Goal: Information Seeking & Learning: Learn about a topic

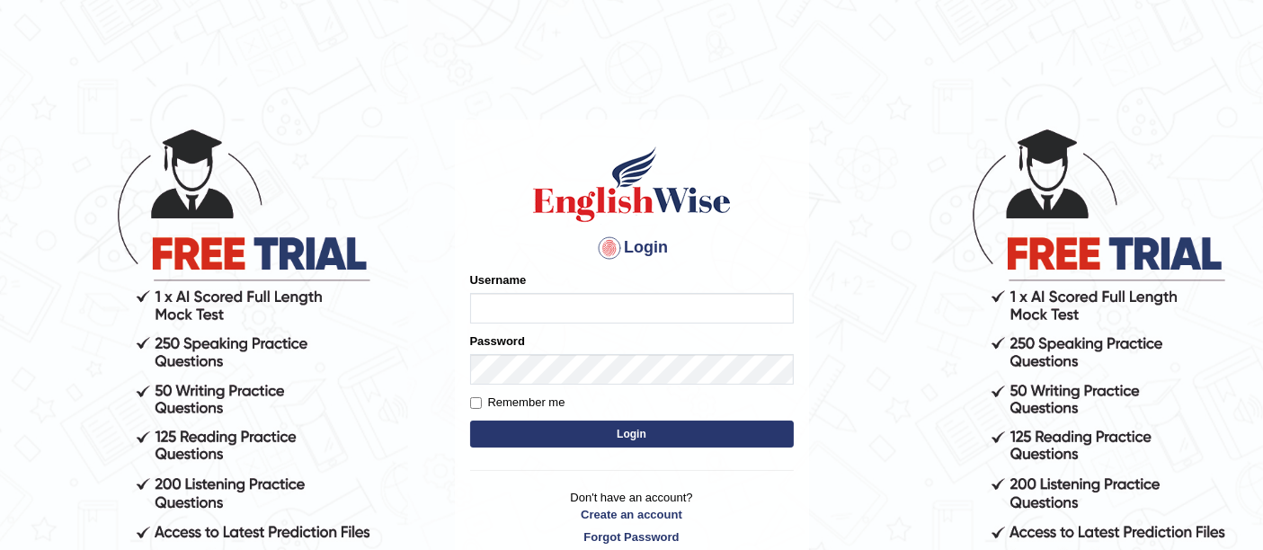
type input "vishalwadhwa"
click at [559, 433] on button "Login" at bounding box center [632, 434] width 324 height 27
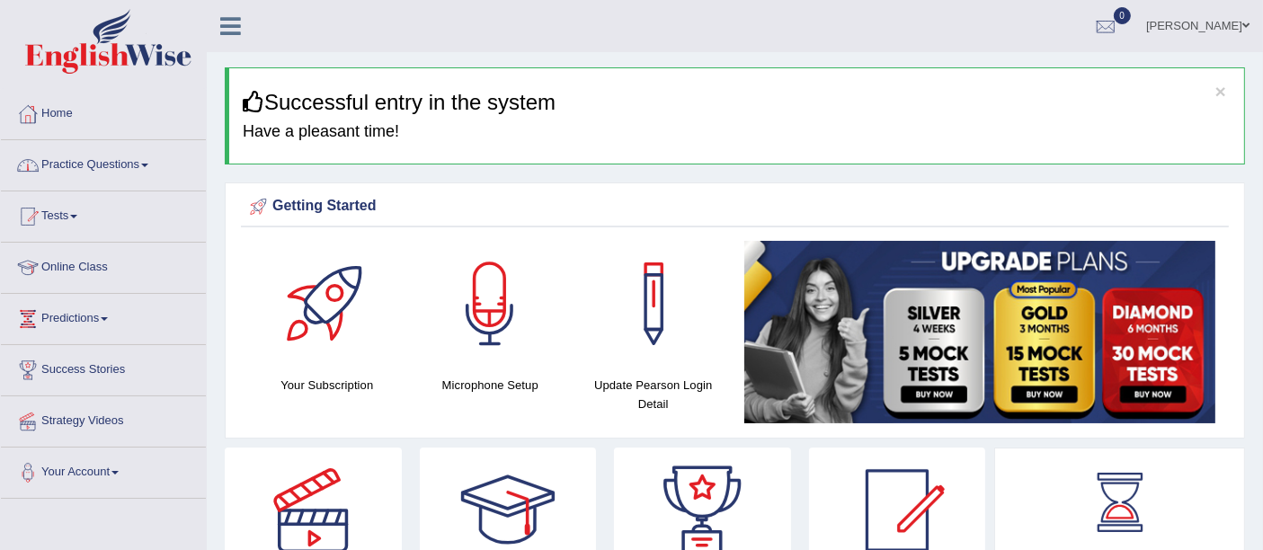
click at [105, 163] on link "Practice Questions" at bounding box center [103, 162] width 205 height 45
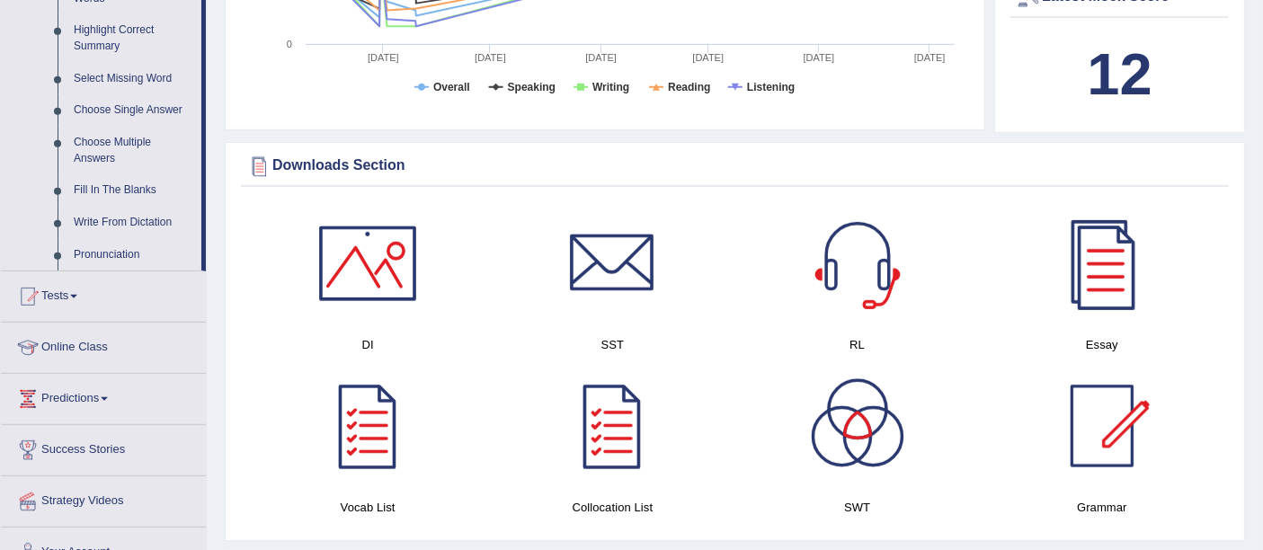
scroll to position [872, 0]
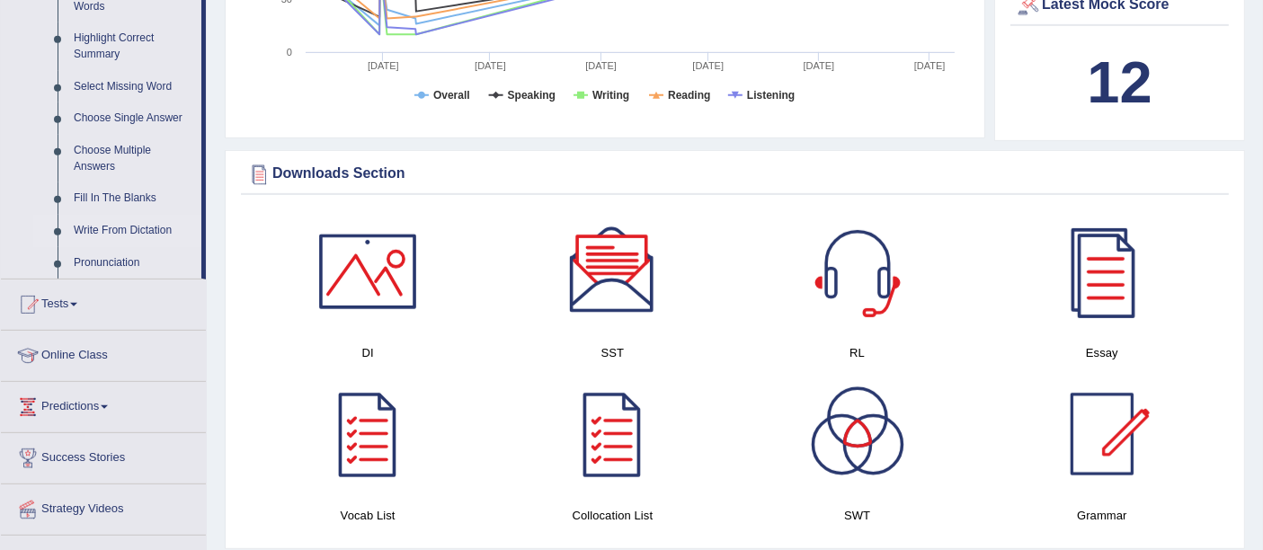
click at [126, 236] on link "Write From Dictation" at bounding box center [134, 231] width 136 height 32
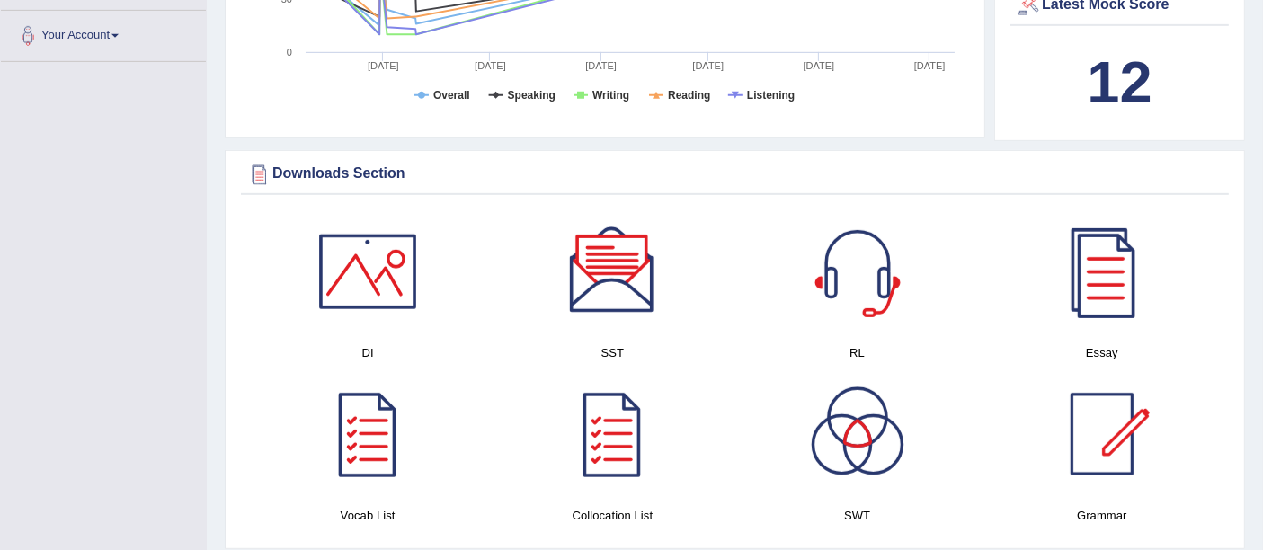
scroll to position [418, 0]
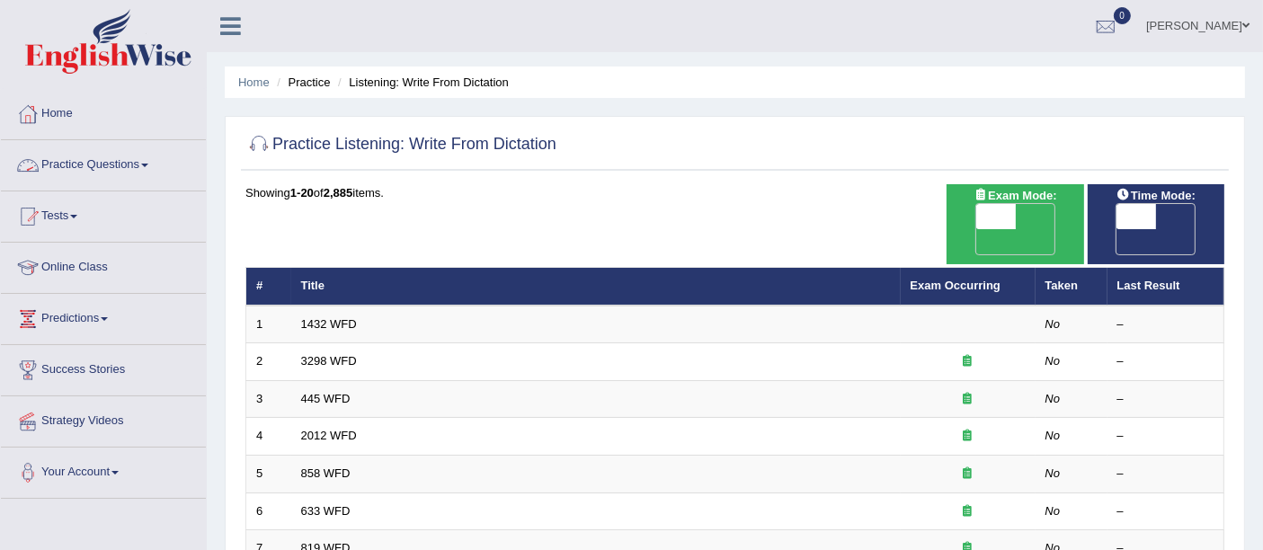
click at [132, 160] on link "Practice Questions" at bounding box center [103, 162] width 205 height 45
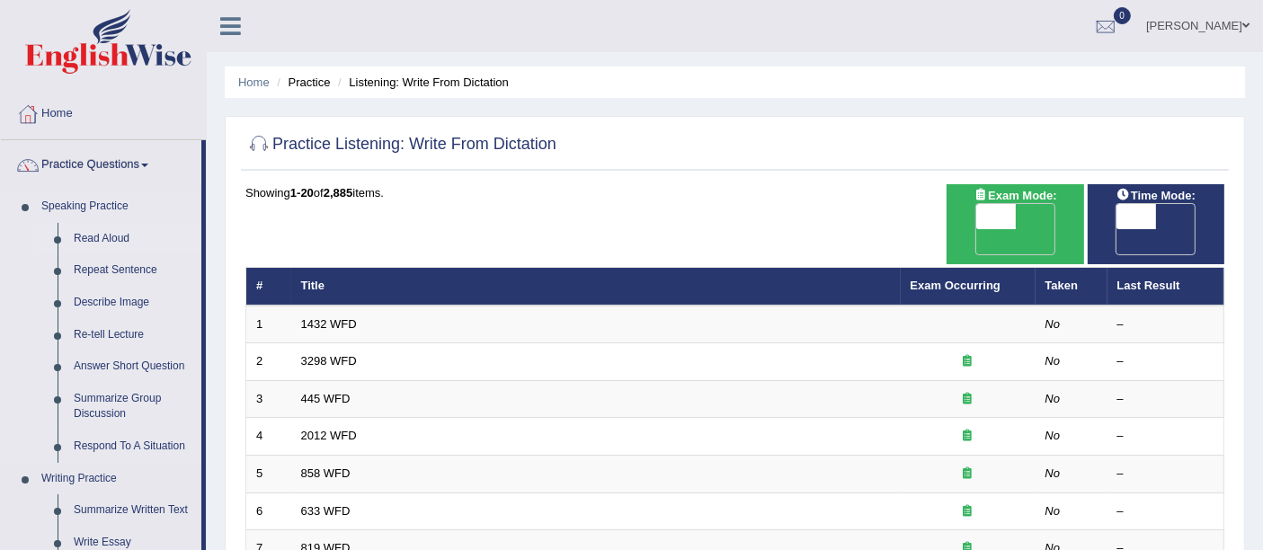
click at [110, 232] on link "Read Aloud" at bounding box center [134, 239] width 136 height 32
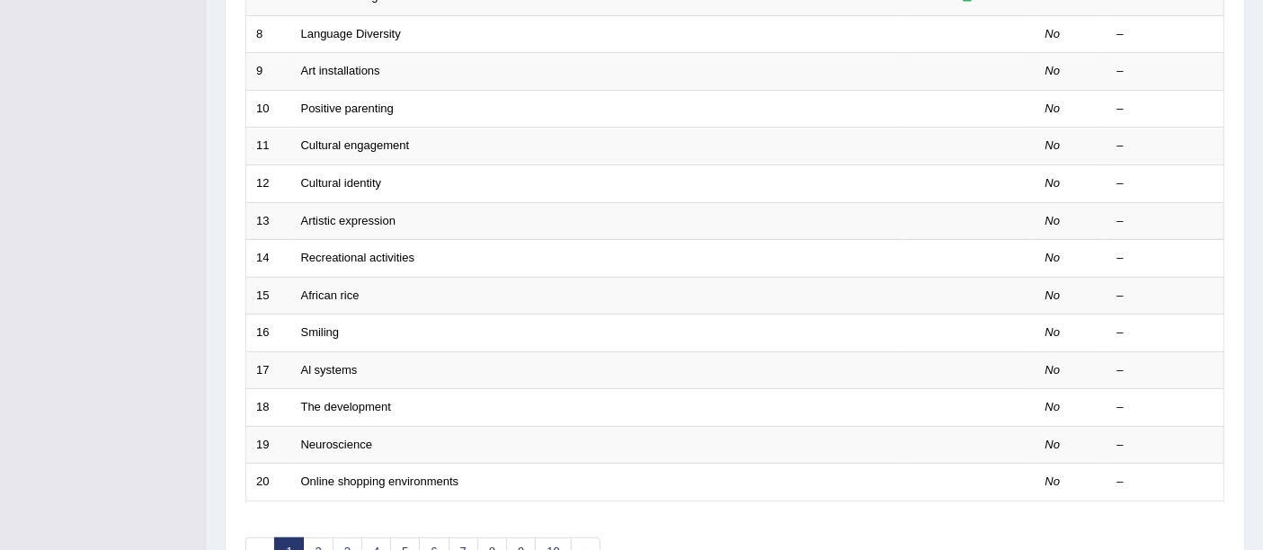
scroll to position [551, 0]
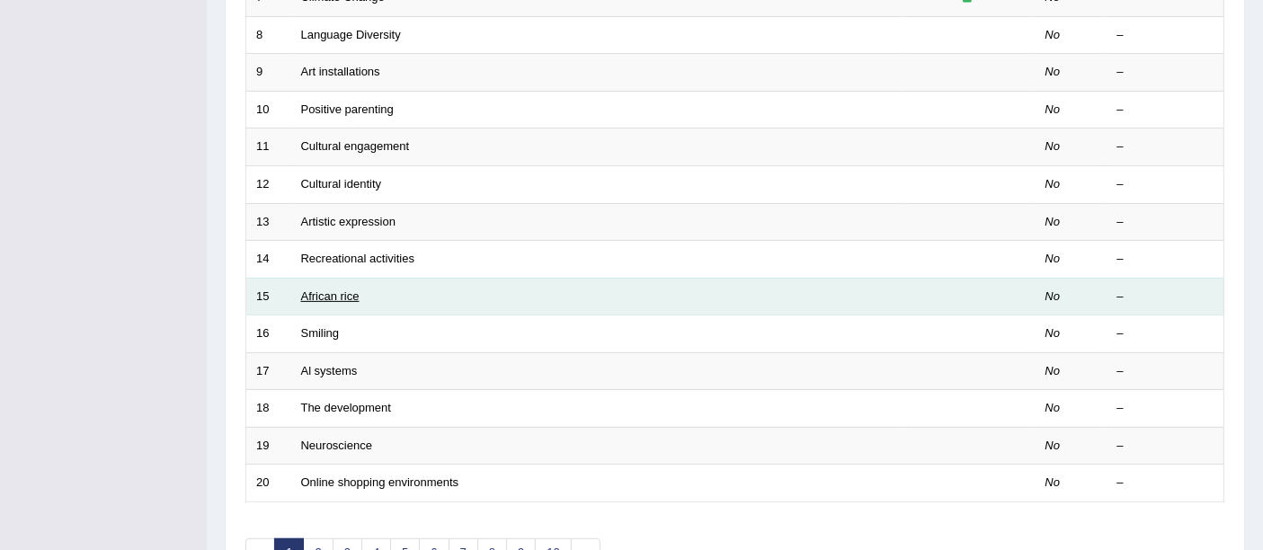
click at [345, 289] on link "African rice" at bounding box center [330, 295] width 58 height 13
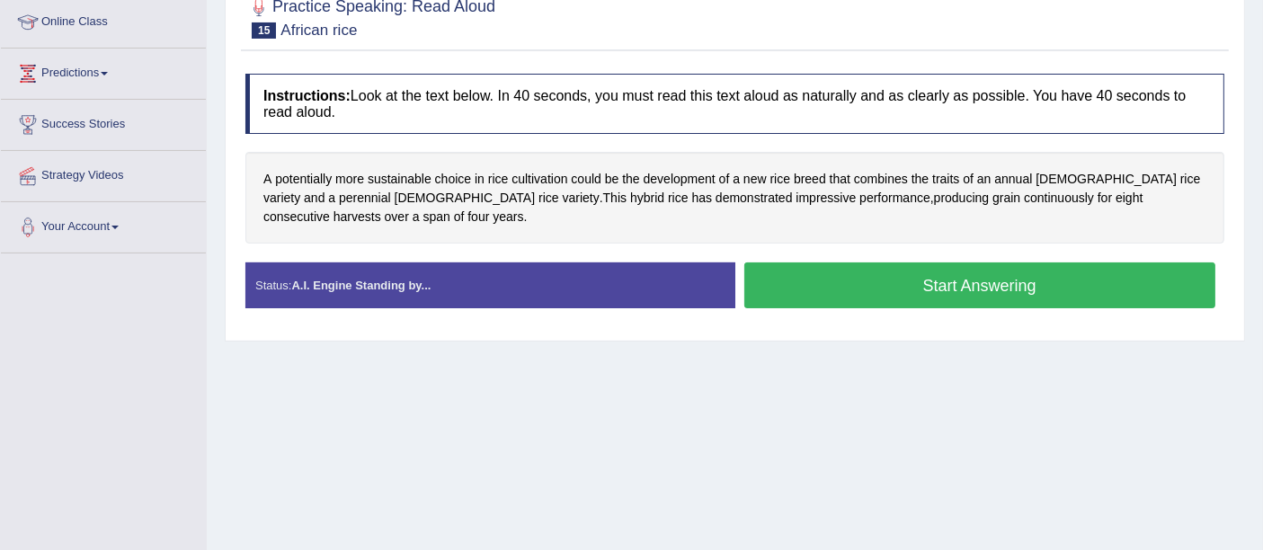
scroll to position [251, 0]
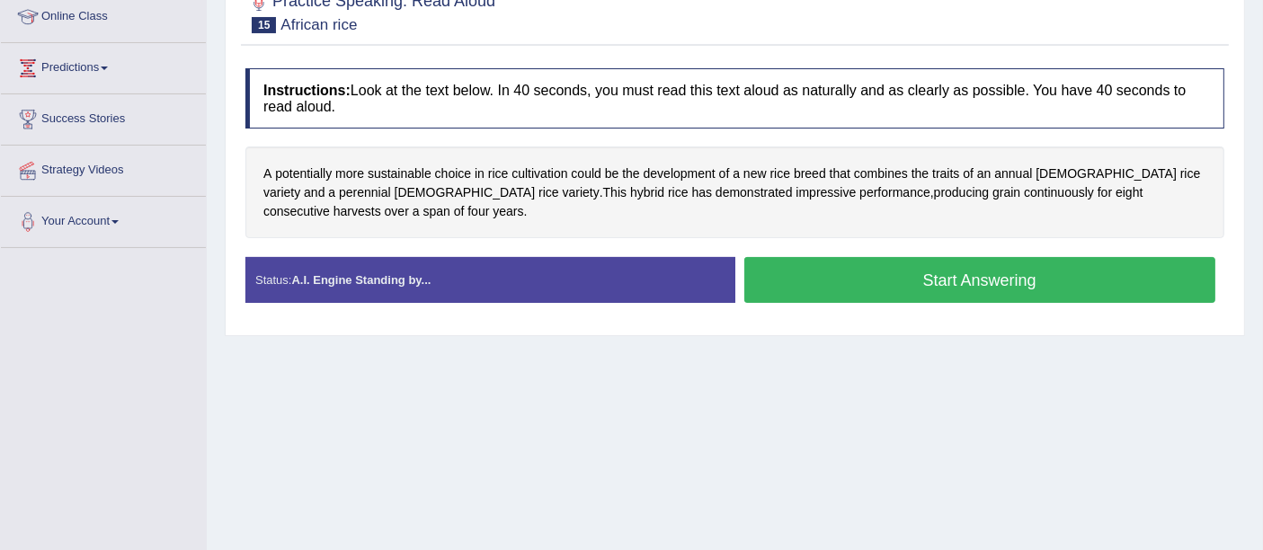
click at [973, 269] on button "Start Answering" at bounding box center [980, 280] width 472 height 46
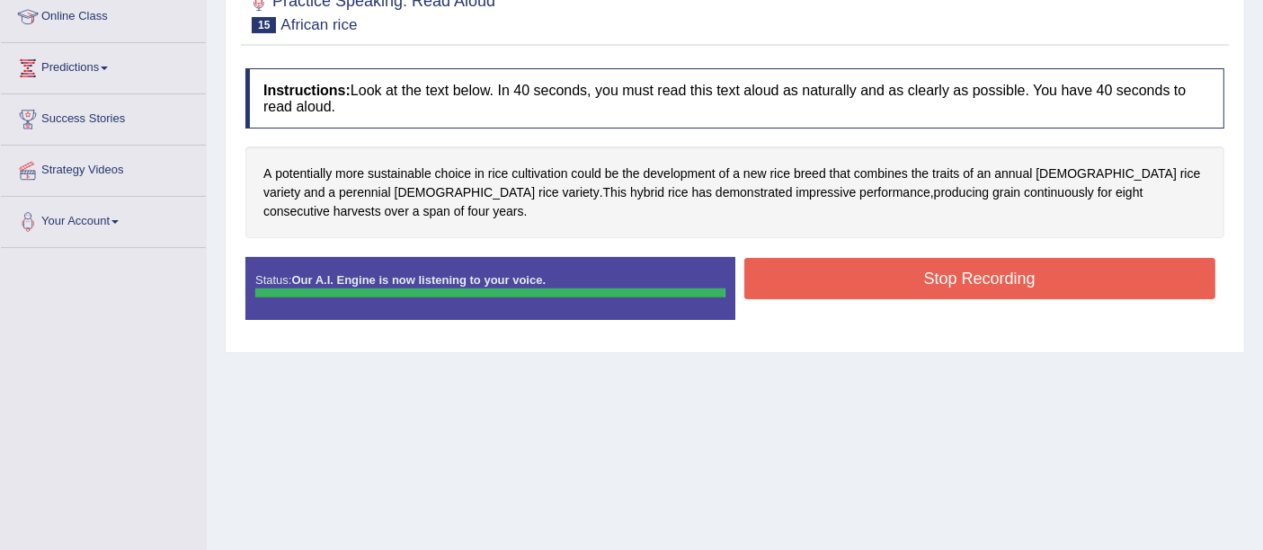
click at [973, 269] on div "Status: Our A.I. Engine is now listening to your voice. Start Answering Stop Re…" at bounding box center [734, 297] width 979 height 81
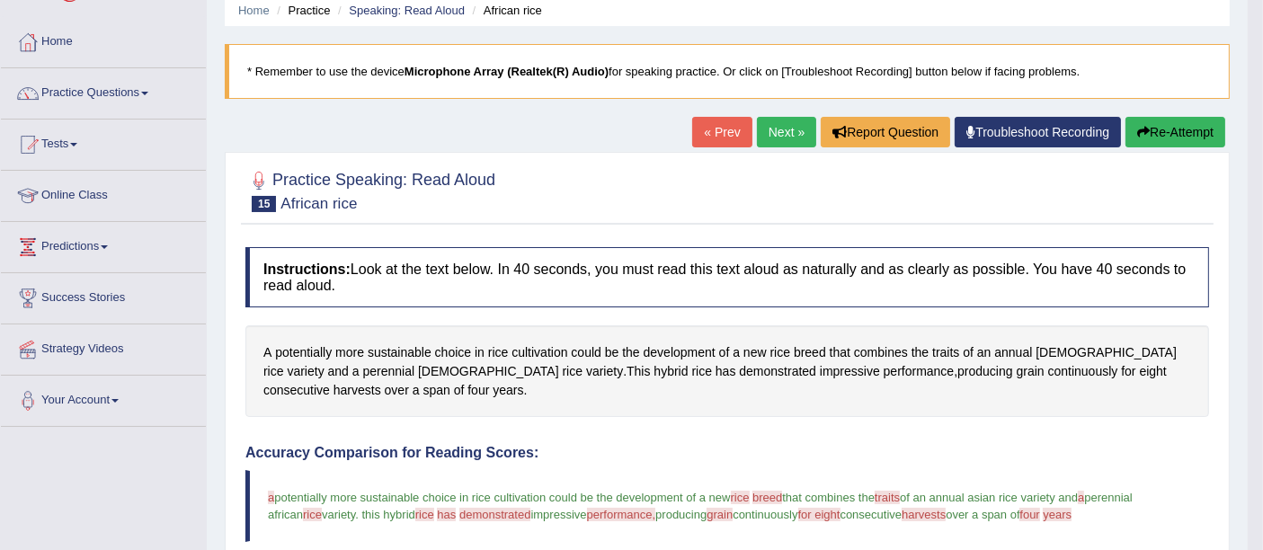
scroll to position [60, 0]
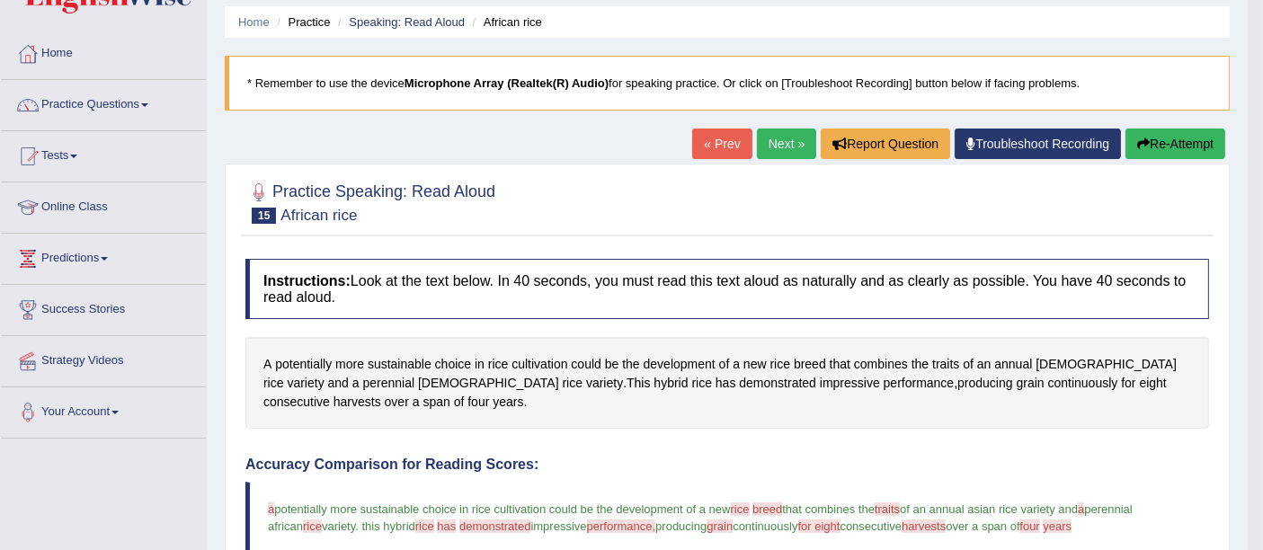
click at [772, 138] on link "Next »" at bounding box center [786, 144] width 59 height 31
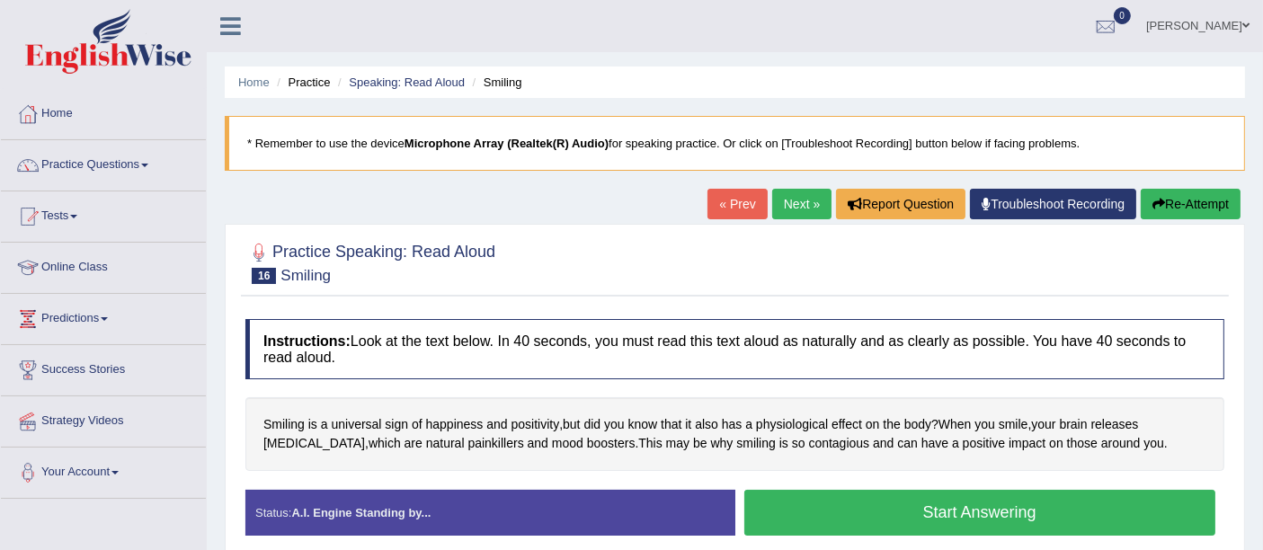
scroll to position [215, 0]
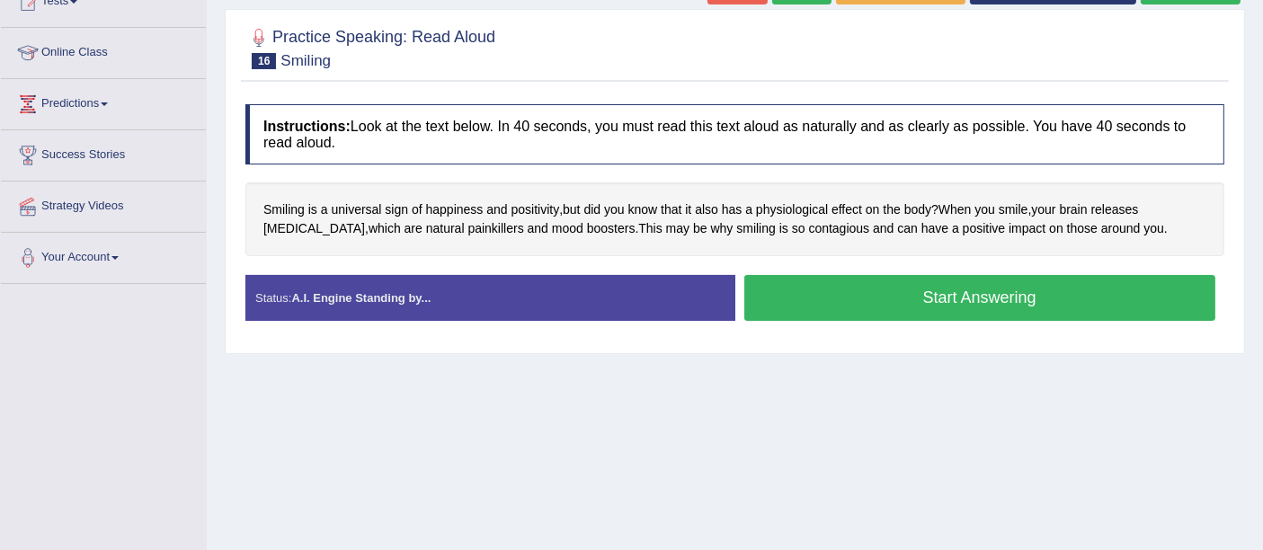
click at [921, 298] on button "Start Answering" at bounding box center [980, 298] width 472 height 46
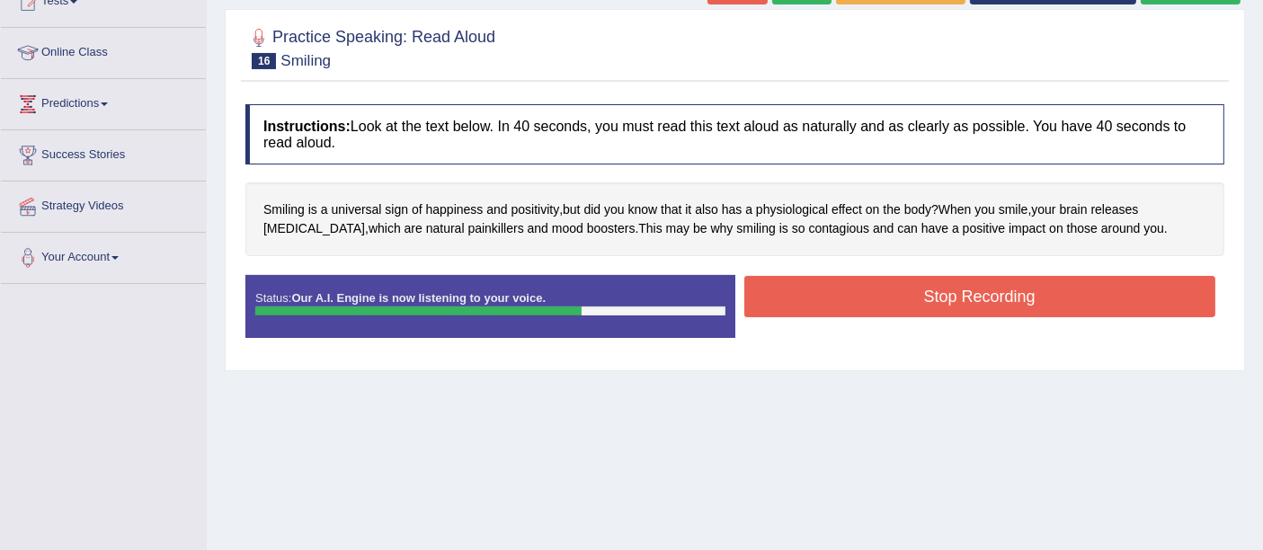
click at [921, 298] on button "Stop Recording" at bounding box center [980, 296] width 472 height 41
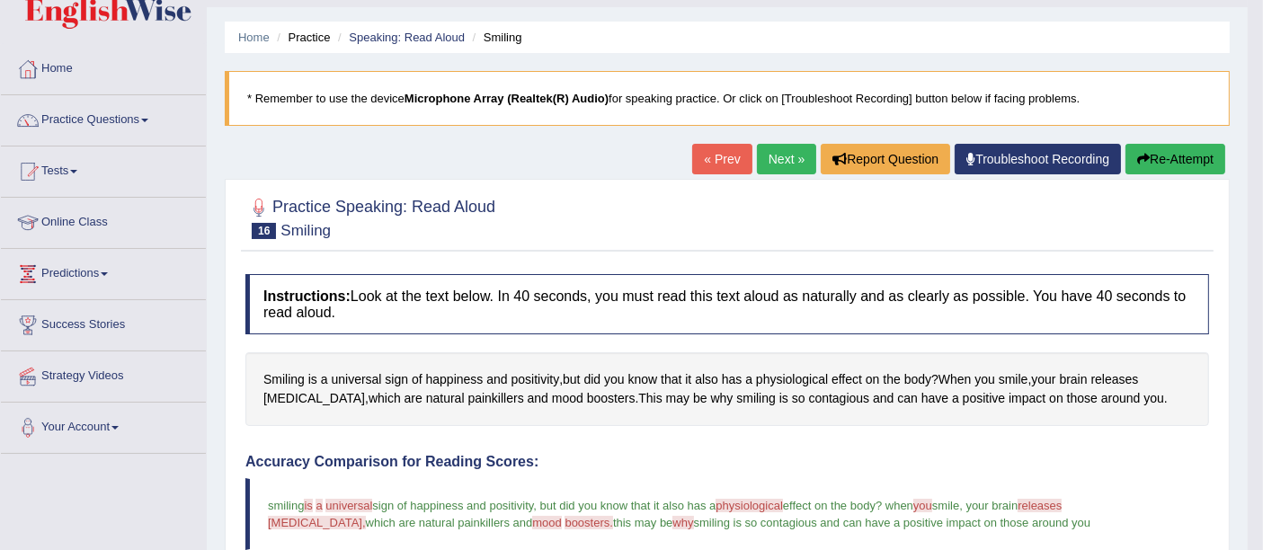
scroll to position [39, 0]
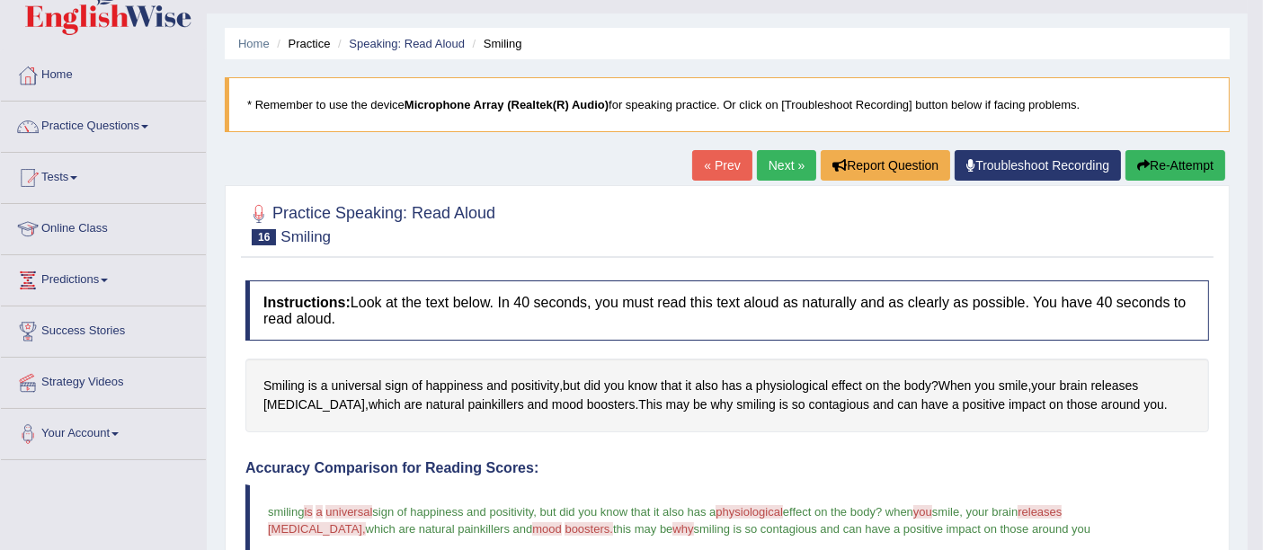
click at [774, 165] on link "Next »" at bounding box center [786, 165] width 59 height 31
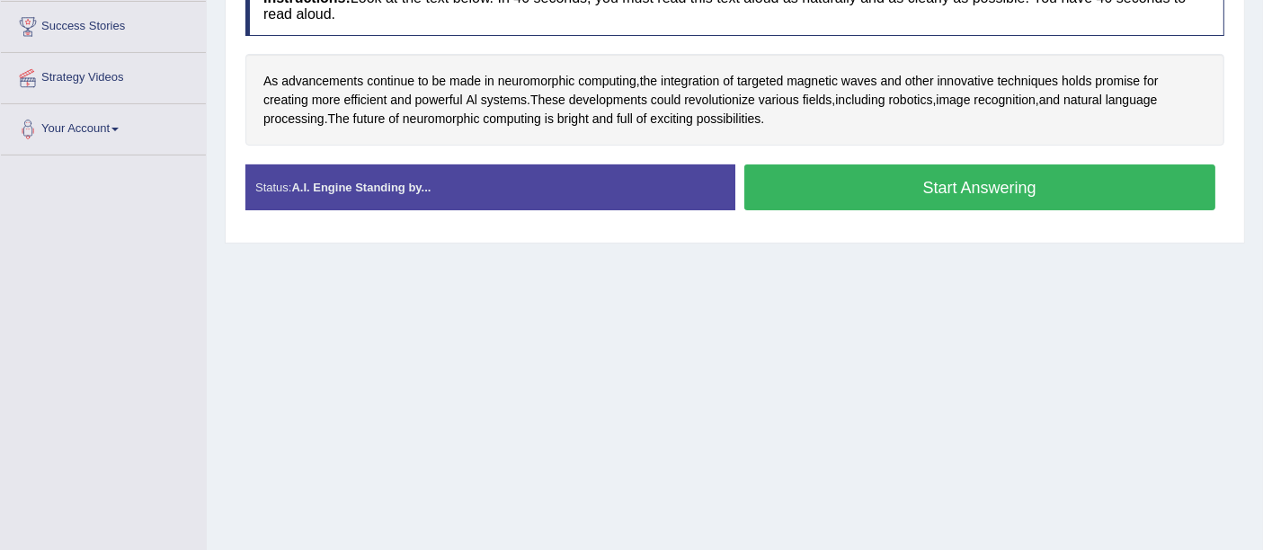
scroll to position [349, 0]
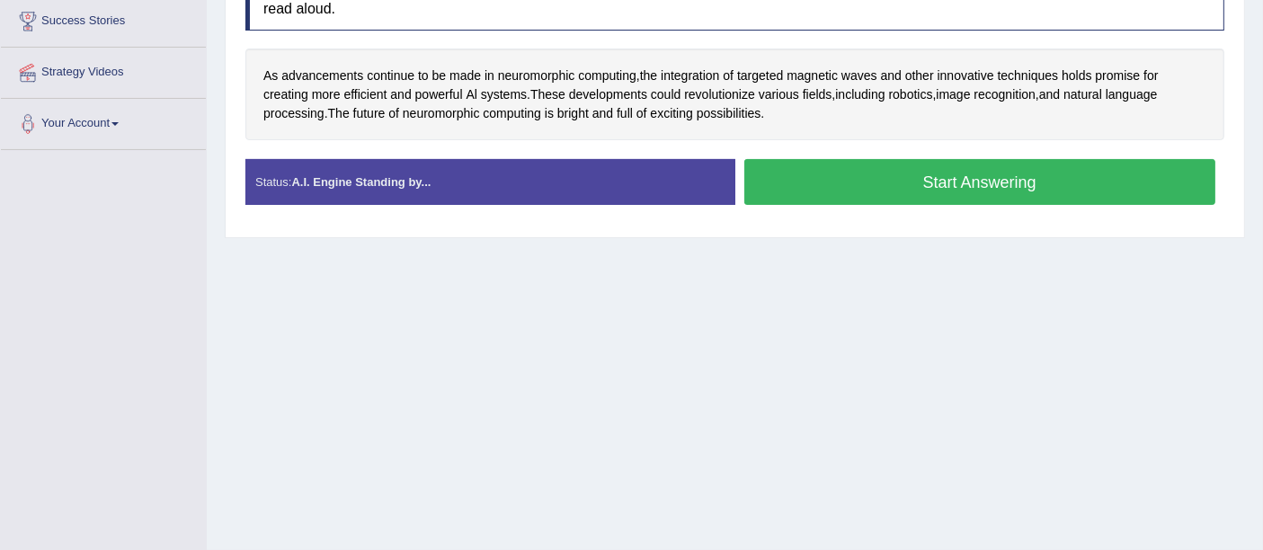
click at [696, 412] on div "Home Practice Speaking: Read Aloud Al systems * Remember to use the device Micr…" at bounding box center [735, 100] width 1056 height 899
click at [833, 173] on button "Start Answering" at bounding box center [980, 182] width 472 height 46
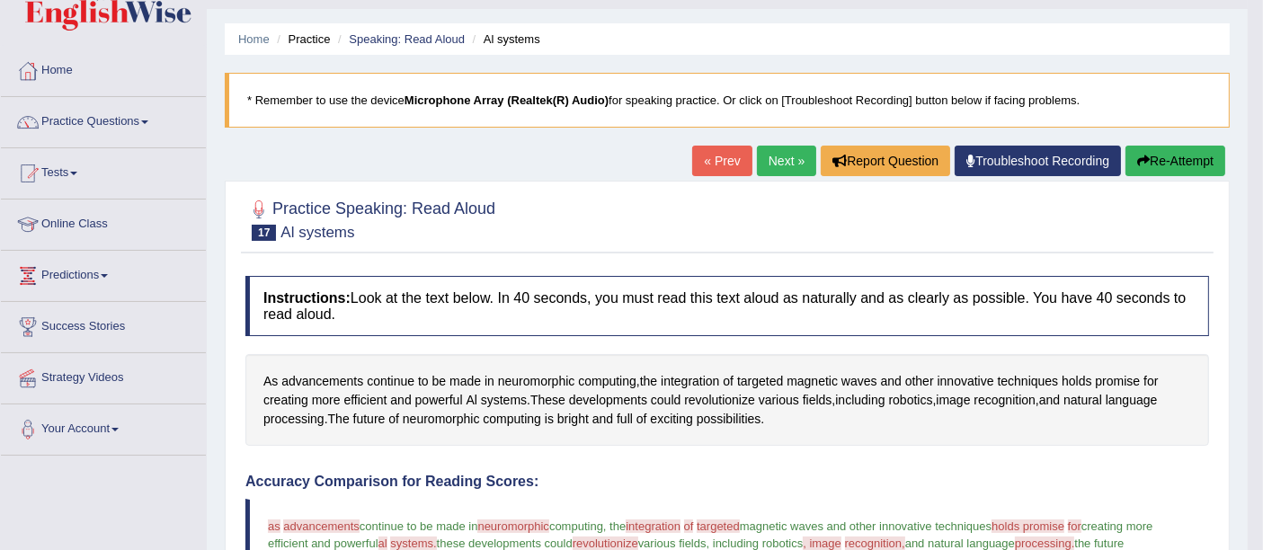
scroll to position [41, 0]
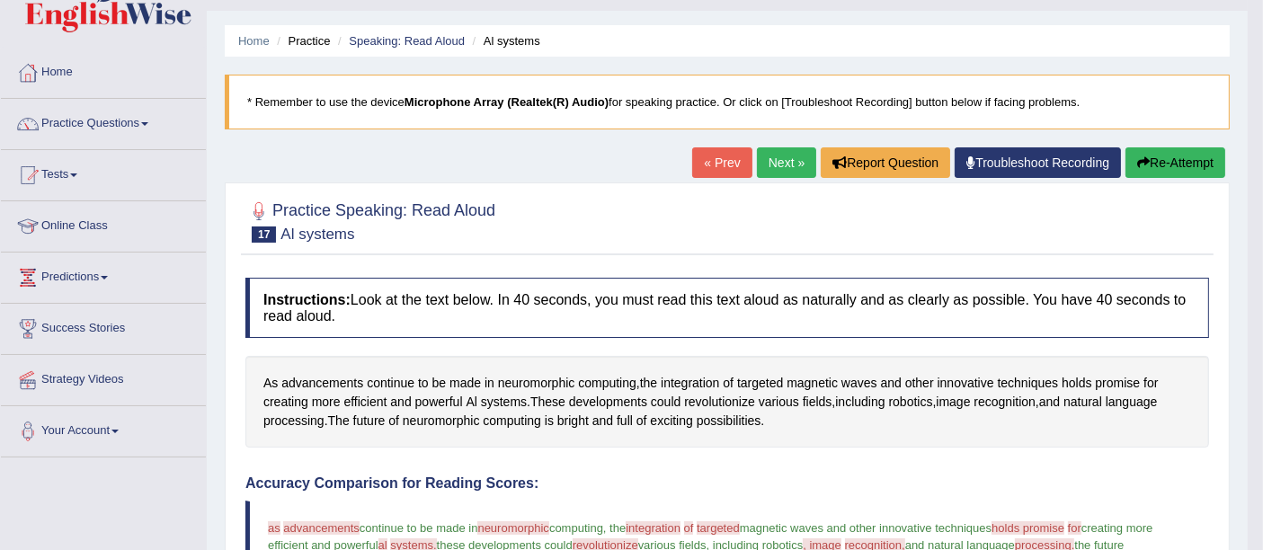
click at [780, 154] on link "Next »" at bounding box center [786, 162] width 59 height 31
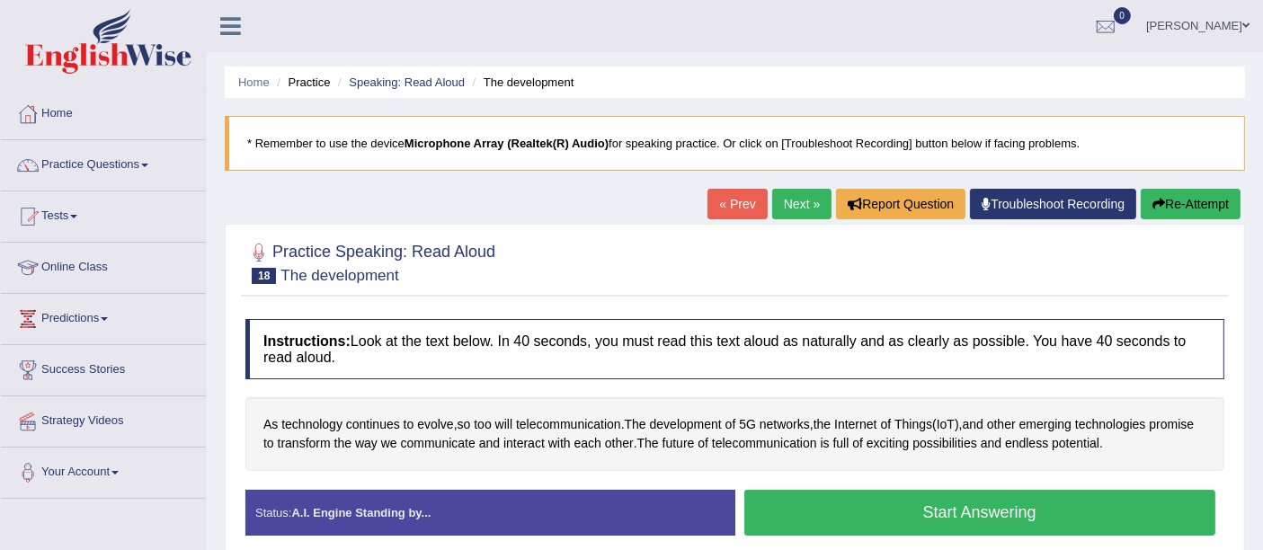
click at [784, 469] on div "Instructions: Look at the text below. In 40 seconds, you must read this text al…" at bounding box center [735, 434] width 988 height 248
click at [817, 512] on button "Start Answering" at bounding box center [980, 513] width 472 height 46
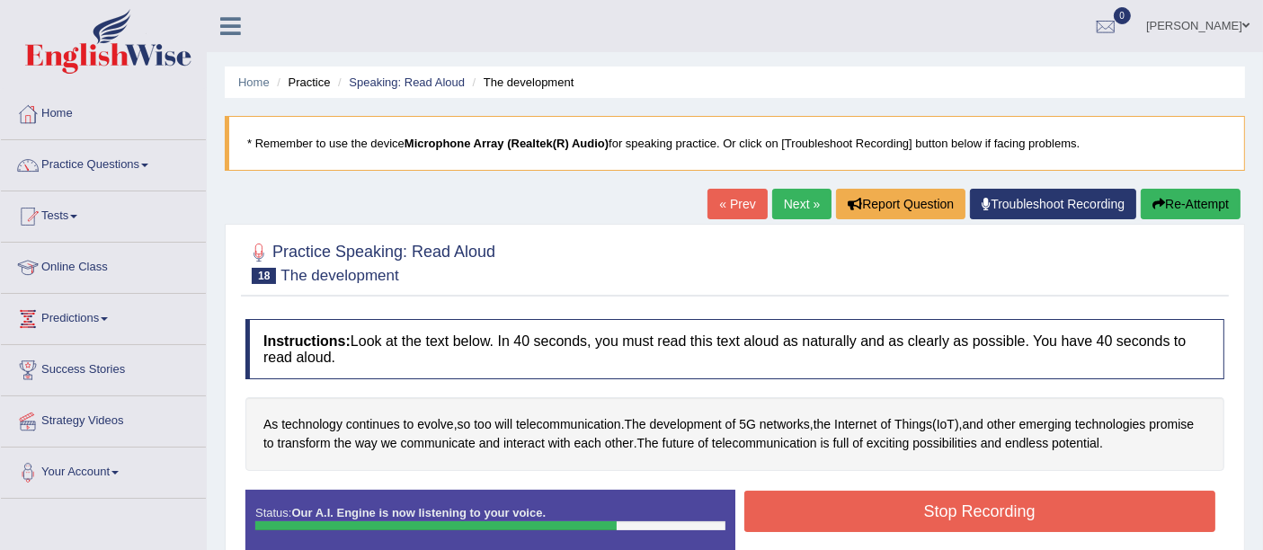
click at [817, 512] on button "Stop Recording" at bounding box center [980, 511] width 472 height 41
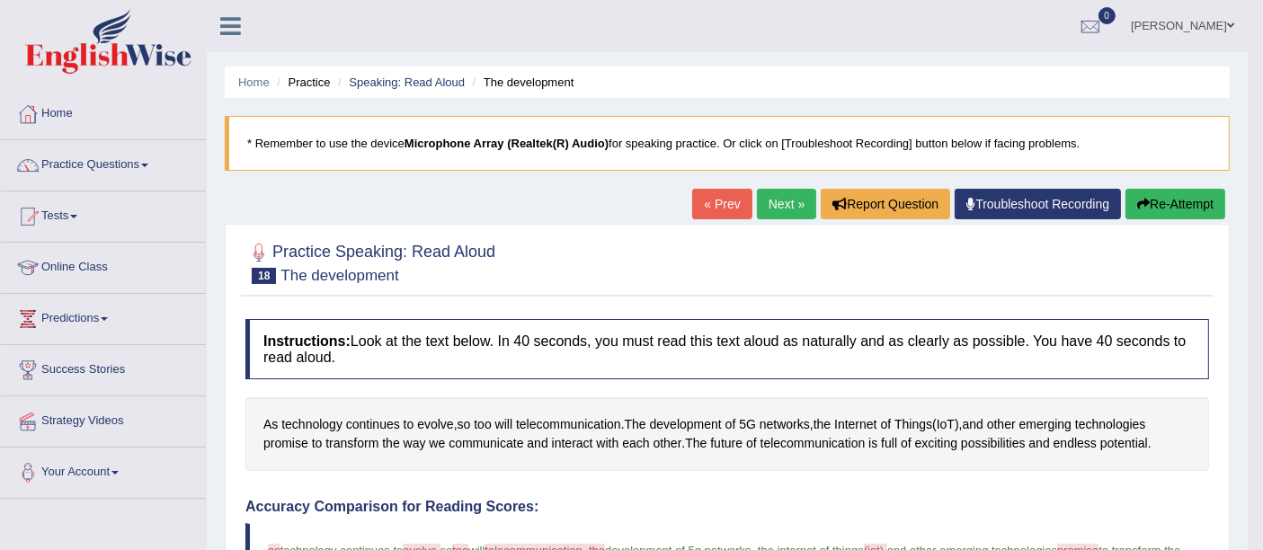
click at [788, 205] on link "Next »" at bounding box center [786, 204] width 59 height 31
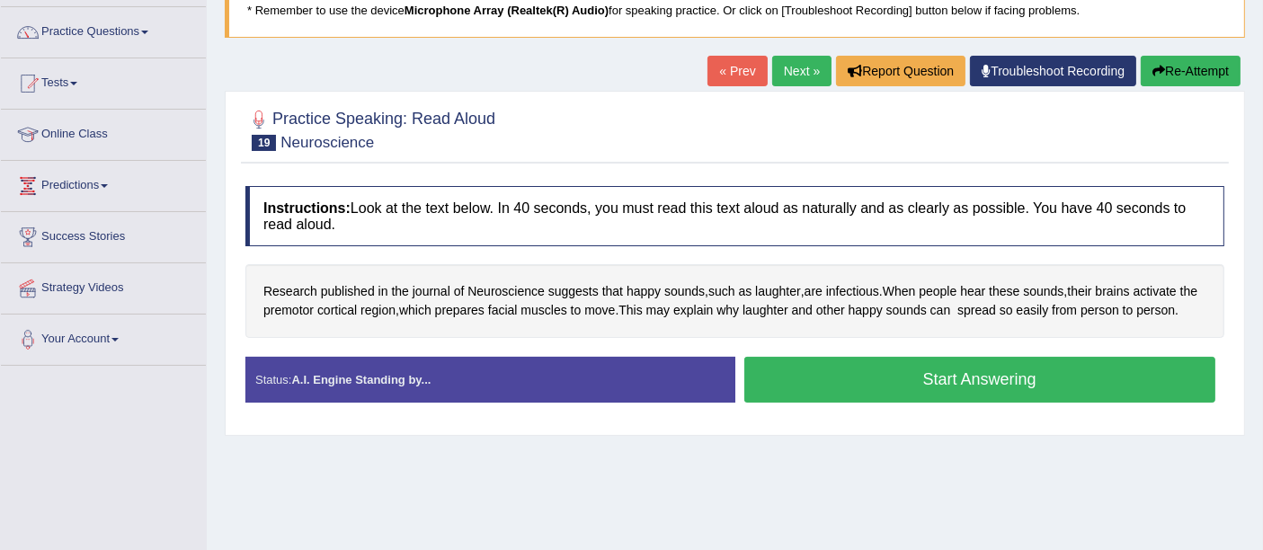
scroll to position [141, 0]
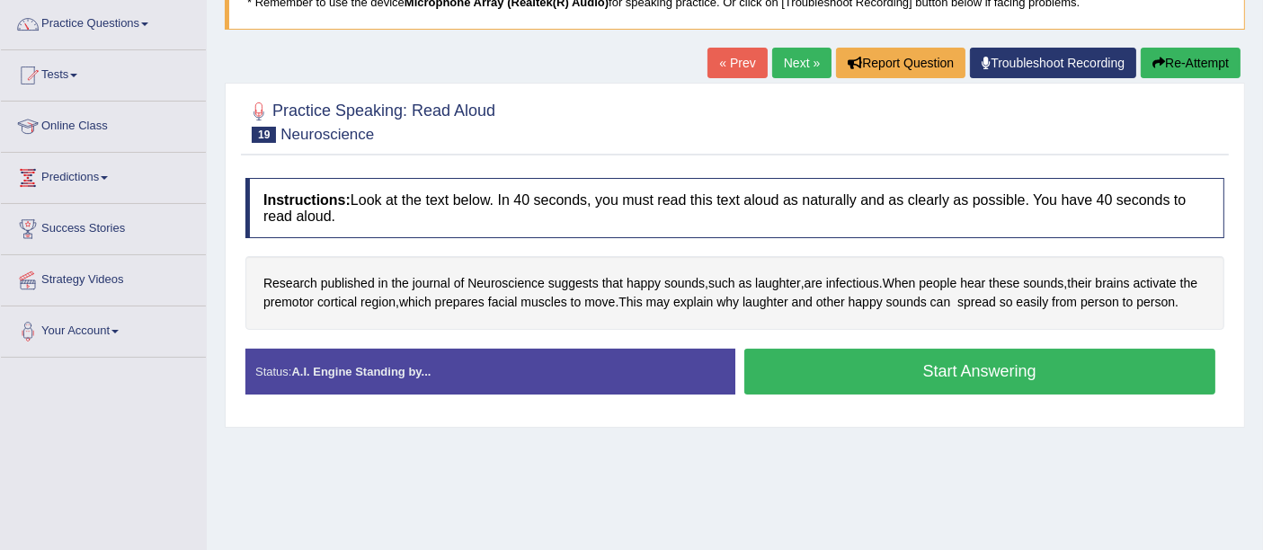
click at [810, 367] on button "Start Answering" at bounding box center [980, 372] width 472 height 46
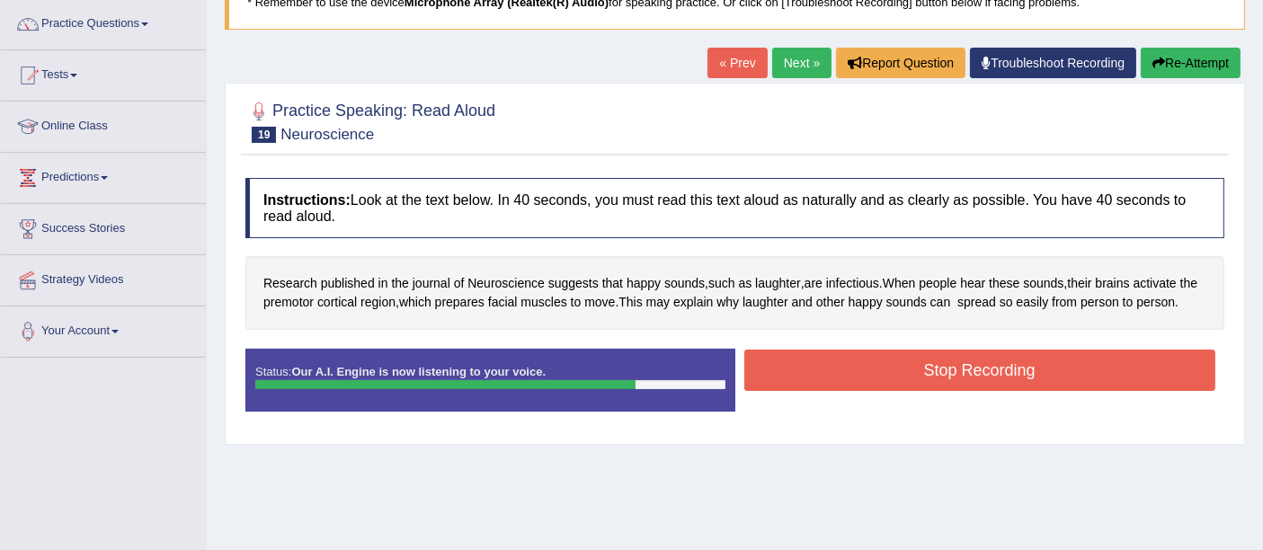
click at [810, 367] on button "Stop Recording" at bounding box center [980, 370] width 472 height 41
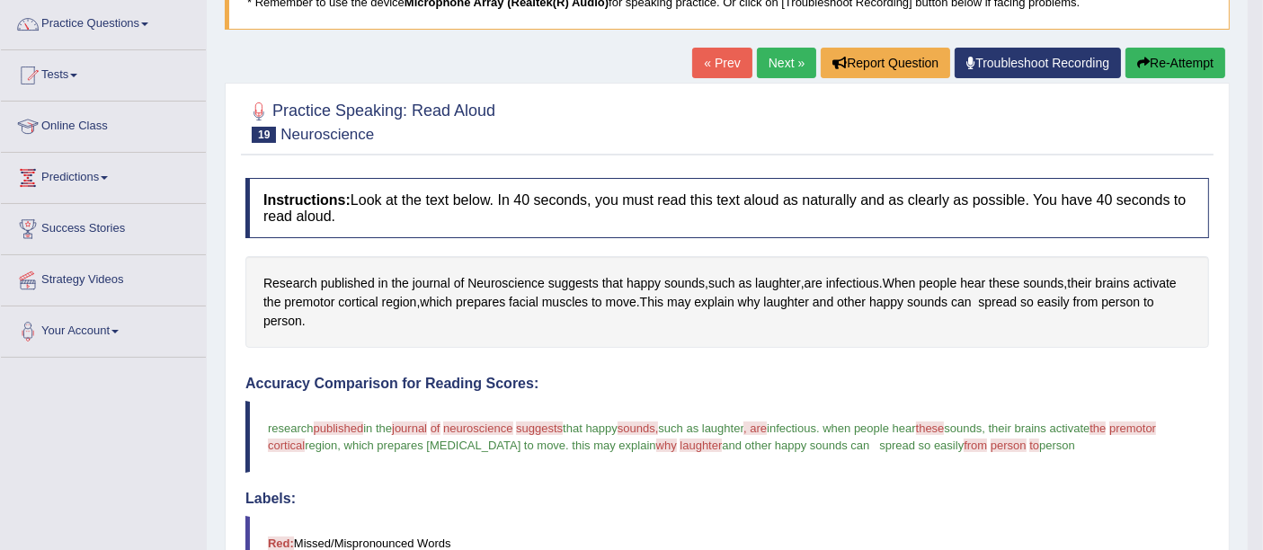
drag, startPoint x: 1263, startPoint y: 253, endPoint x: 1277, endPoint y: 250, distance: 14.6
click at [1262, 250] on html "Toggle navigation Home Practice Questions Speaking Practice Read Aloud Repeat S…" at bounding box center [631, 134] width 1263 height 550
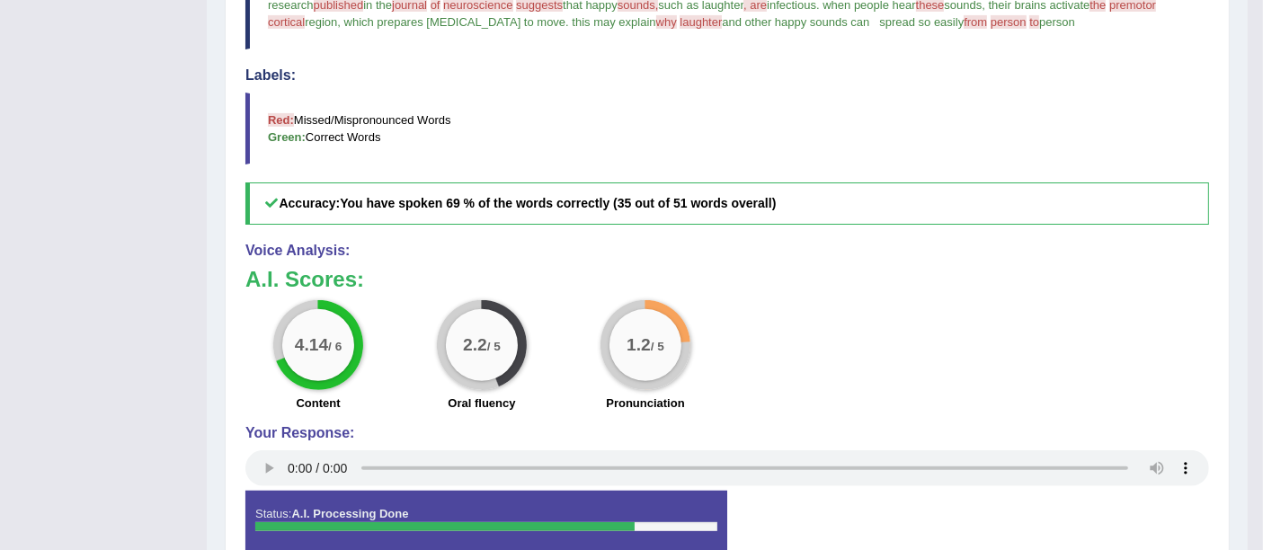
scroll to position [0, 0]
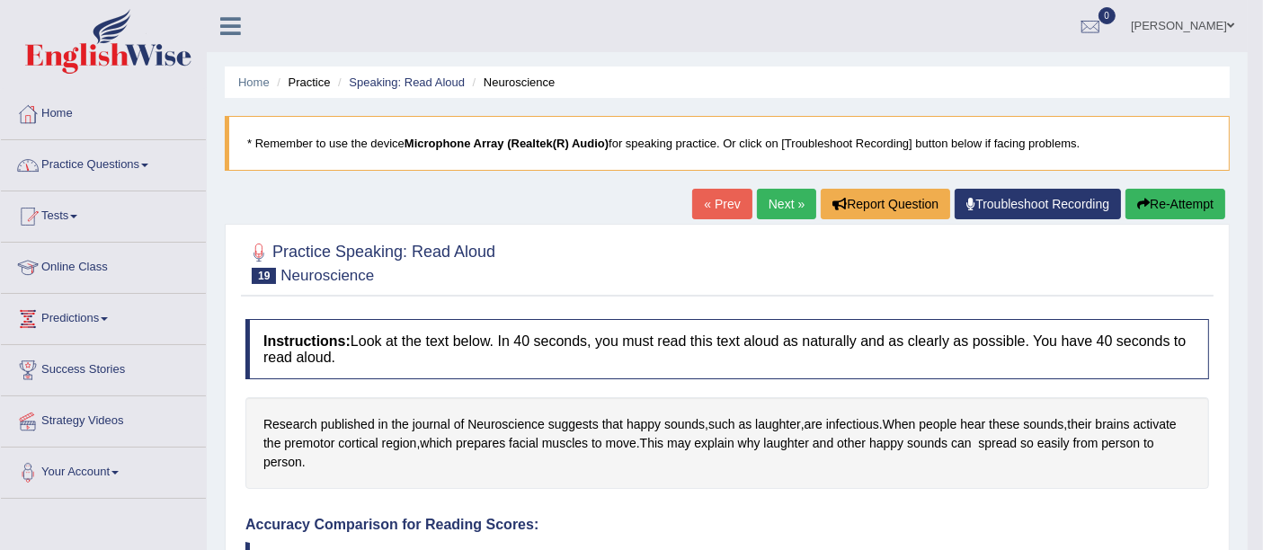
click at [72, 159] on link "Practice Questions" at bounding box center [103, 162] width 205 height 45
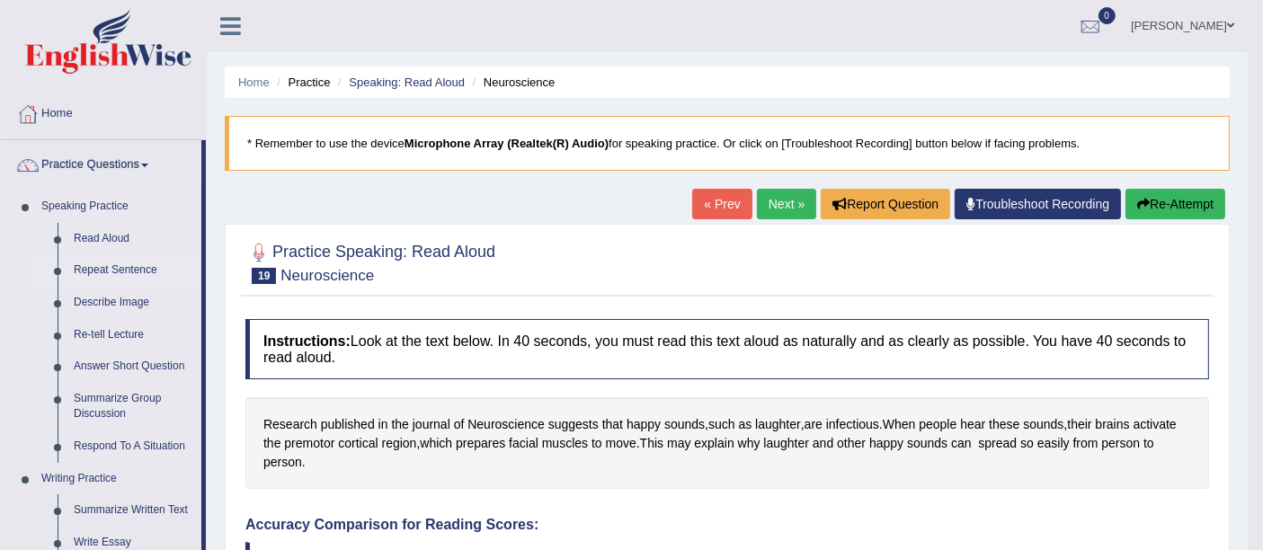
click at [118, 270] on link "Repeat Sentence" at bounding box center [134, 270] width 136 height 32
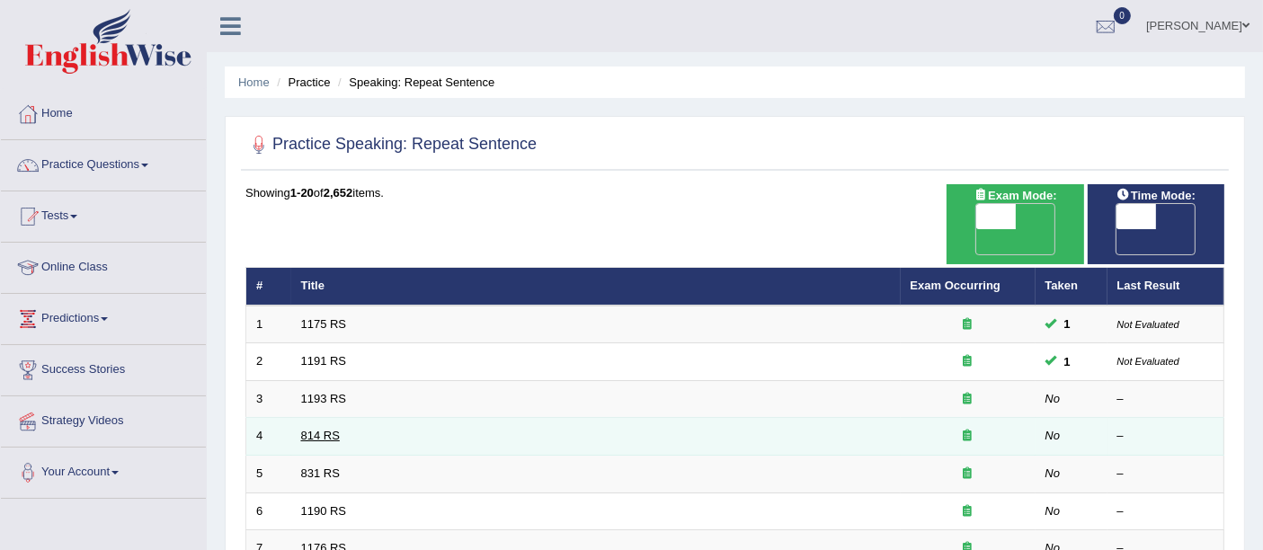
click at [310, 429] on link "814 RS" at bounding box center [320, 435] width 39 height 13
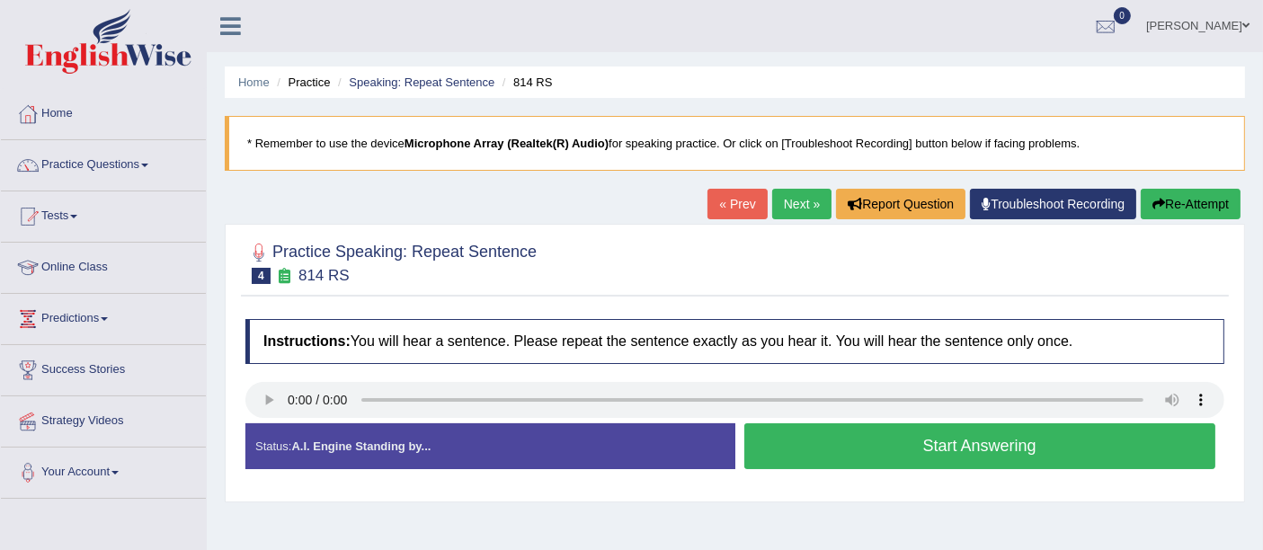
click at [890, 456] on button "Start Answering" at bounding box center [980, 446] width 472 height 46
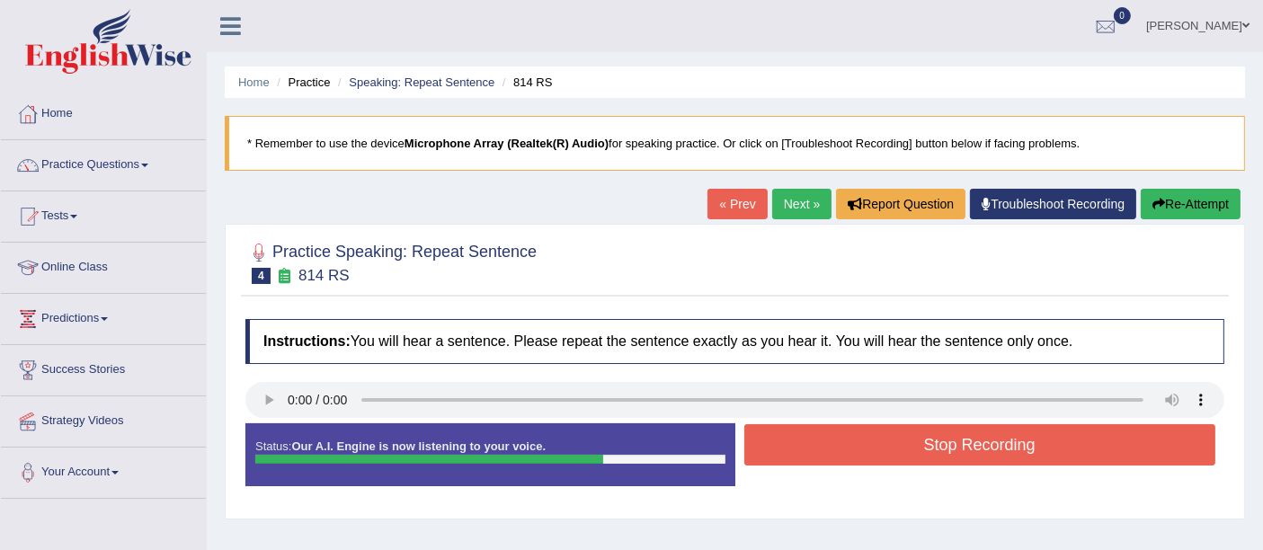
click at [890, 456] on button "Stop Recording" at bounding box center [980, 444] width 472 height 41
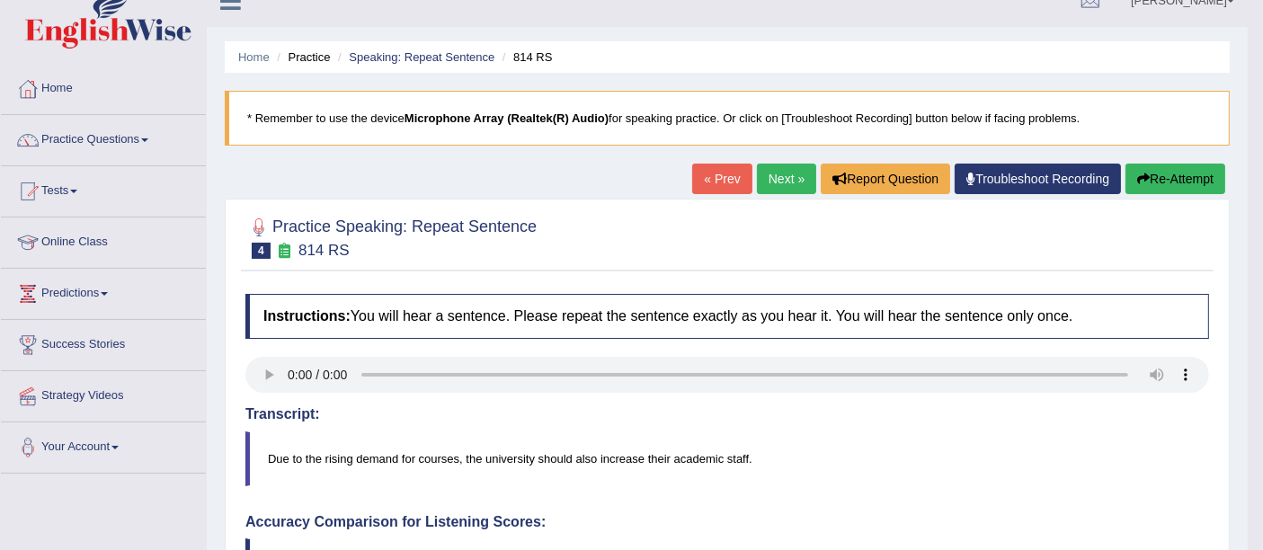
scroll to position [24, 0]
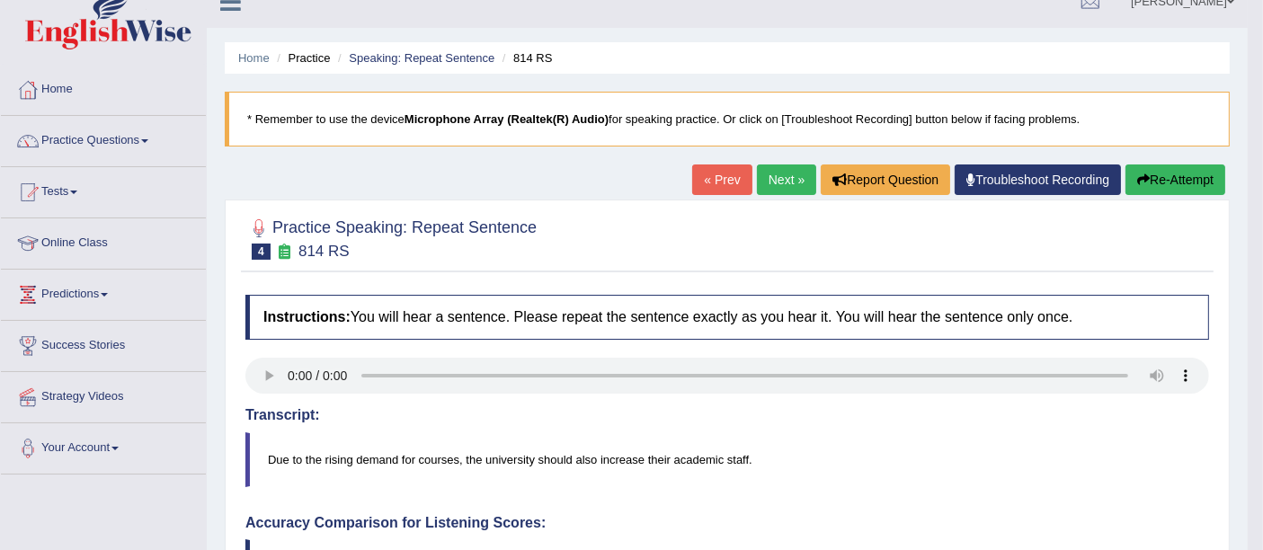
click at [778, 176] on link "Next »" at bounding box center [786, 180] width 59 height 31
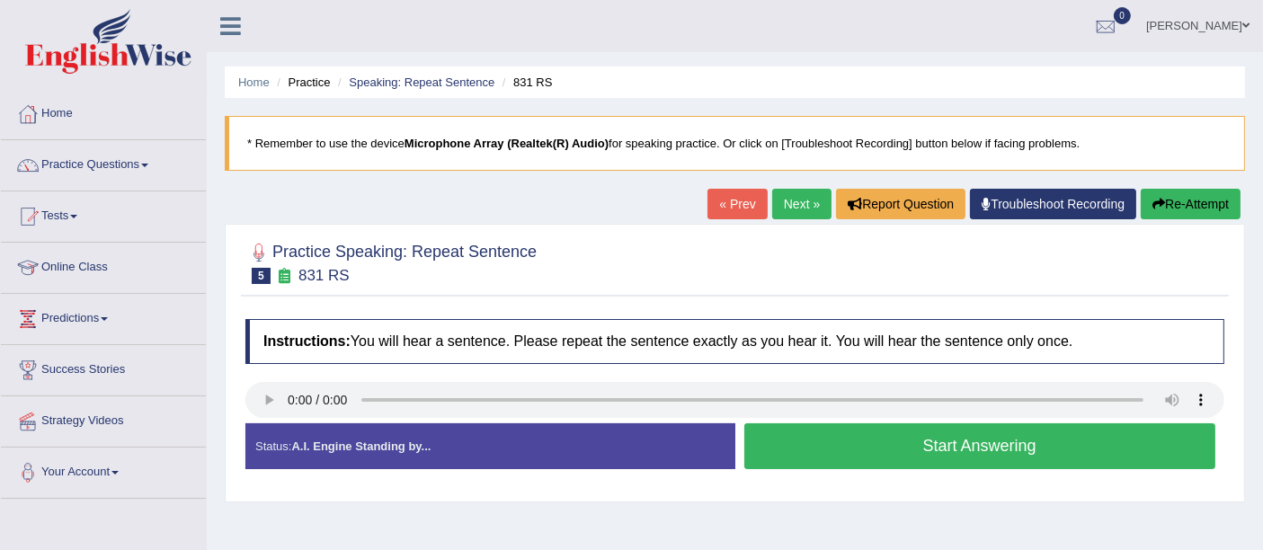
click at [919, 460] on button "Start Answering" at bounding box center [980, 446] width 472 height 46
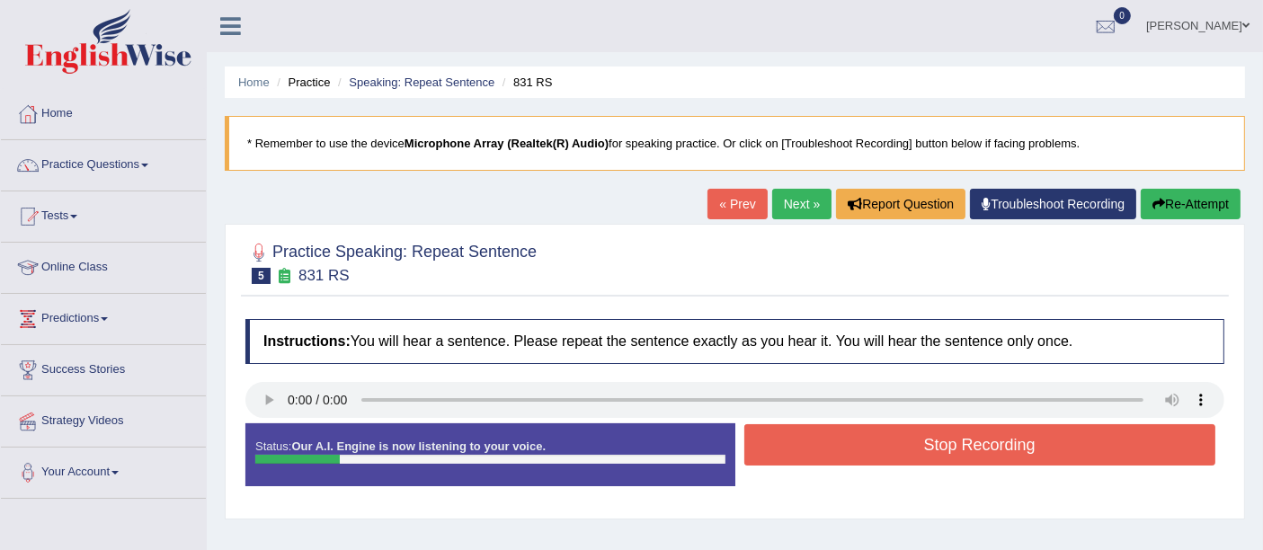
click at [778, 196] on link "Next »" at bounding box center [801, 204] width 59 height 31
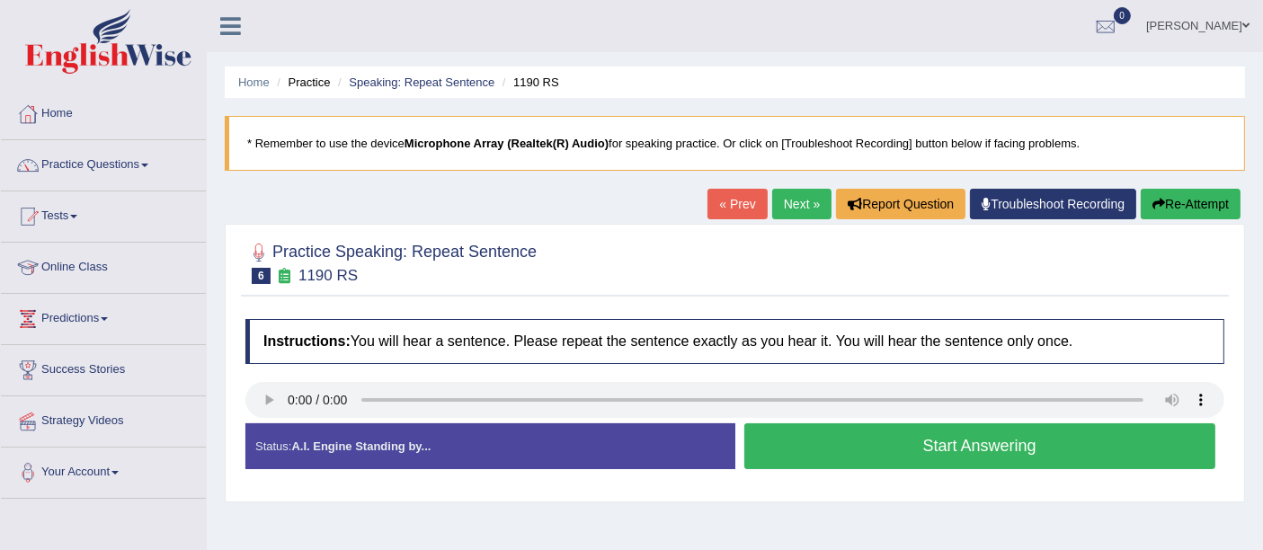
click at [805, 432] on button "Start Answering" at bounding box center [980, 446] width 472 height 46
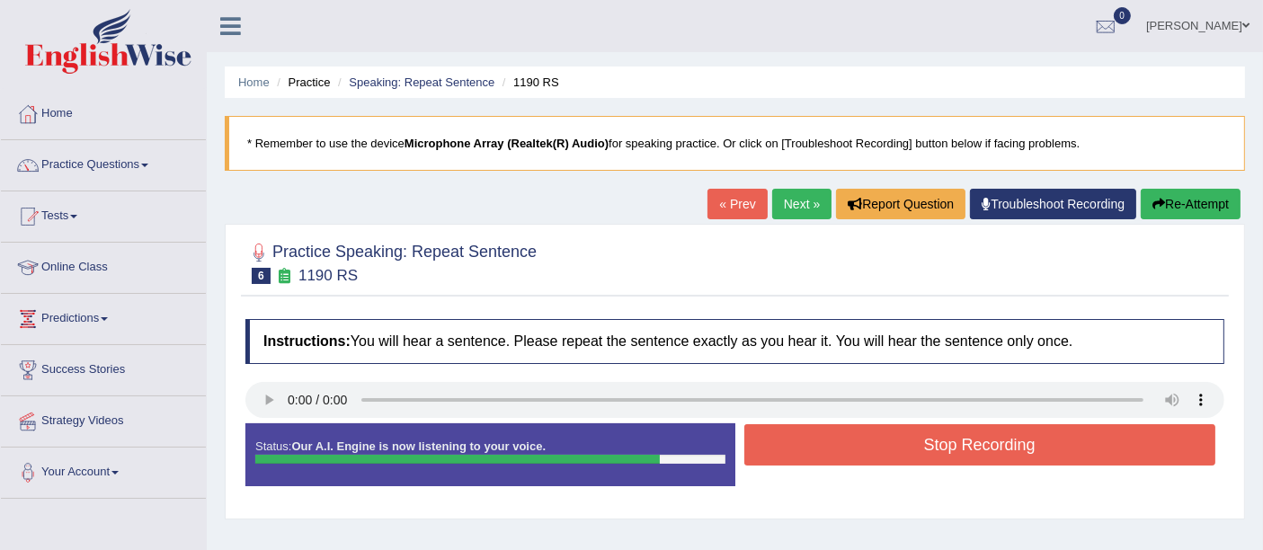
click at [818, 434] on button "Stop Recording" at bounding box center [980, 444] width 472 height 41
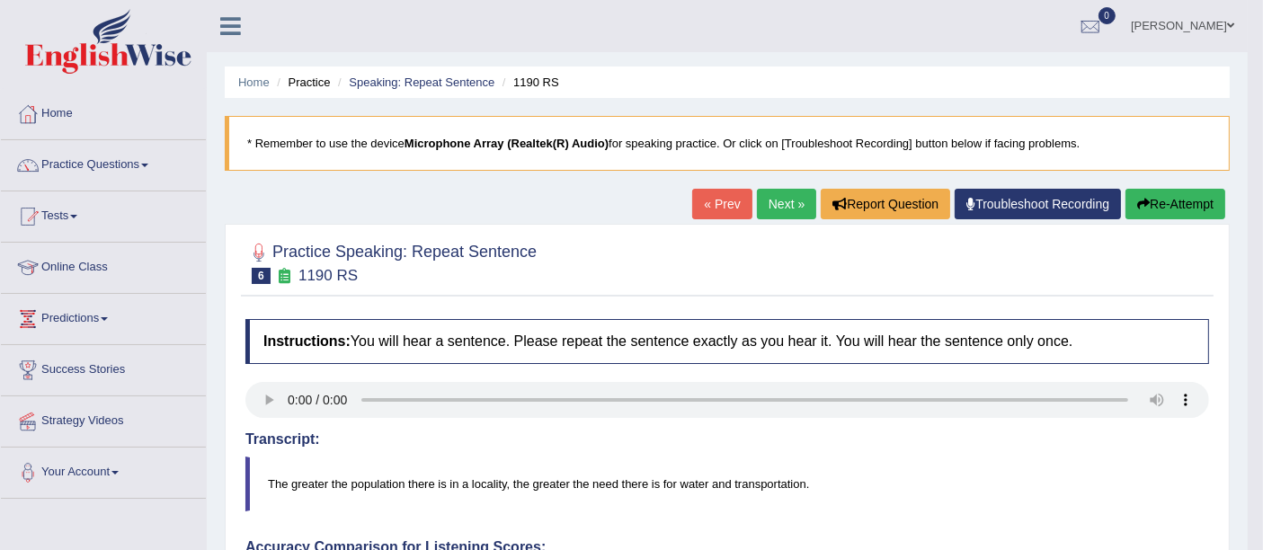
click at [768, 201] on link "Next »" at bounding box center [786, 204] width 59 height 31
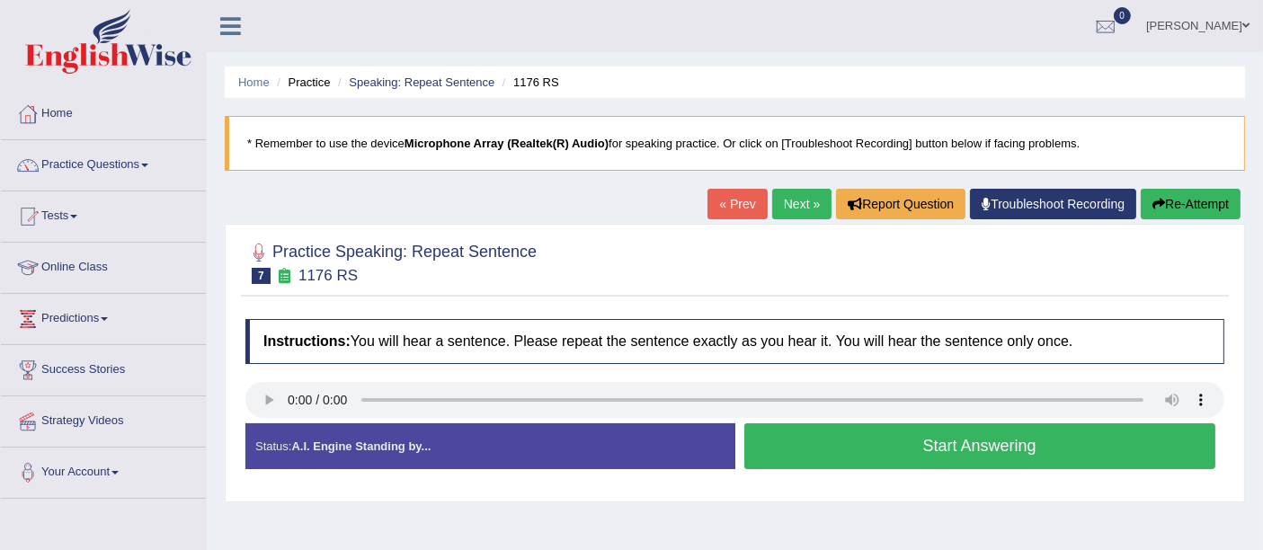
click at [931, 436] on button "Start Answering" at bounding box center [980, 446] width 472 height 46
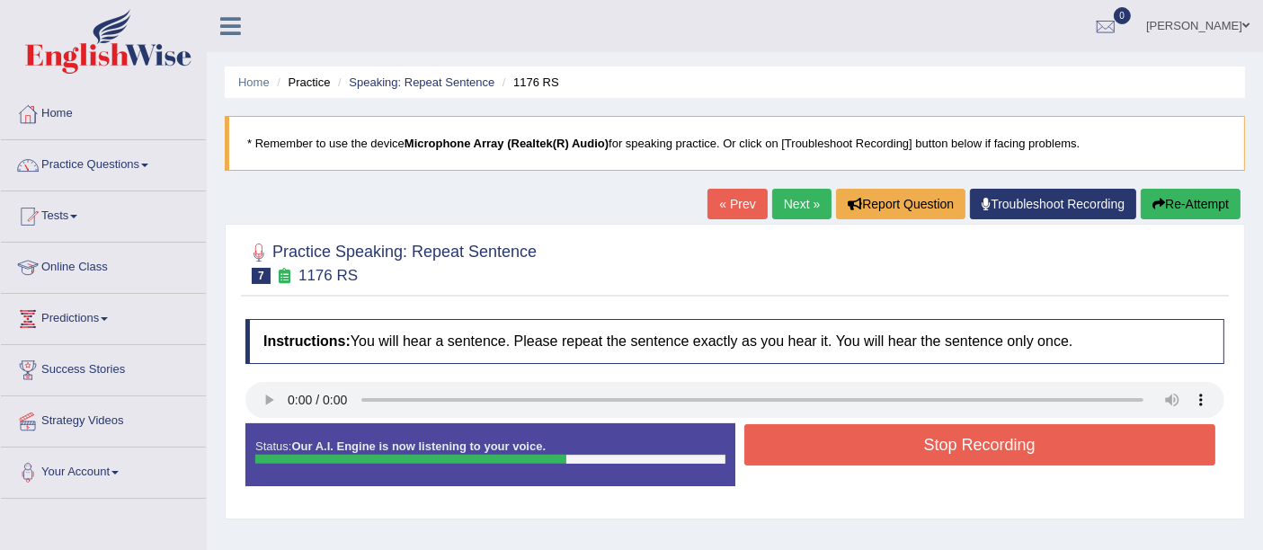
click at [978, 447] on button "Stop Recording" at bounding box center [980, 444] width 472 height 41
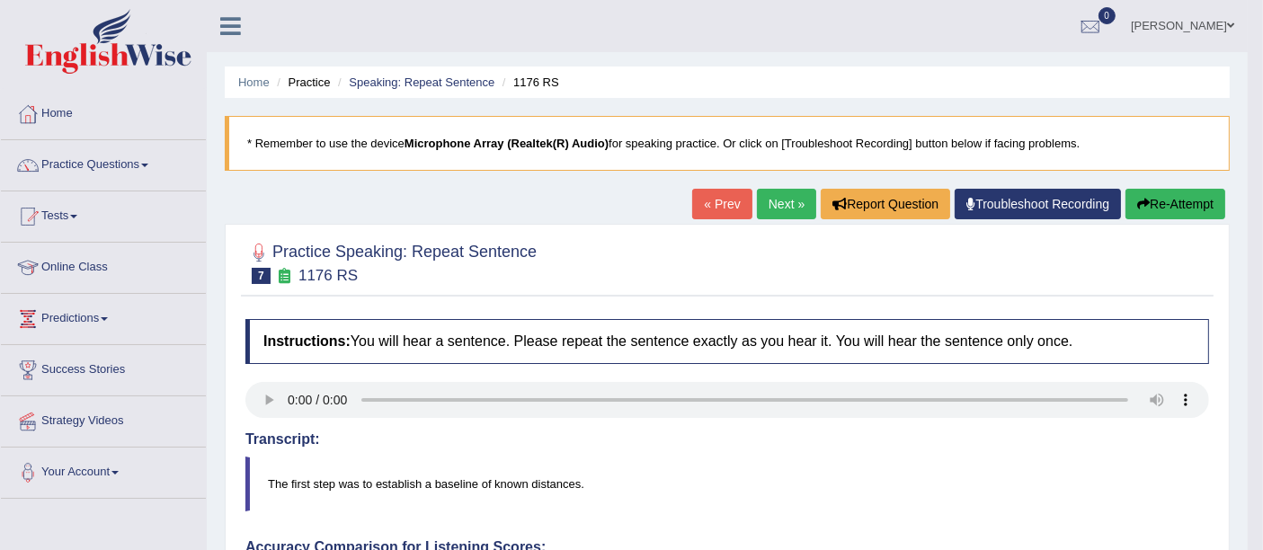
click at [775, 209] on link "Next »" at bounding box center [786, 204] width 59 height 31
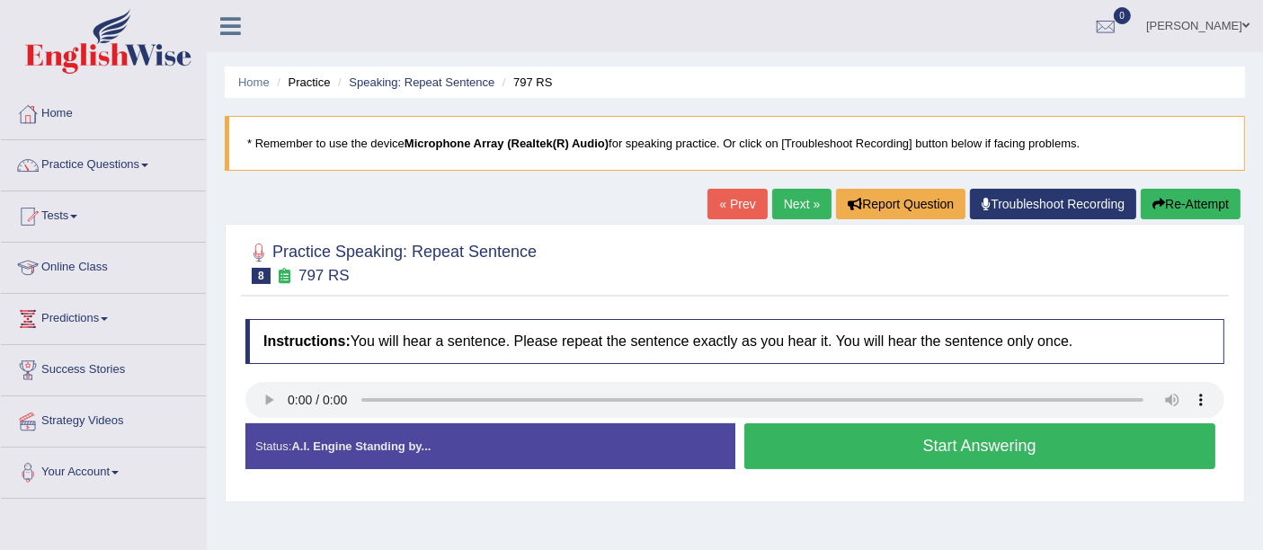
click at [852, 458] on button "Start Answering" at bounding box center [980, 446] width 472 height 46
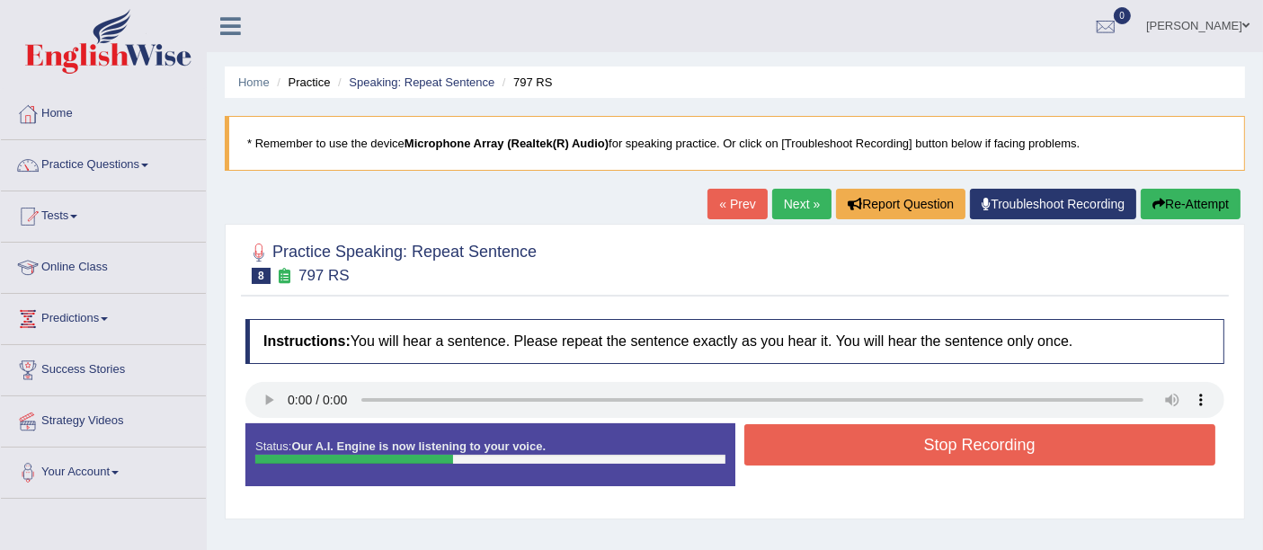
click at [852, 458] on button "Stop Recording" at bounding box center [980, 444] width 472 height 41
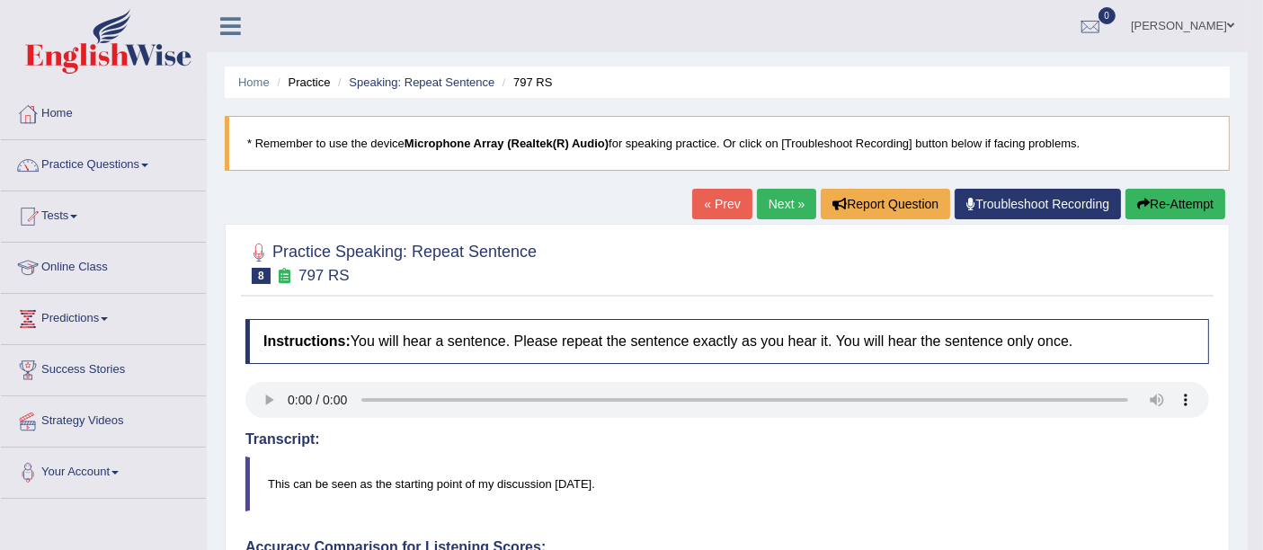
click at [757, 205] on link "Next »" at bounding box center [786, 204] width 59 height 31
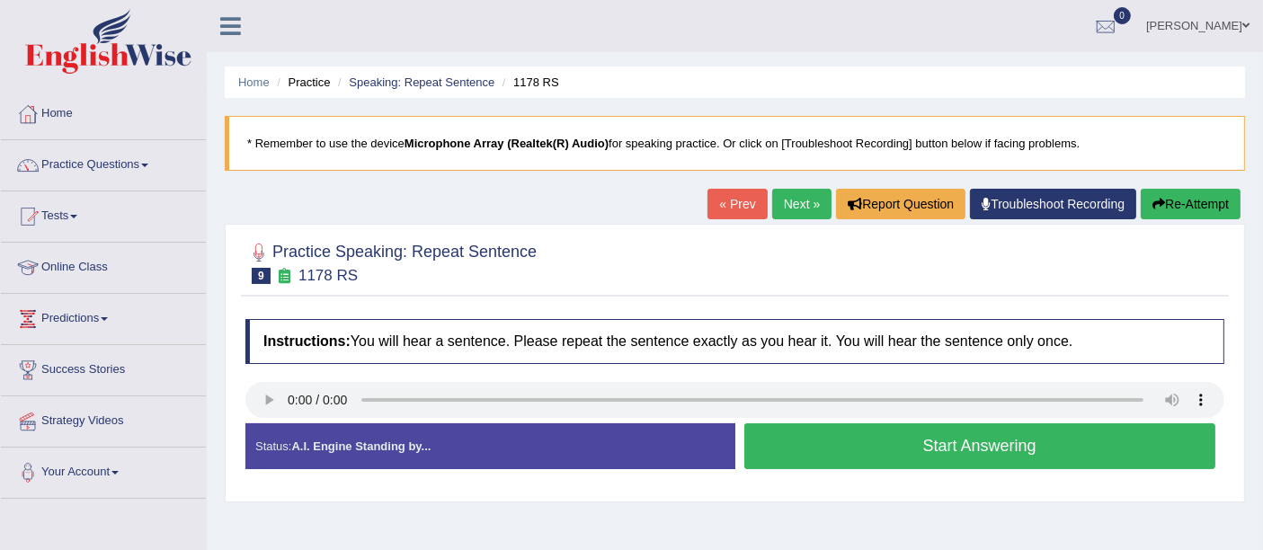
click at [871, 445] on button "Start Answering" at bounding box center [980, 446] width 472 height 46
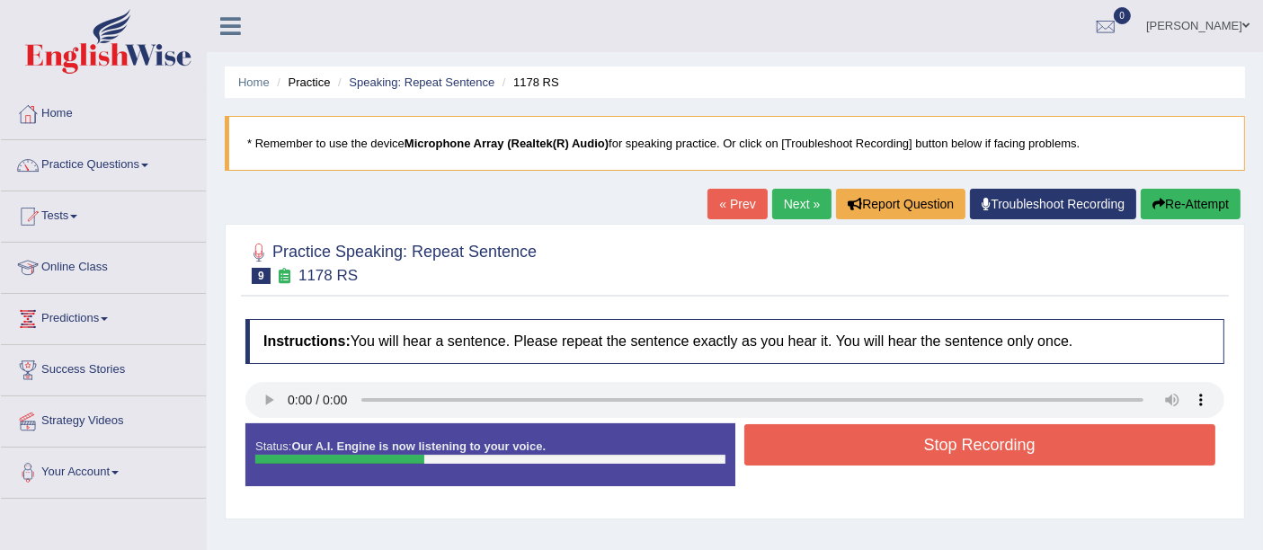
click at [871, 445] on button "Stop Recording" at bounding box center [980, 444] width 472 height 41
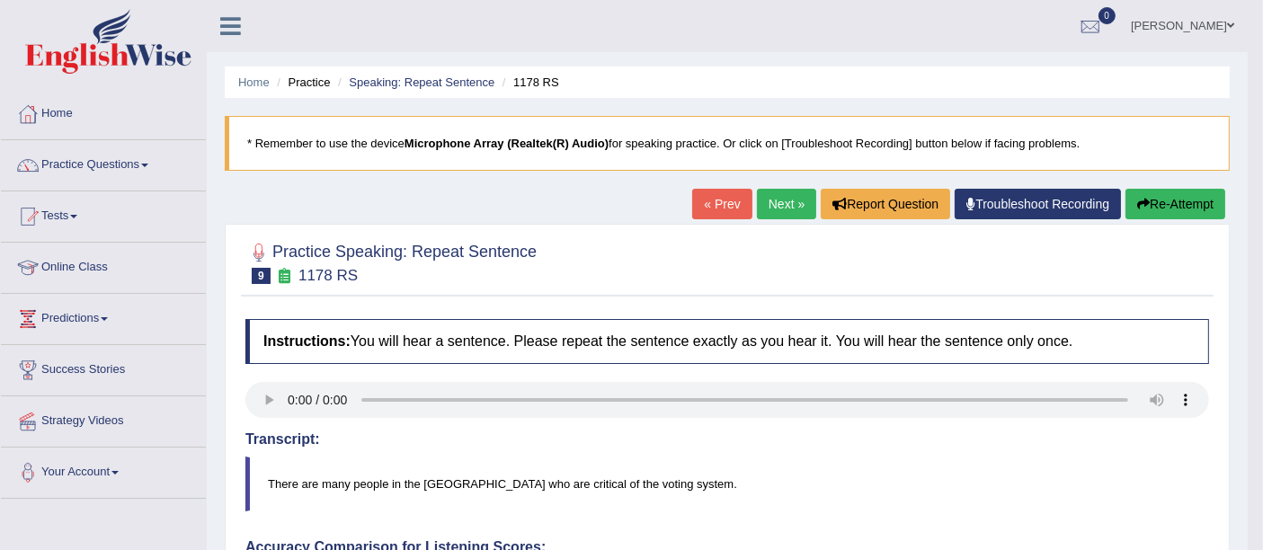
click at [789, 207] on link "Next »" at bounding box center [786, 204] width 59 height 31
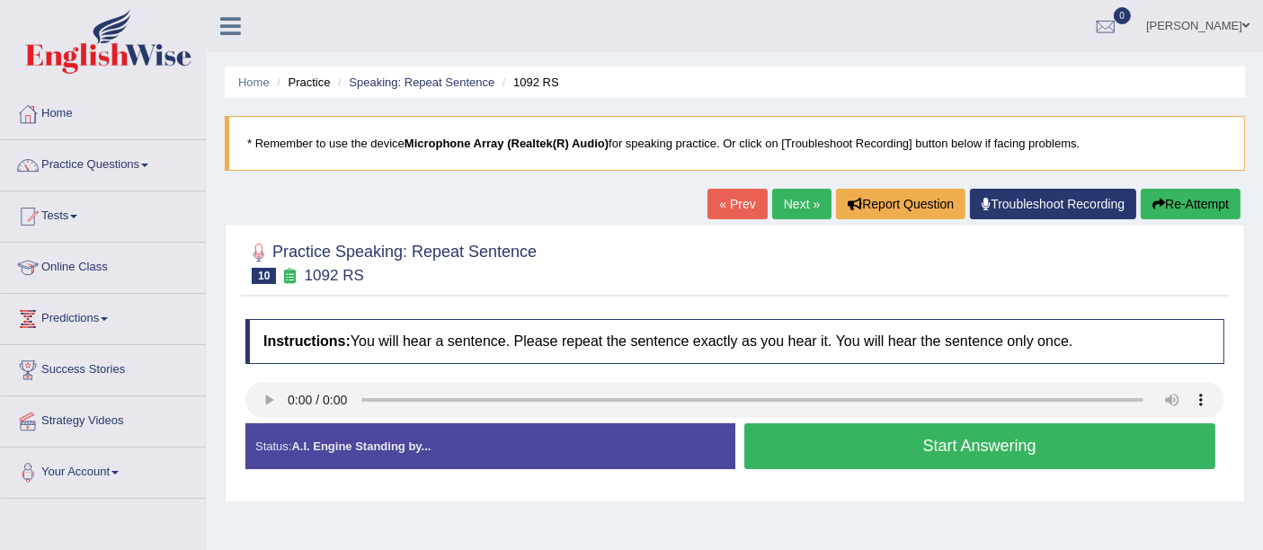
click at [804, 446] on button "Start Answering" at bounding box center [980, 446] width 472 height 46
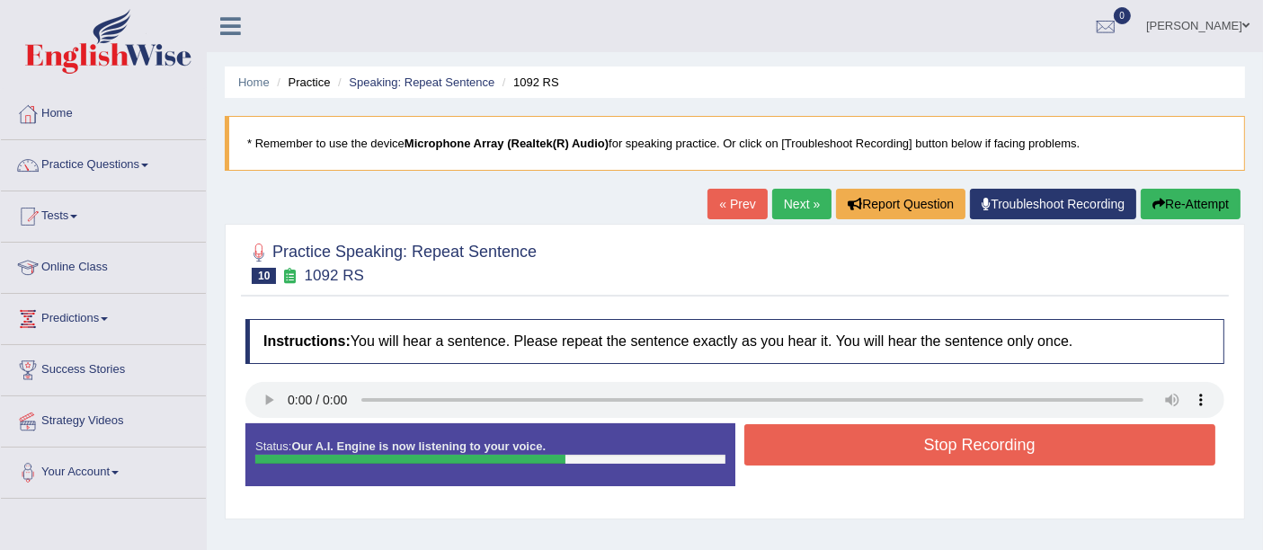
click at [818, 426] on button "Stop Recording" at bounding box center [980, 444] width 472 height 41
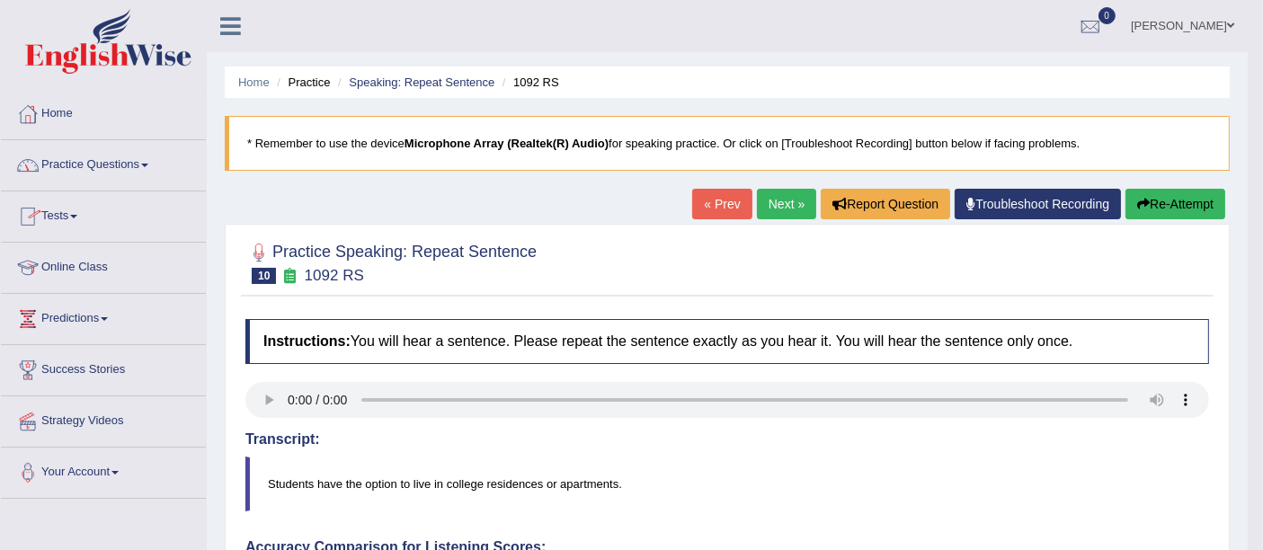
click at [93, 173] on link "Practice Questions" at bounding box center [103, 162] width 205 height 45
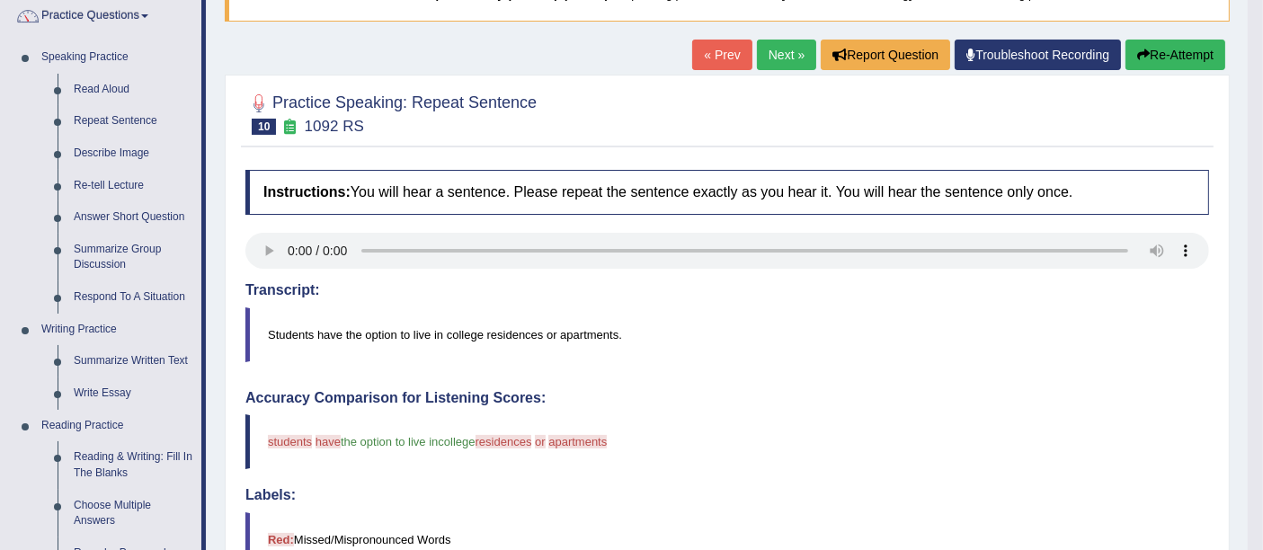
scroll to position [195, 0]
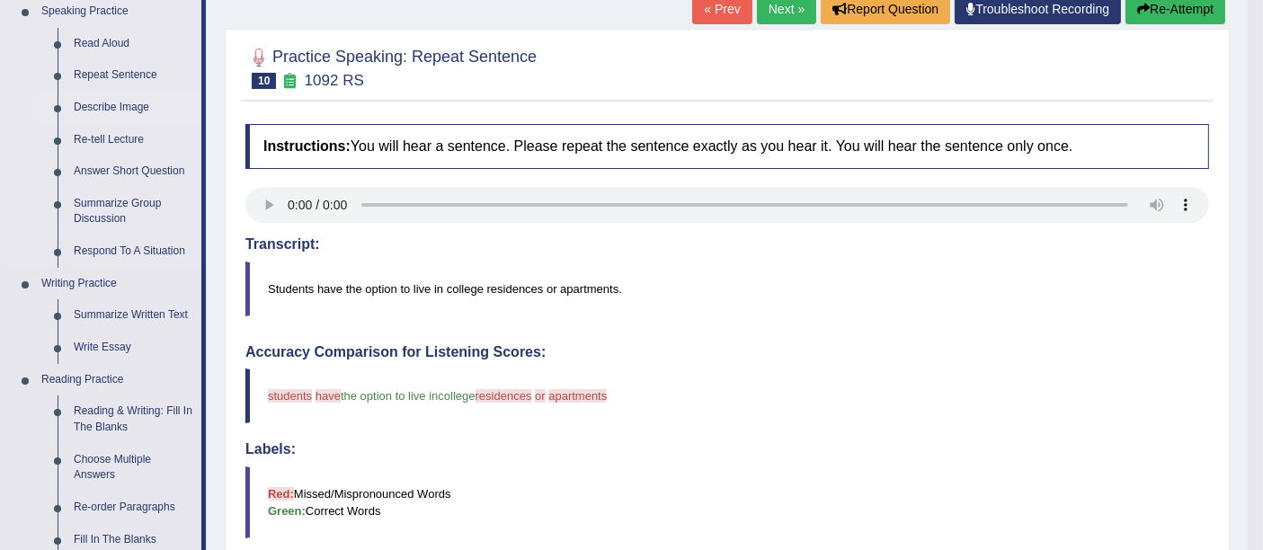
click at [103, 106] on link "Describe Image" at bounding box center [134, 108] width 136 height 32
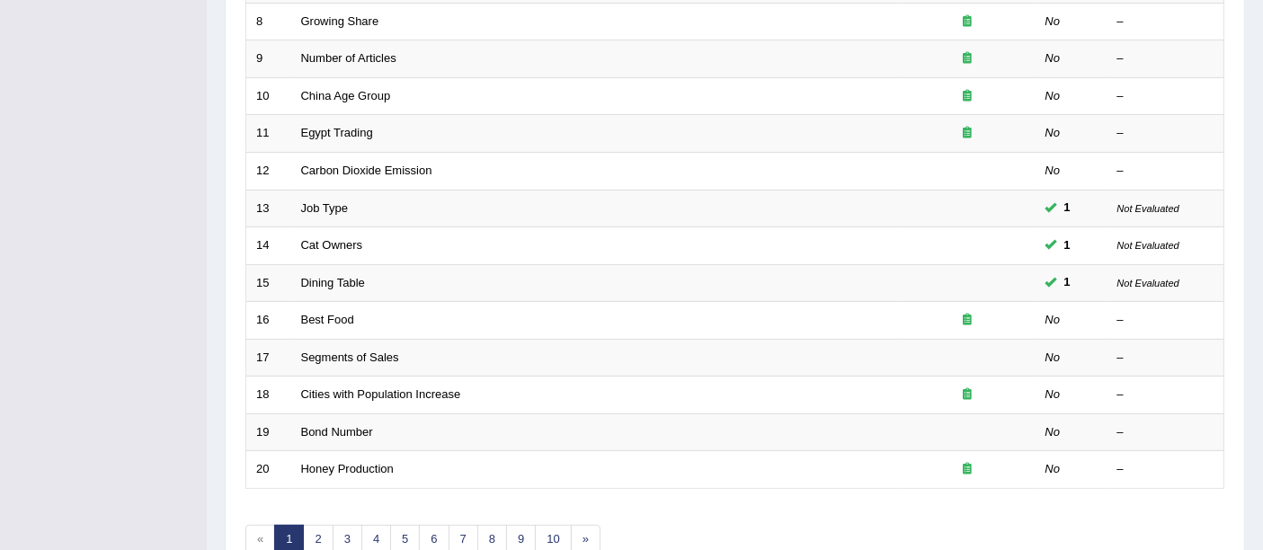
scroll to position [597, 0]
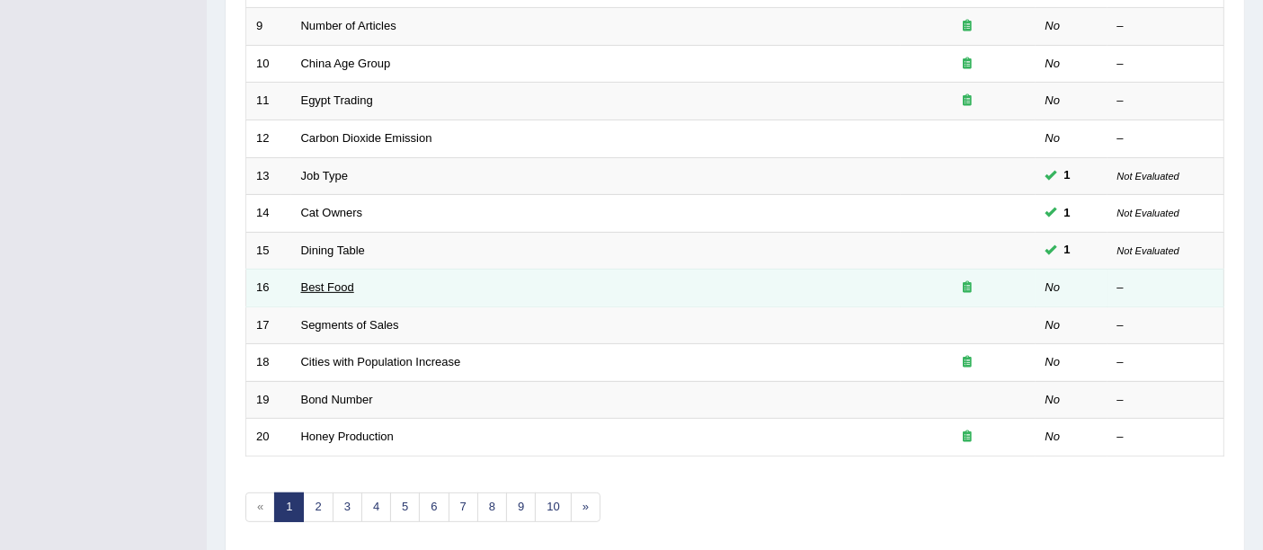
click at [321, 280] on link "Best Food" at bounding box center [327, 286] width 53 height 13
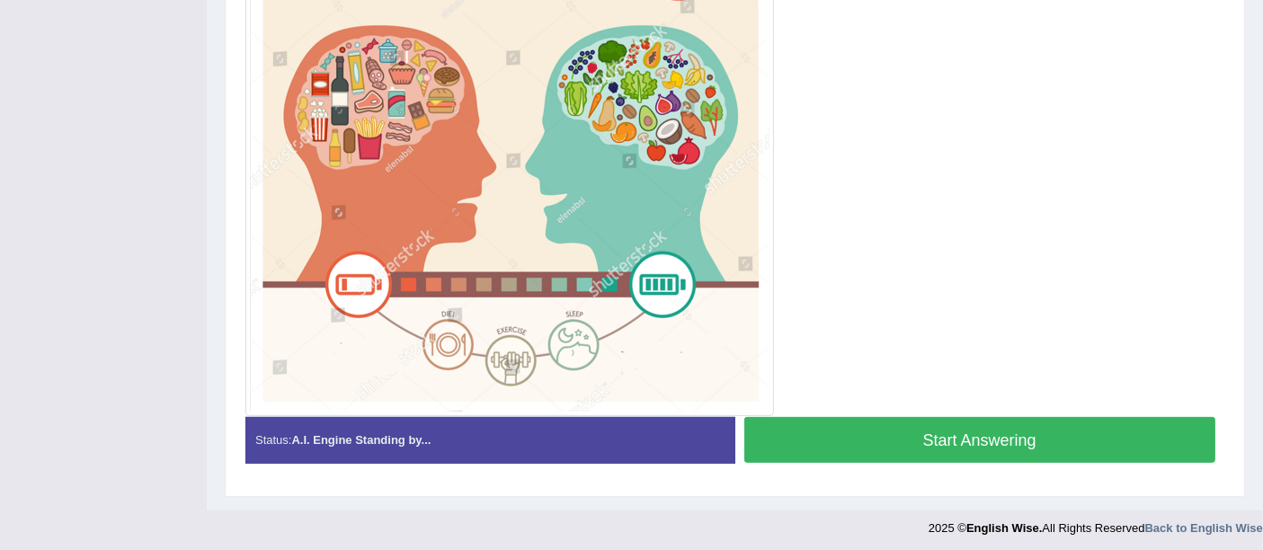
scroll to position [512, 0]
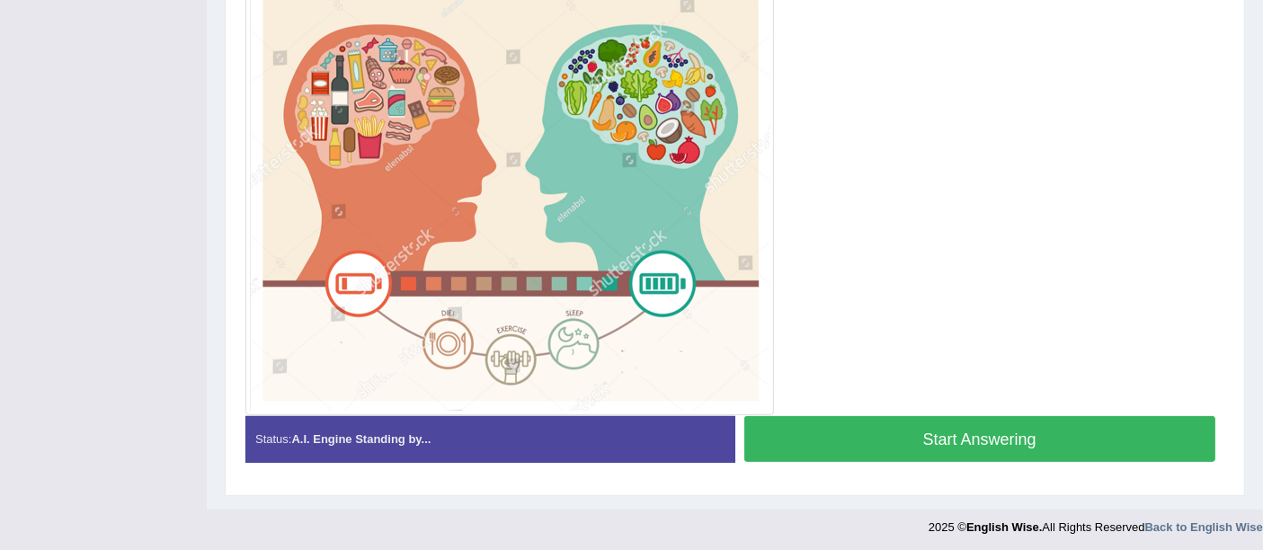
click at [1001, 431] on button "Start Answering" at bounding box center [980, 439] width 472 height 46
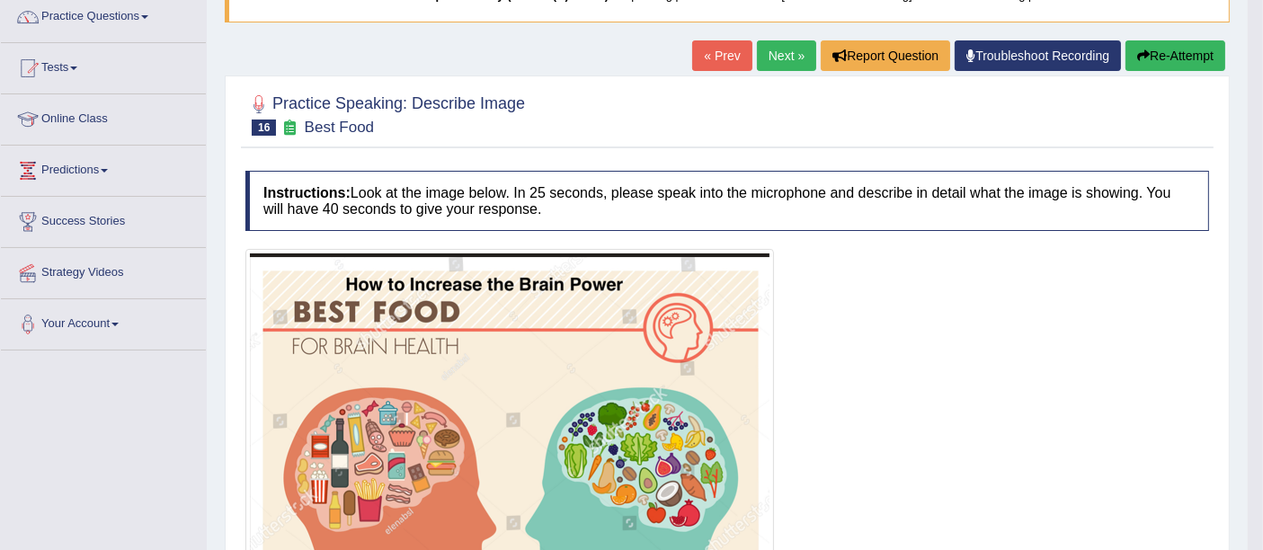
scroll to position [0, 0]
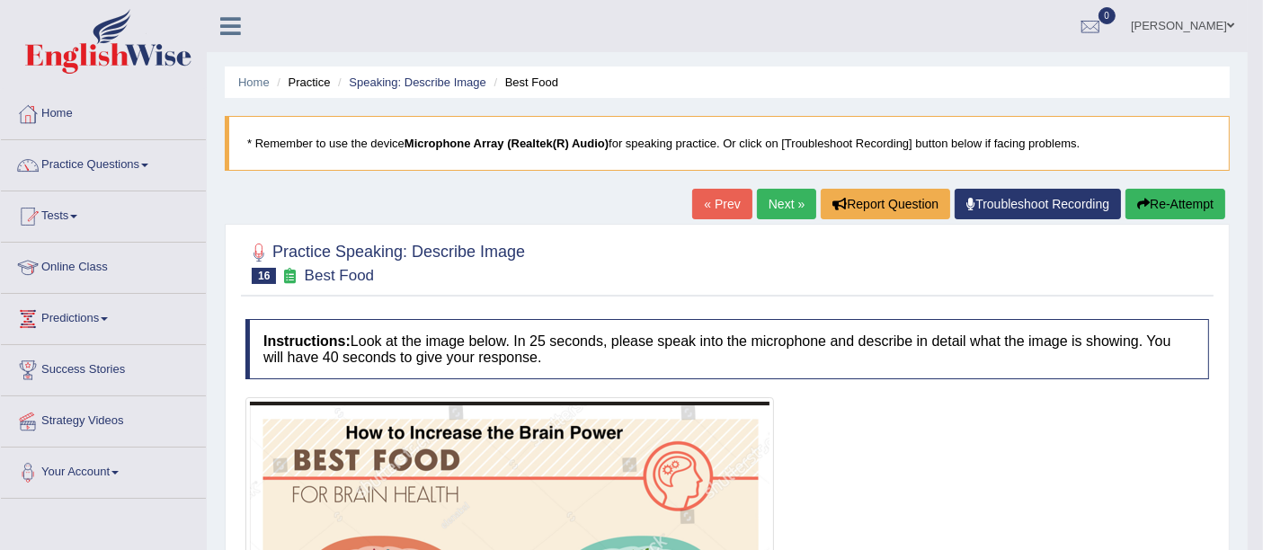
click at [765, 204] on link "Next »" at bounding box center [786, 204] width 59 height 31
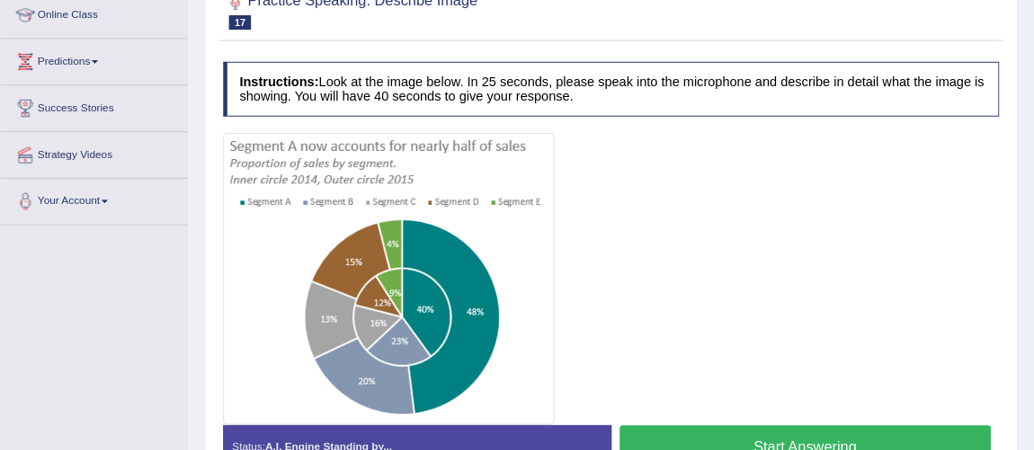
scroll to position [251, 0]
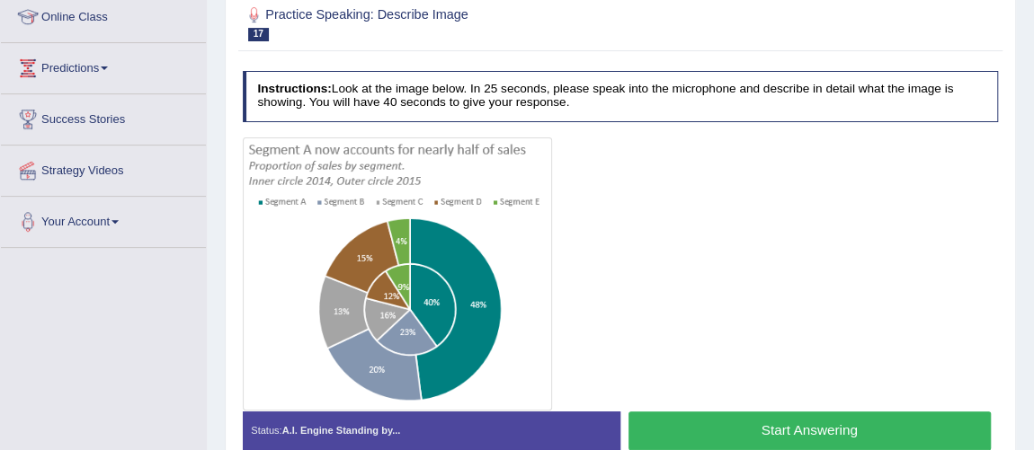
drag, startPoint x: 1245, startPoint y: 0, endPoint x: 718, endPoint y: 274, distance: 593.9
click at [718, 274] on div at bounding box center [621, 274] width 756 height 273
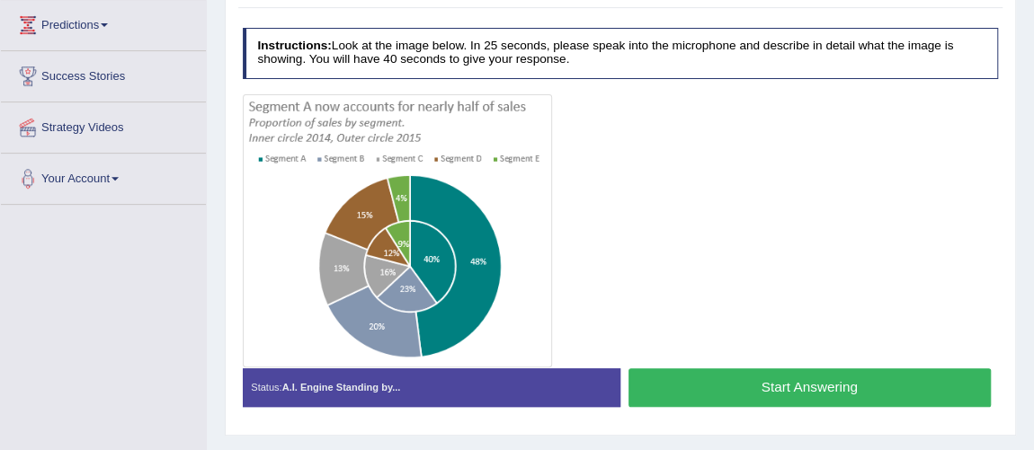
click at [672, 378] on button "Start Answering" at bounding box center [809, 388] width 362 height 39
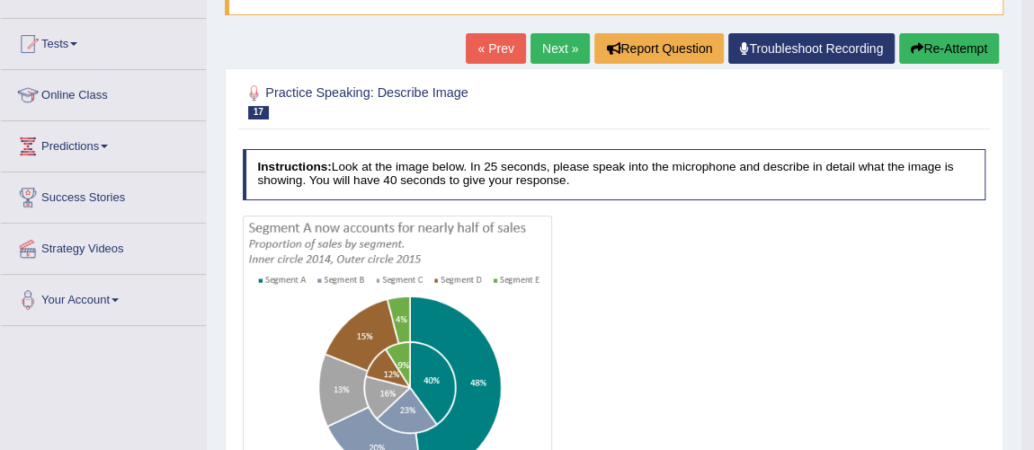
scroll to position [0, 0]
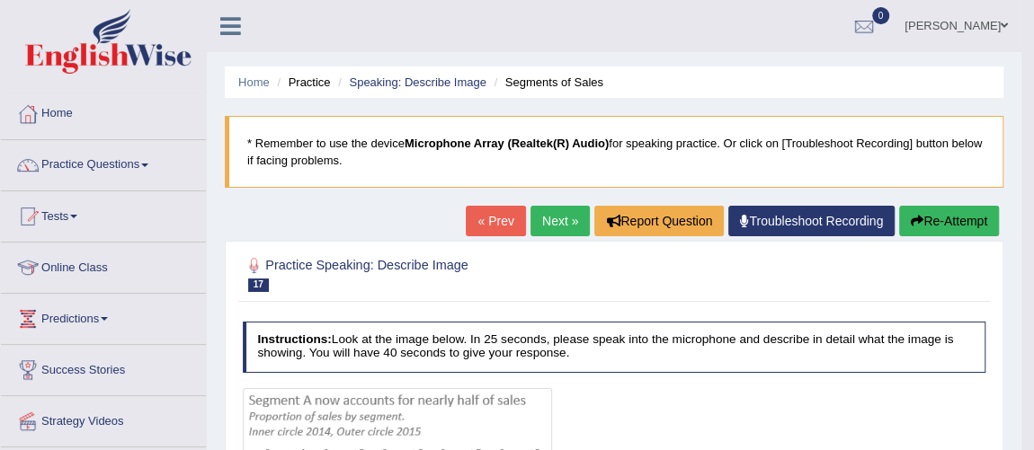
click at [563, 213] on link "Next »" at bounding box center [559, 221] width 59 height 31
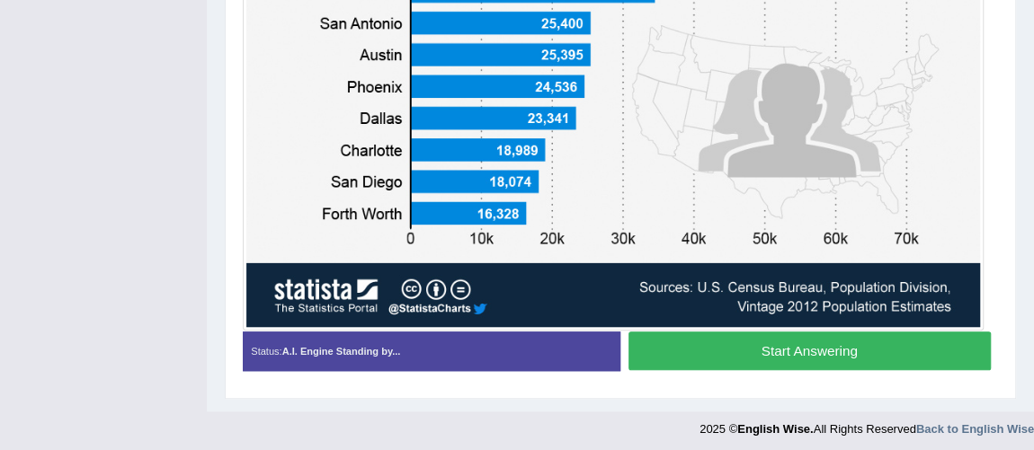
scroll to position [591, 0]
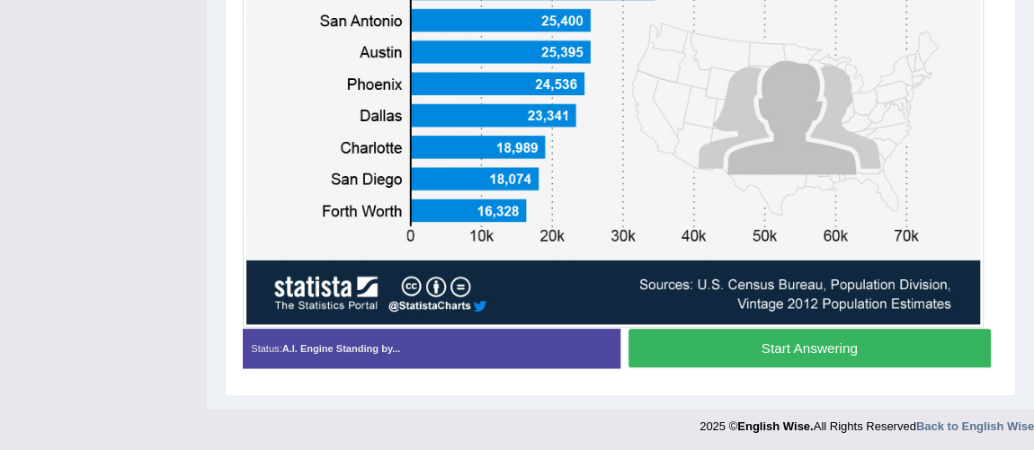
click at [835, 335] on button "Start Answering" at bounding box center [809, 348] width 362 height 39
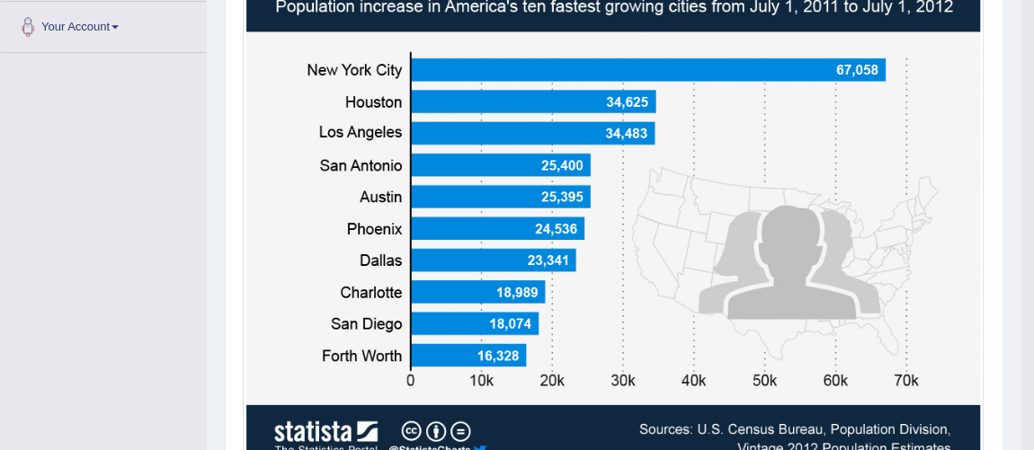
scroll to position [0, 0]
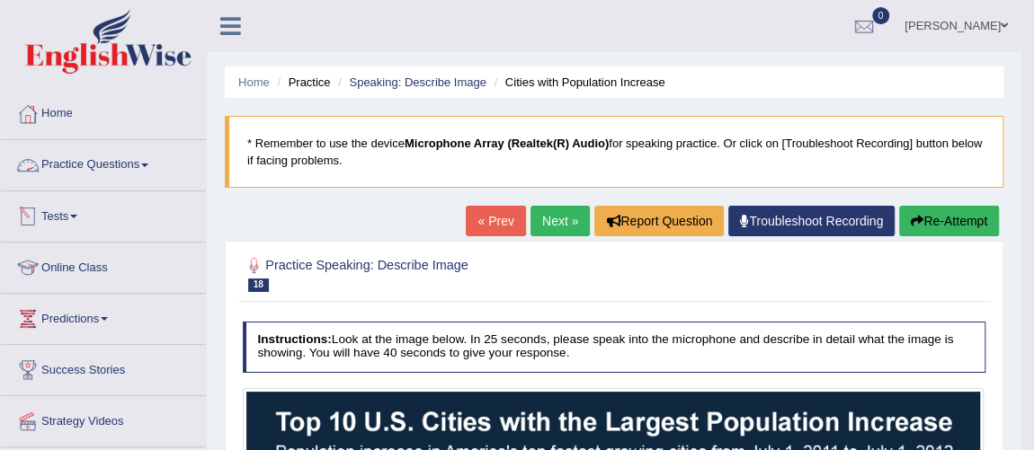
click at [96, 168] on link "Practice Questions" at bounding box center [103, 162] width 205 height 45
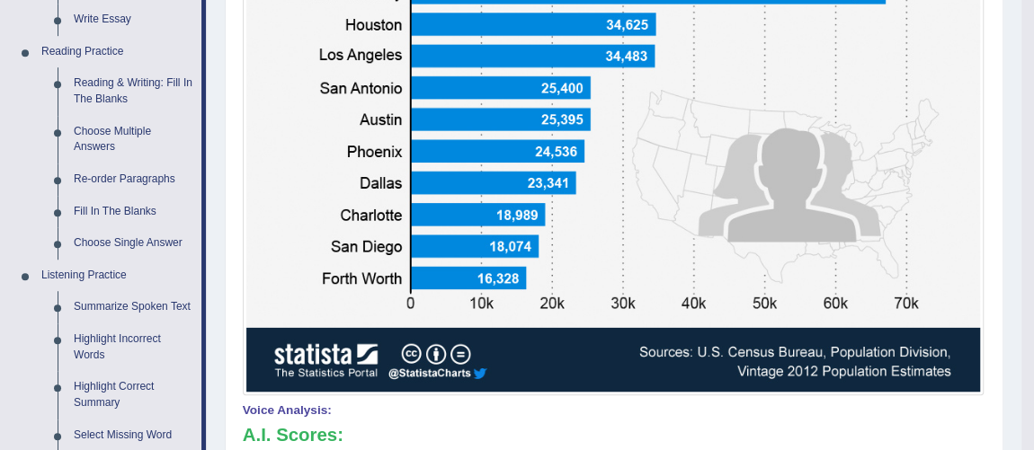
scroll to position [527, 0]
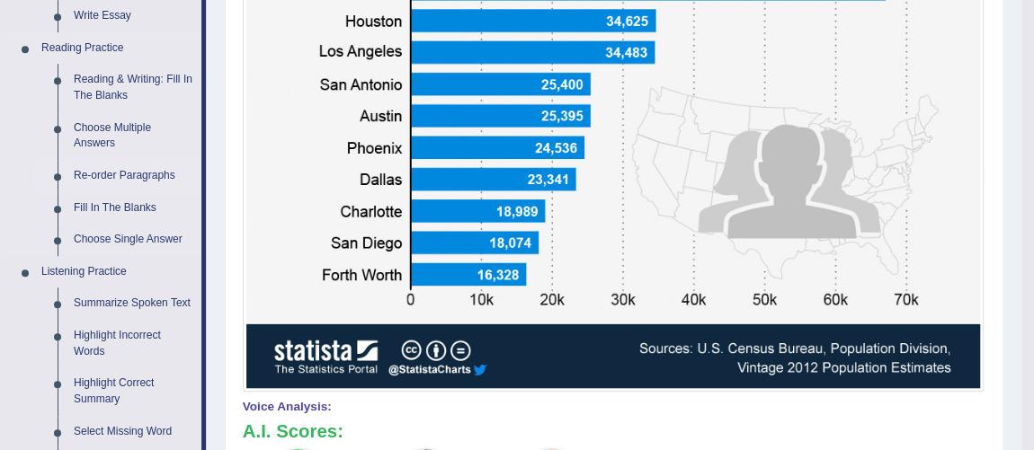
click at [149, 174] on link "Re-order Paragraphs" at bounding box center [134, 176] width 136 height 32
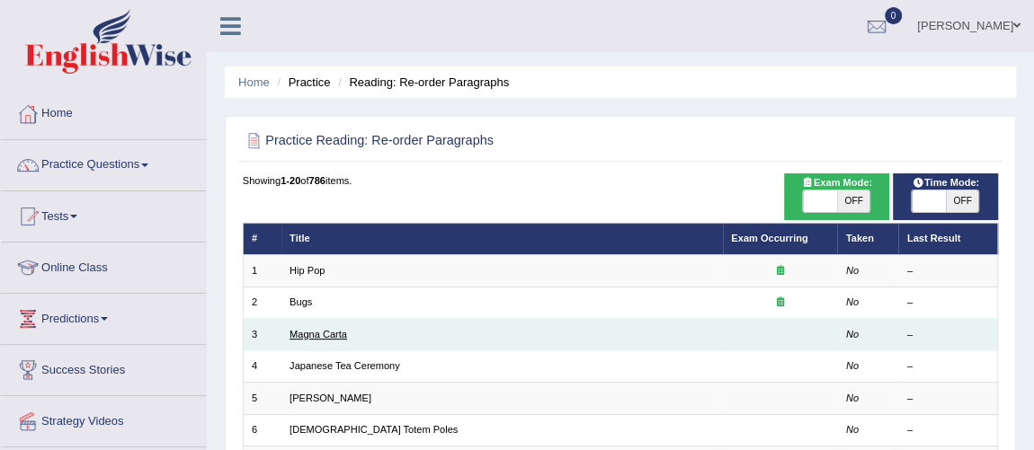
click at [298, 331] on link "Magna Carta" at bounding box center [318, 334] width 58 height 11
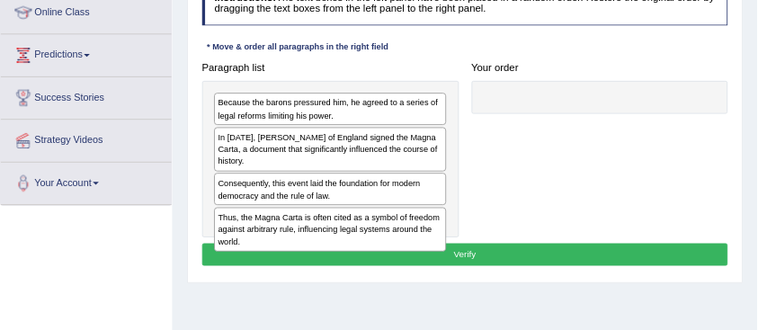
scroll to position [253, 0]
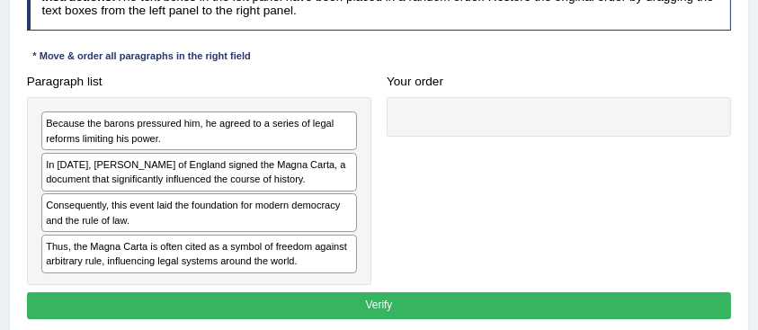
drag, startPoint x: 1042, startPoint y: 0, endPoint x: 523, endPoint y: 217, distance: 562.1
click at [523, 217] on div "Paragraph list Because the barons pressured him, he agreed to a series of legal…" at bounding box center [379, 176] width 720 height 217
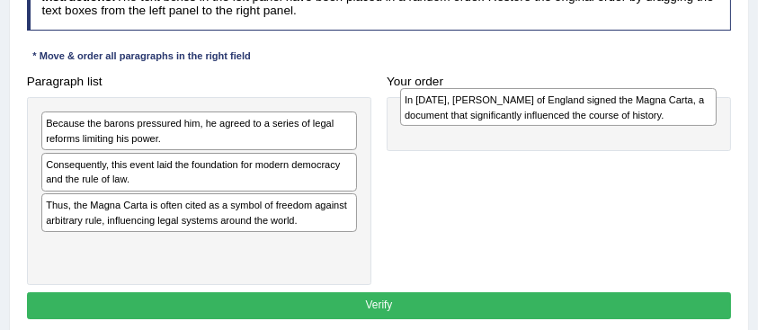
drag, startPoint x: 202, startPoint y: 171, endPoint x: 640, endPoint y: 111, distance: 441.9
click at [640, 111] on div "In 1215, King John of England signed the Magna Carta, a document that significa…" at bounding box center [558, 107] width 316 height 38
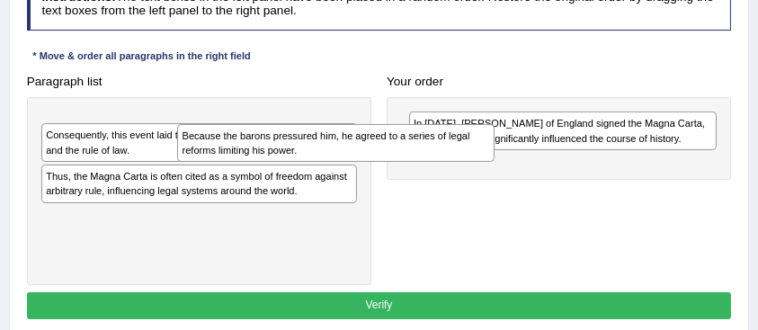
drag, startPoint x: 124, startPoint y: 133, endPoint x: 481, endPoint y: 195, distance: 362.2
click at [481, 195] on div "Paragraph list Because the barons pressured him, he agreed to a series of legal…" at bounding box center [379, 176] width 720 height 217
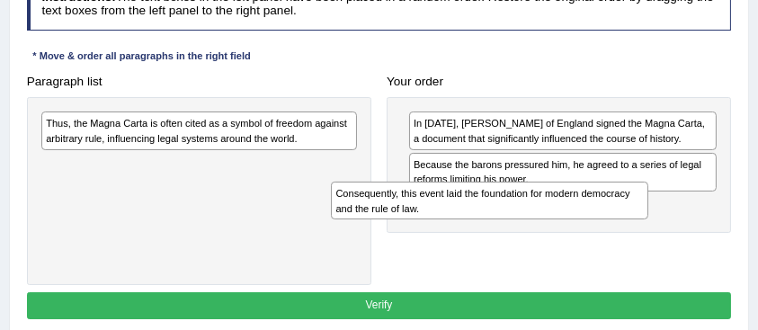
drag, startPoint x: 158, startPoint y: 135, endPoint x: 523, endPoint y: 224, distance: 375.7
click at [523, 224] on div "Paragraph list Consequently, this event laid the foundation for modern democrac…" at bounding box center [379, 176] width 720 height 217
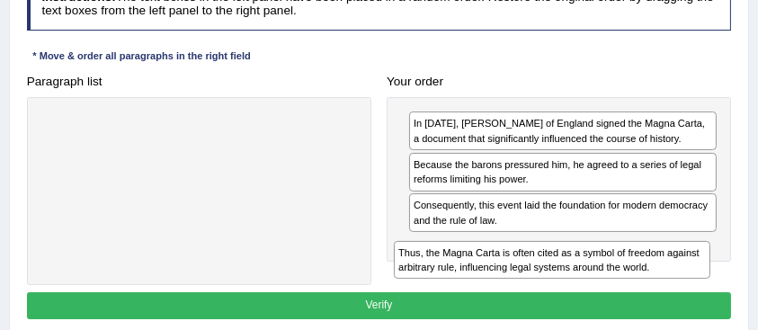
drag, startPoint x: 227, startPoint y: 115, endPoint x: 645, endPoint y: 273, distance: 447.8
click at [645, 273] on div "Thus, the Magna Carta is often cited as a symbol of freedom against arbitrary r…" at bounding box center [552, 260] width 316 height 38
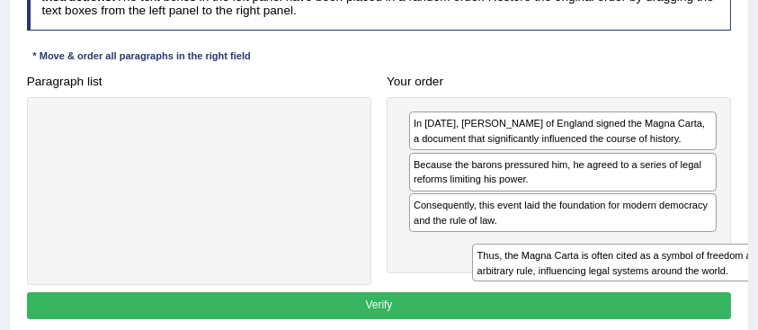
drag, startPoint x: 254, startPoint y: 131, endPoint x: 761, endPoint y: 287, distance: 530.3
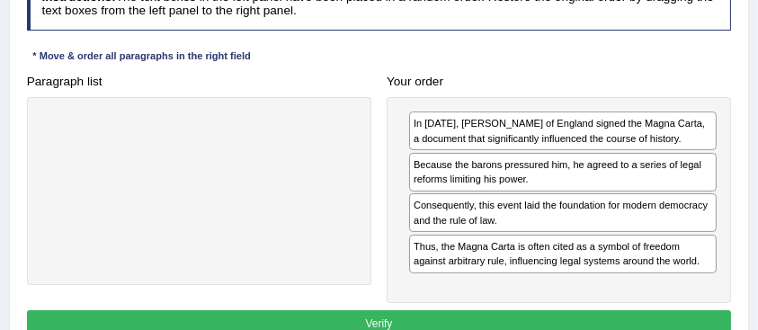
click at [686, 310] on button "Verify" at bounding box center [379, 323] width 705 height 26
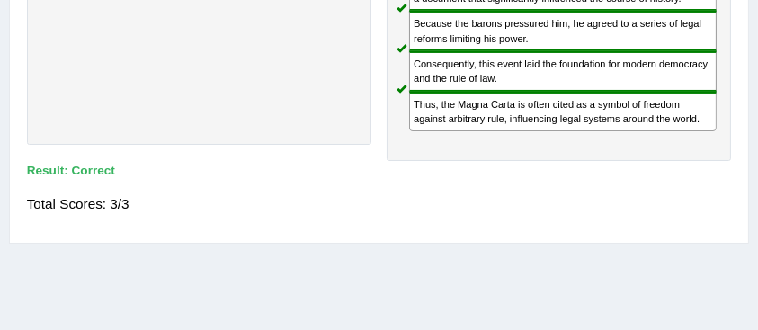
scroll to position [0, 0]
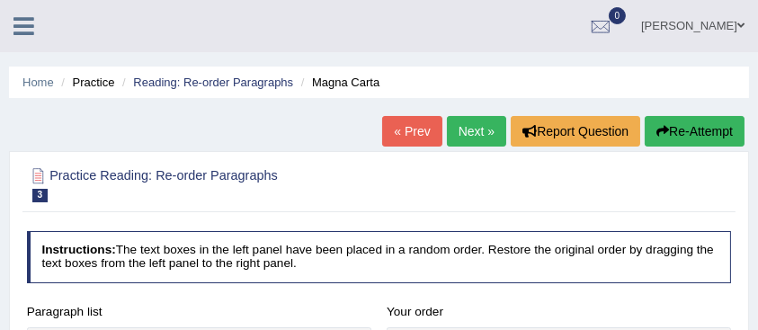
click at [460, 136] on link "Next »" at bounding box center [476, 131] width 59 height 31
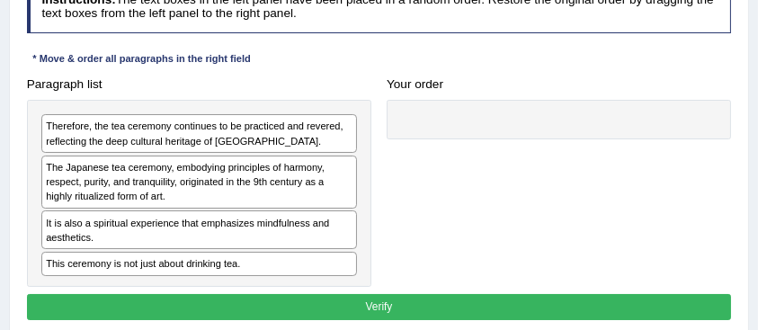
scroll to position [257, 0]
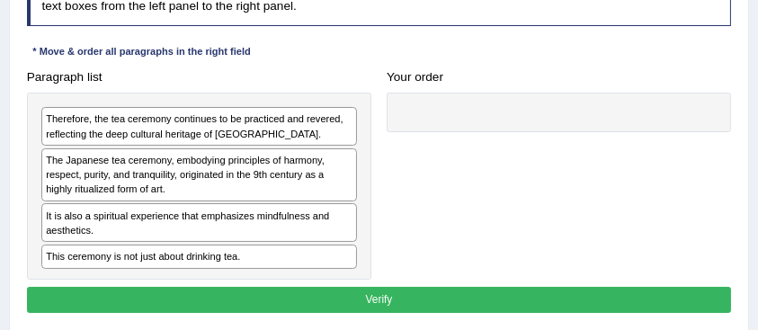
drag, startPoint x: 0, startPoint y: 0, endPoint x: 766, endPoint y: 166, distance: 783.8
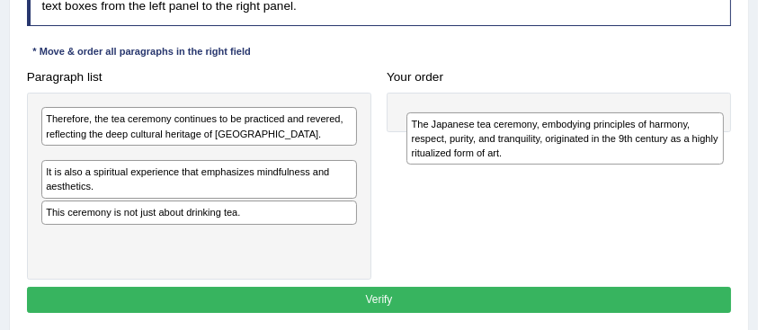
drag, startPoint x: 165, startPoint y: 174, endPoint x: 608, endPoint y: 147, distance: 443.1
click at [608, 147] on div "The Japanese tea ceremony, embodying principles of harmony, respect, purity, an…" at bounding box center [564, 138] width 316 height 52
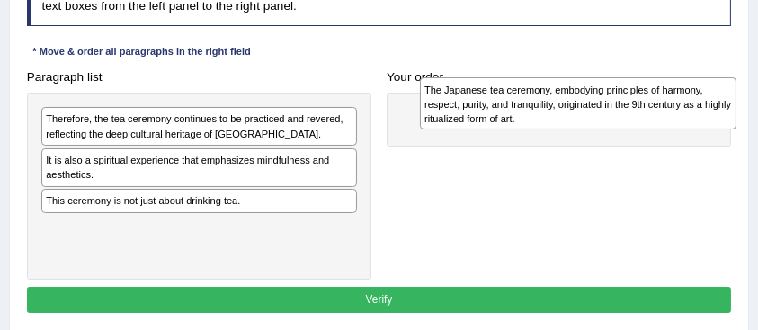
drag, startPoint x: 266, startPoint y: 172, endPoint x: 719, endPoint y: 105, distance: 457.9
click at [719, 105] on div "The Japanese tea ceremony, embodying principles of harmony, respect, purity, an…" at bounding box center [578, 103] width 316 height 52
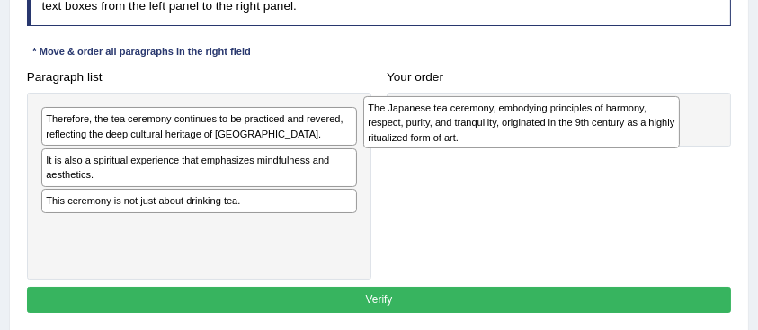
click at [719, 105] on div at bounding box center [559, 120] width 344 height 54
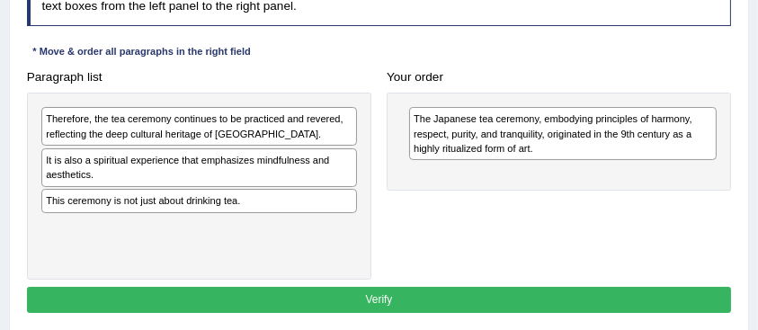
click at [719, 105] on div "The Japanese tea ceremony, embodying principles of harmony, respect, purity, an…" at bounding box center [559, 142] width 344 height 98
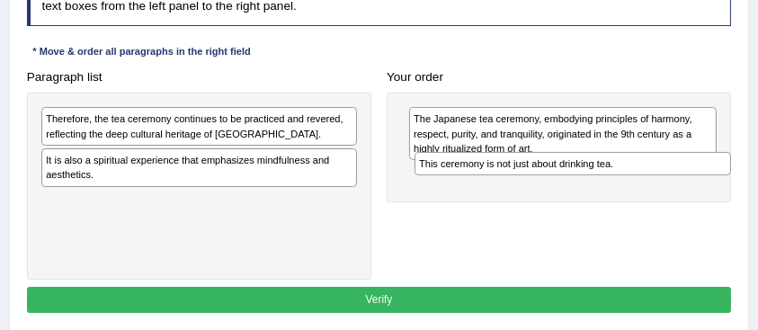
drag, startPoint x: 209, startPoint y: 202, endPoint x: 664, endPoint y: 182, distance: 455.3
click at [664, 182] on div "Paragraph list Therefore, the tea ceremony continues to be practiced and revere…" at bounding box center [379, 172] width 720 height 216
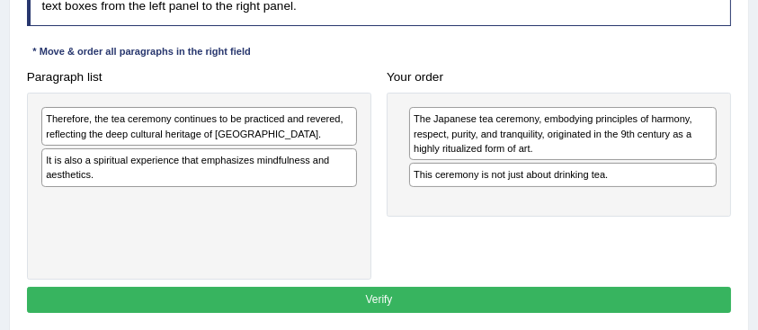
click at [664, 182] on div "The Japanese tea ceremony, embodying principles of harmony, respect, purity, an…" at bounding box center [559, 155] width 344 height 124
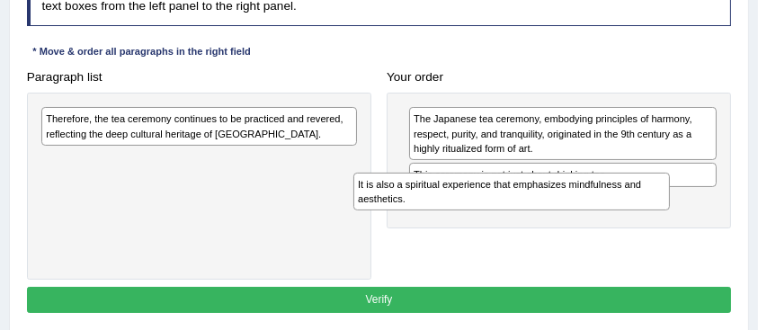
drag, startPoint x: 181, startPoint y: 168, endPoint x: 574, endPoint y: 216, distance: 396.6
click at [574, 216] on div "Paragraph list Therefore, the tea ceremony continues to be practiced and revere…" at bounding box center [379, 172] width 720 height 216
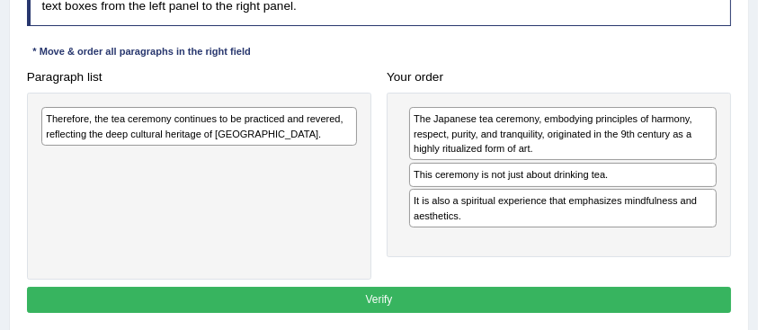
click at [574, 216] on div "The Japanese tea ceremony, embodying principles of harmony, respect, purity, an…" at bounding box center [559, 175] width 344 height 165
click at [574, 216] on div "It is also a spiritual experience that emphasizes mindfulness and aesthetics." at bounding box center [562, 208] width 307 height 39
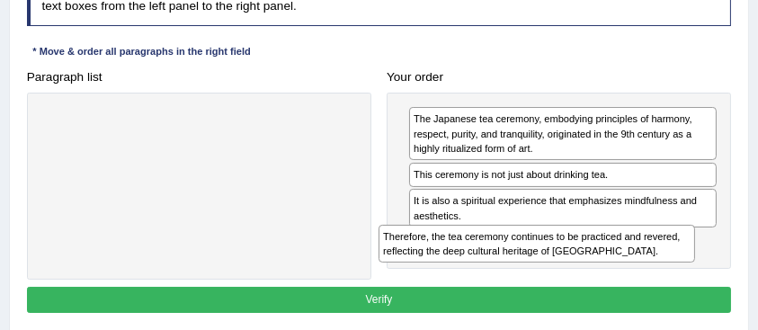
drag, startPoint x: 173, startPoint y: 120, endPoint x: 574, endPoint y: 271, distance: 428.8
click at [574, 271] on div "Paragraph list Therefore, the tea ceremony continues to be practiced and revere…" at bounding box center [379, 172] width 720 height 216
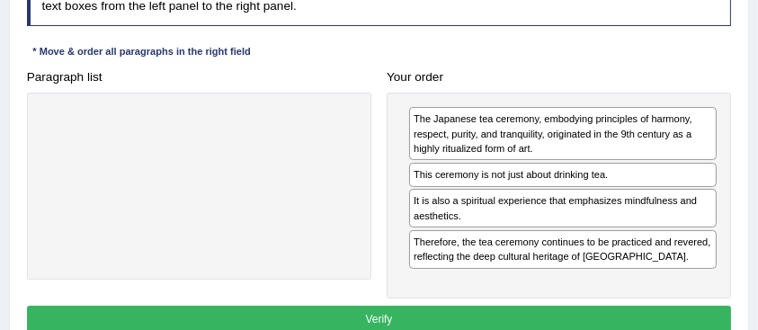
click at [574, 271] on div "The Japanese tea ceremony, embodying principles of harmony, respect, purity, an…" at bounding box center [559, 196] width 344 height 206
click at [539, 313] on button "Verify" at bounding box center [379, 319] width 705 height 26
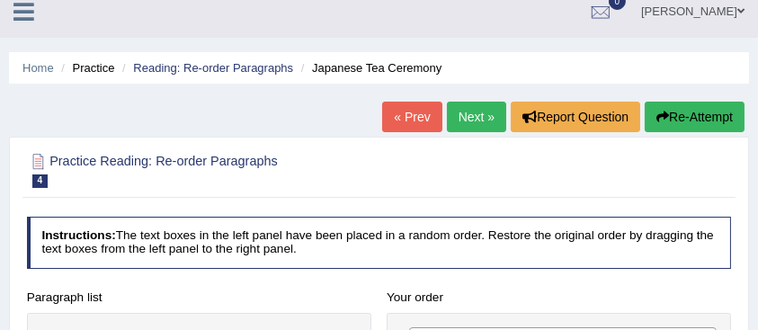
scroll to position [0, 0]
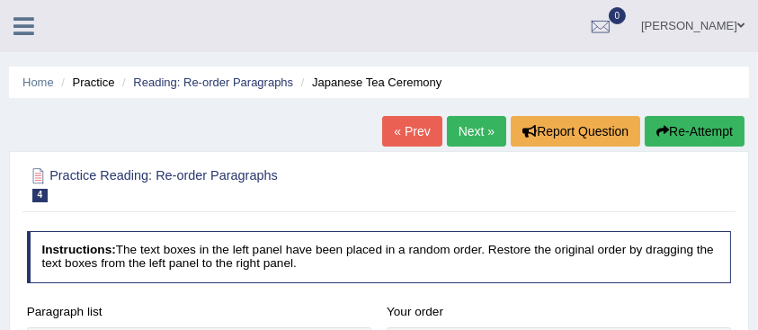
click at [467, 138] on link "Next »" at bounding box center [476, 131] width 59 height 31
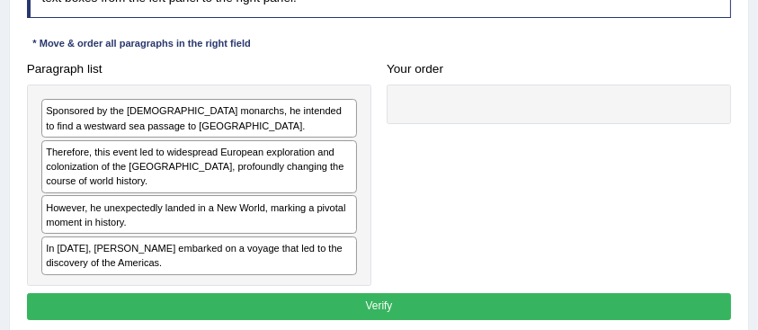
scroll to position [262, 0]
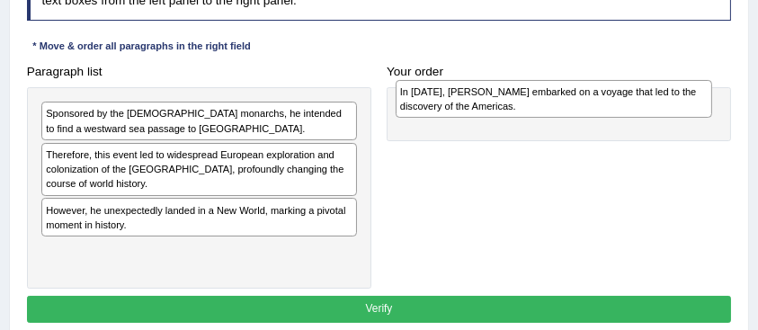
drag, startPoint x: 231, startPoint y: 261, endPoint x: 652, endPoint y: 108, distance: 447.6
click at [652, 108] on div "In 1492, Christopher Columbus embarked on a voyage that led to the discovery of…" at bounding box center [554, 99] width 316 height 38
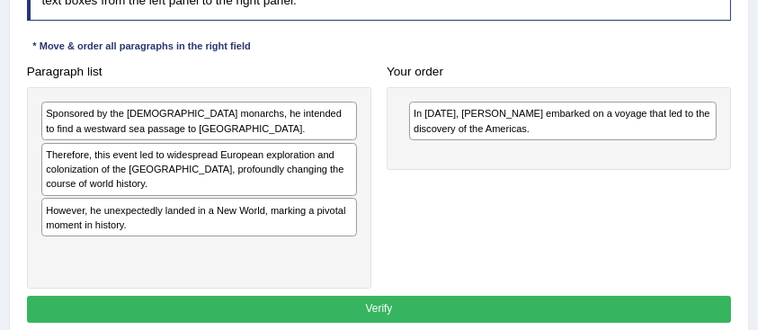
click at [652, 108] on div "In 1492, Christopher Columbus embarked on a voyage that led to the discovery of…" at bounding box center [562, 121] width 307 height 39
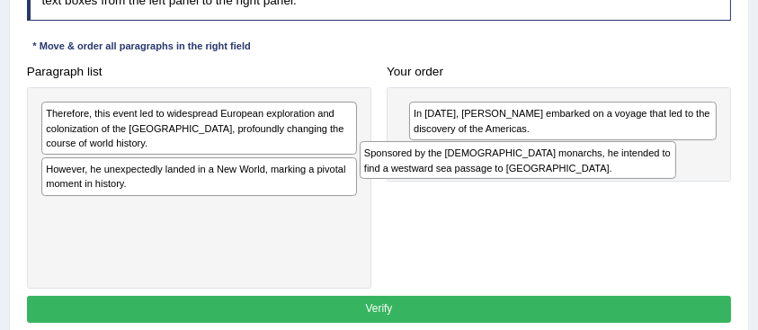
drag, startPoint x: 137, startPoint y: 116, endPoint x: 518, endPoint y: 170, distance: 385.0
click at [518, 170] on div "Sponsored by the Spanish monarchs, he intended to find a westward sea passage t…" at bounding box center [518, 160] width 316 height 38
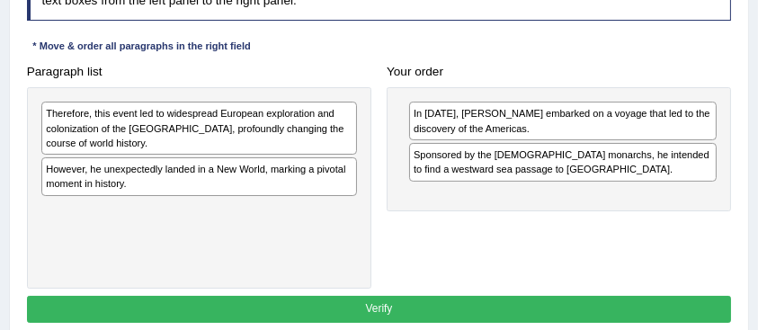
click at [518, 170] on div "In 1492, Christopher Columbus embarked on a voyage that led to the discovery of…" at bounding box center [559, 149] width 344 height 124
click at [518, 170] on div "Sponsored by the Spanish monarchs, he intended to find a westward sea passage t…" at bounding box center [562, 162] width 307 height 39
click at [165, 120] on div "Therefore, this event led to widespread European exploration and colonization o…" at bounding box center [199, 128] width 316 height 53
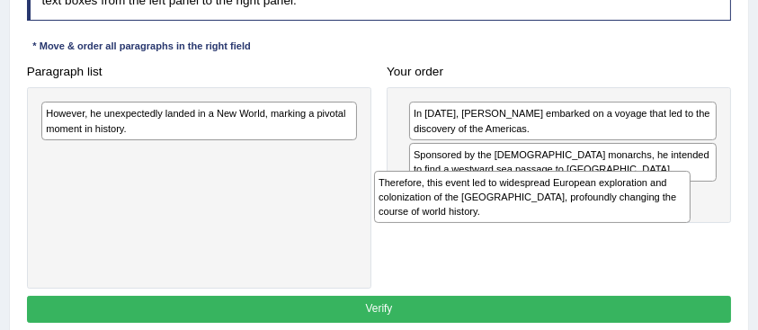
drag, startPoint x: 165, startPoint y: 120, endPoint x: 572, endPoint y: 207, distance: 415.4
click at [572, 207] on div "Therefore, this event led to widespread European exploration and colonization o…" at bounding box center [532, 197] width 316 height 52
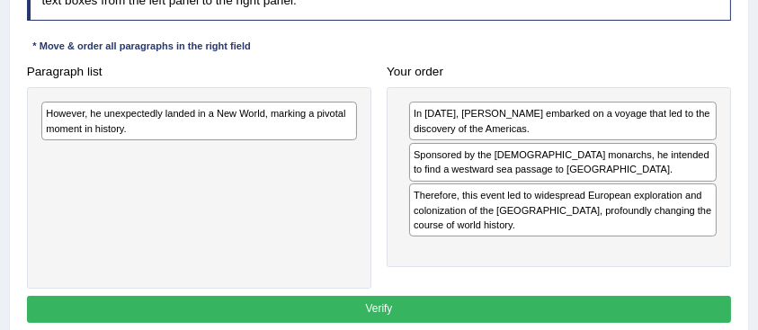
click at [326, 116] on div "However, he unexpectedly landed in a New World, marking a pivotal moment in his…" at bounding box center [199, 121] width 316 height 39
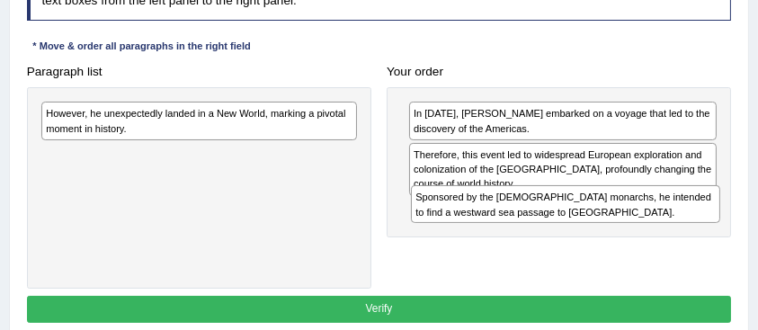
drag, startPoint x: 487, startPoint y: 157, endPoint x: 495, endPoint y: 224, distance: 67.0
click at [495, 224] on div "In 1492, Christopher Columbus embarked on a voyage that led to the discovery of…" at bounding box center [559, 162] width 344 height 150
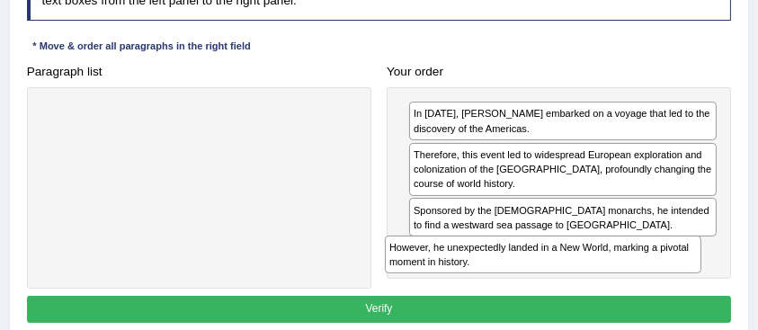
drag, startPoint x: 303, startPoint y: 124, endPoint x: 728, endPoint y: 289, distance: 455.9
click at [728, 289] on div "Instructions: The text boxes in the left panel have been placed in a random ord…" at bounding box center [378, 147] width 712 height 373
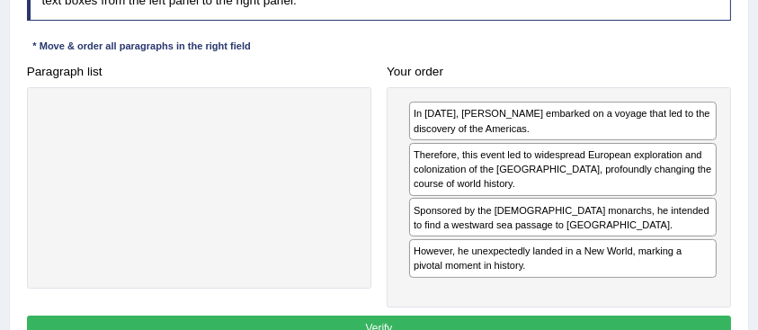
click at [678, 319] on button "Verify" at bounding box center [379, 329] width 705 height 26
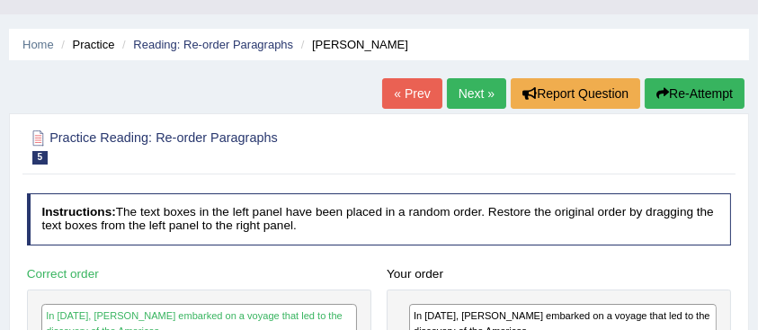
scroll to position [22, 0]
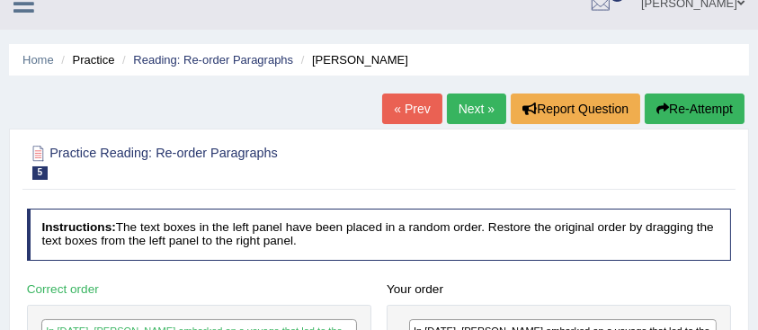
click at [454, 102] on link "Next »" at bounding box center [476, 108] width 59 height 31
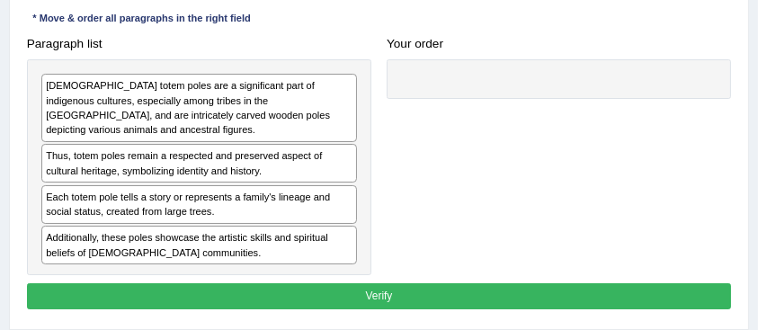
scroll to position [291, 0]
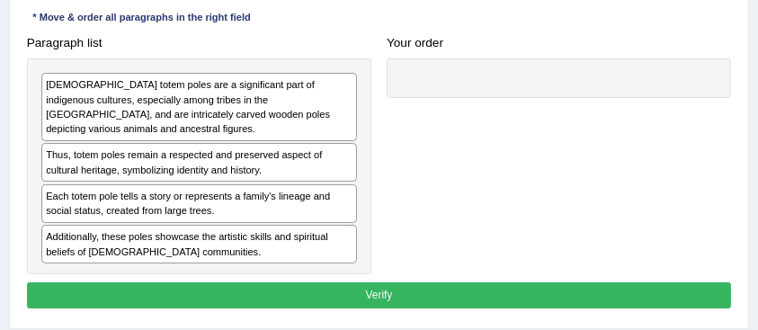
click at [216, 123] on div "[DEMOGRAPHIC_DATA] totem poles are a significant part of indigenous cultures, e…" at bounding box center [199, 106] width 316 height 67
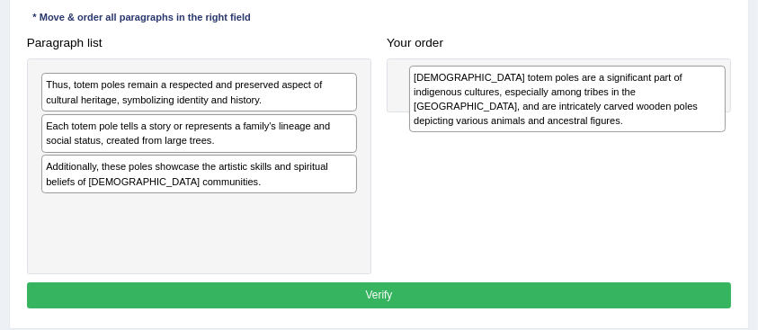
drag, startPoint x: 216, startPoint y: 123, endPoint x: 653, endPoint y: 118, distance: 436.9
click at [653, 118] on div "[DEMOGRAPHIC_DATA] totem poles are a significant part of indigenous cultures, e…" at bounding box center [567, 99] width 316 height 67
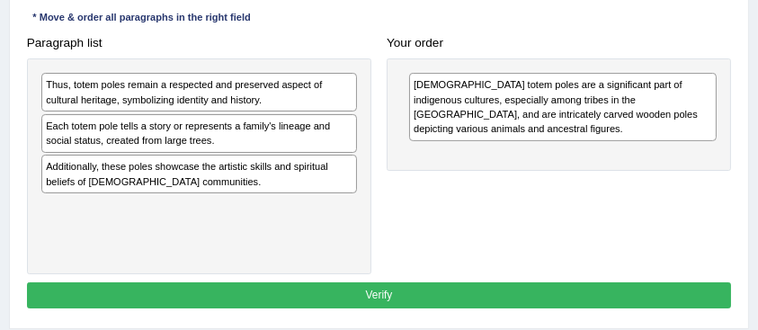
click at [653, 118] on div "[DEMOGRAPHIC_DATA] totem poles are a significant part of indigenous cultures, e…" at bounding box center [562, 106] width 307 height 67
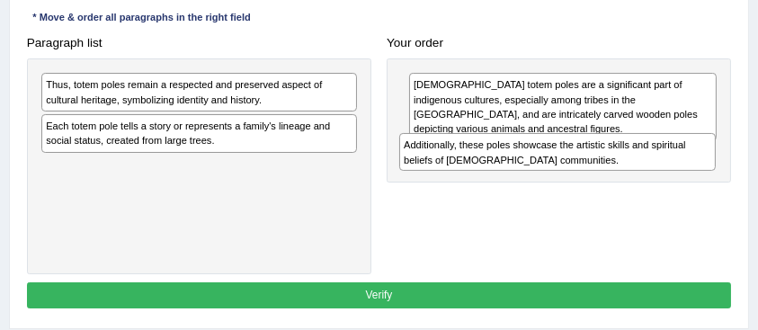
drag, startPoint x: 158, startPoint y: 178, endPoint x: 592, endPoint y: 173, distance: 433.3
click at [592, 173] on div "Paragraph list Thus, totem poles remain a respected and preserved aspect of cul…" at bounding box center [379, 152] width 720 height 245
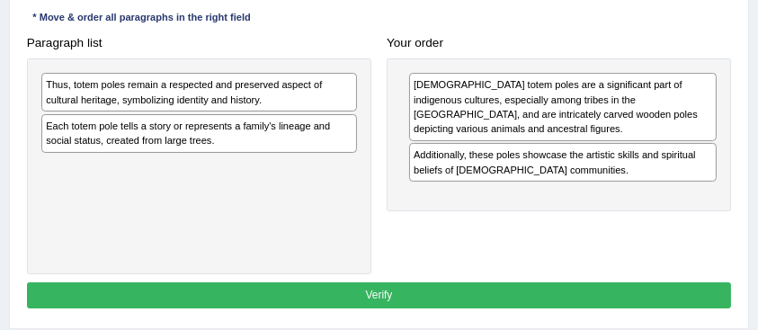
click at [592, 173] on div "[DEMOGRAPHIC_DATA] totem poles are a significant part of indigenous cultures, e…" at bounding box center [559, 135] width 344 height 154
drag, startPoint x: 111, startPoint y: 191, endPoint x: 120, endPoint y: 197, distance: 11.0
click at [120, 197] on div "Thus, totem poles remain a respected and preserved aspect of cultural heritage,…" at bounding box center [199, 166] width 344 height 216
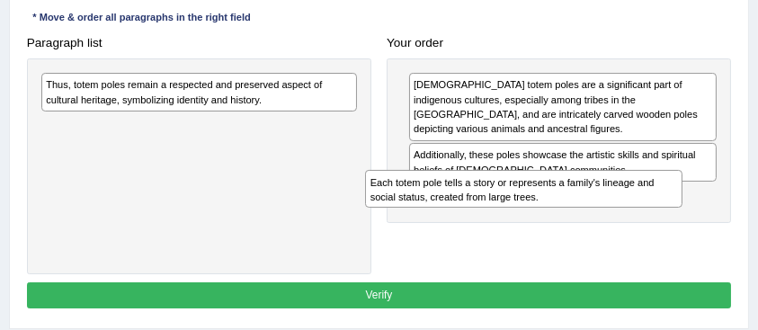
drag, startPoint x: 109, startPoint y: 139, endPoint x: 447, endPoint y: 239, distance: 352.4
click at [447, 239] on div "Paragraph list Thus, totem poles remain a respected and preserved aspect of cul…" at bounding box center [379, 152] width 720 height 245
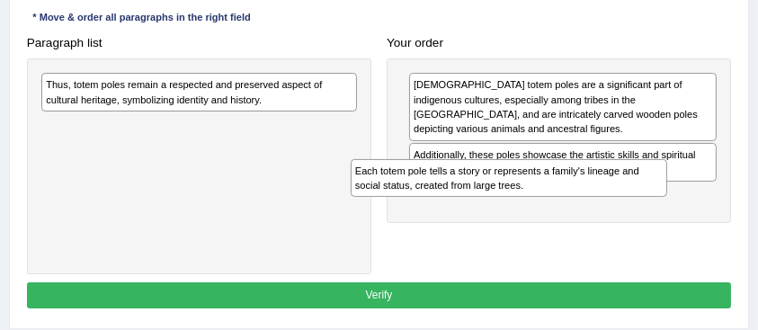
click at [447, 239] on div "Paragraph list Thus, totem poles remain a respected and preserved aspect of cul…" at bounding box center [379, 152] width 720 height 245
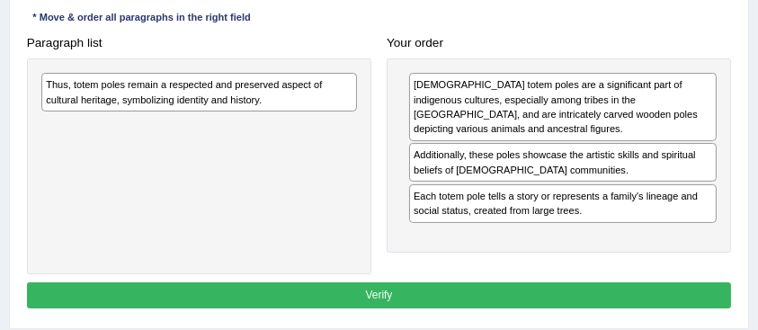
click at [447, 239] on div "[DEMOGRAPHIC_DATA] totem poles are a significant part of indigenous cultures, e…" at bounding box center [559, 155] width 344 height 194
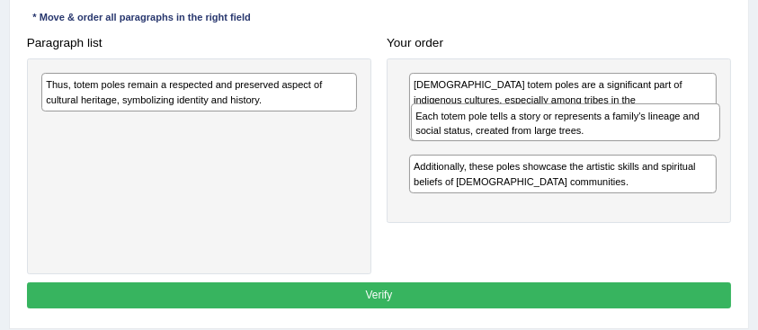
drag, startPoint x: 468, startPoint y: 203, endPoint x: 478, endPoint y: 140, distance: 63.7
click at [478, 140] on div "Each totem pole tells a story or represents a family's lineage and social statu…" at bounding box center [565, 122] width 309 height 38
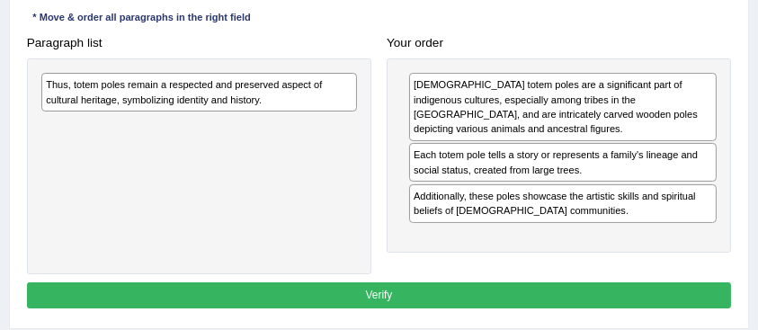
click at [478, 143] on div "Each totem pole tells a story or represents a family's lineage and social statu…" at bounding box center [562, 162] width 307 height 39
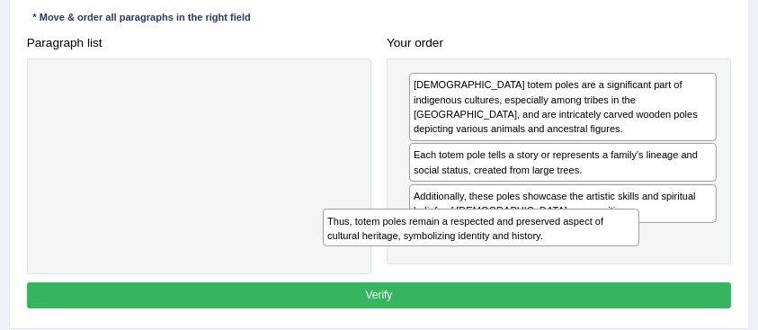
drag, startPoint x: 254, startPoint y: 95, endPoint x: 589, endPoint y: 263, distance: 375.1
click at [589, 263] on div "Paragraph list Thus, totem poles remain a respected and preserved aspect of cul…" at bounding box center [379, 152] width 720 height 245
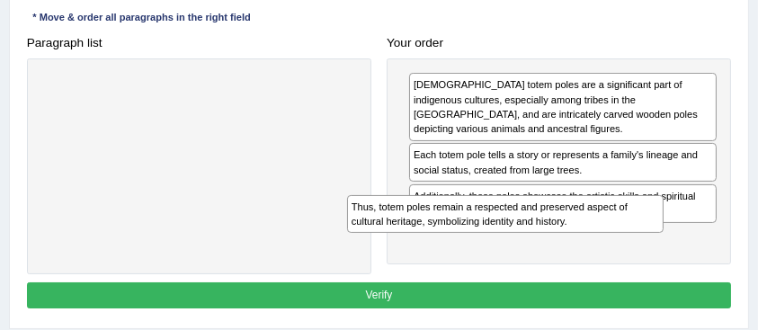
click at [589, 263] on div "Paragraph list Thus, totem poles remain a respected and preserved aspect of cul…" at bounding box center [379, 152] width 720 height 245
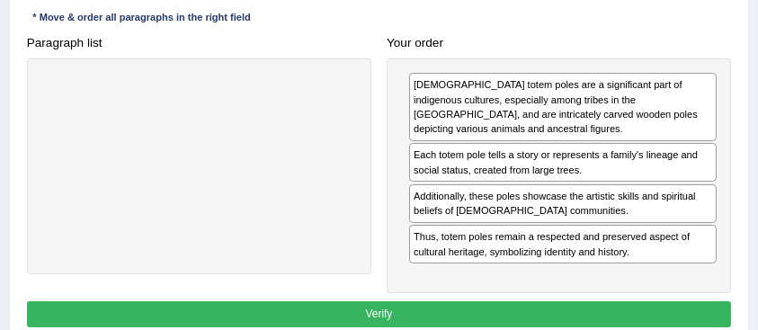
click at [589, 263] on div "[DEMOGRAPHIC_DATA] totem poles are a significant part of indigenous cultures, e…" at bounding box center [559, 176] width 344 height 236
click at [579, 301] on button "Verify" at bounding box center [379, 314] width 705 height 26
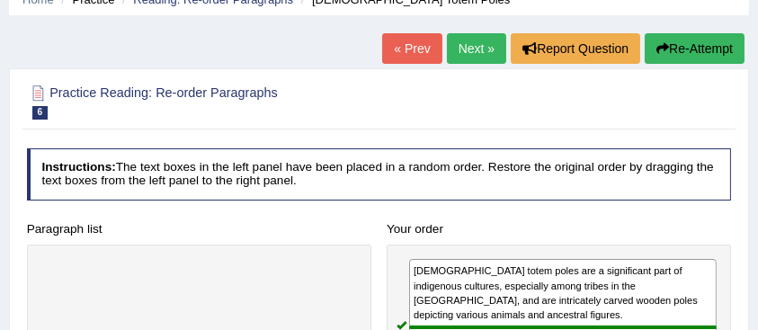
scroll to position [59, 0]
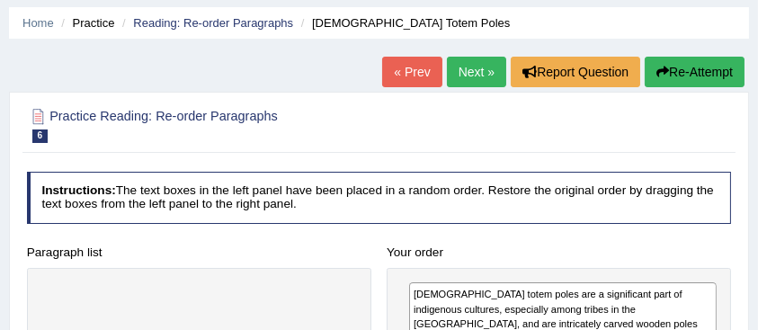
click at [474, 75] on link "Next »" at bounding box center [476, 72] width 59 height 31
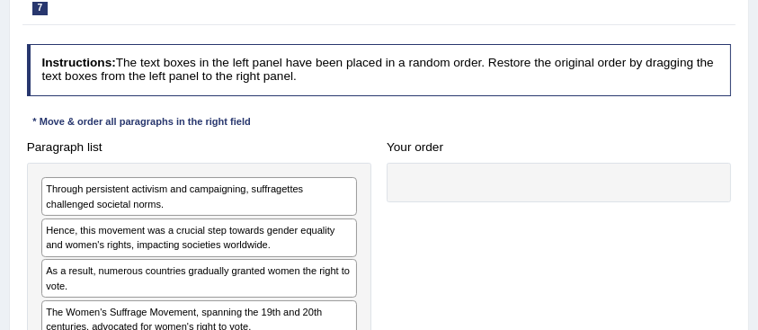
scroll to position [302, 0]
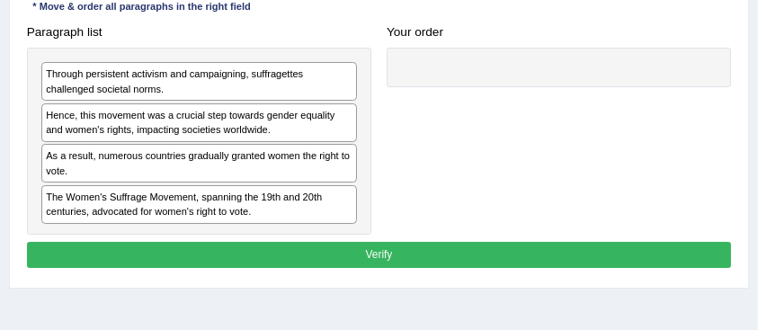
click at [189, 211] on div "The Women's Suffrage Movement, spanning the 19th and 20th centuries, advocated …" at bounding box center [199, 204] width 316 height 39
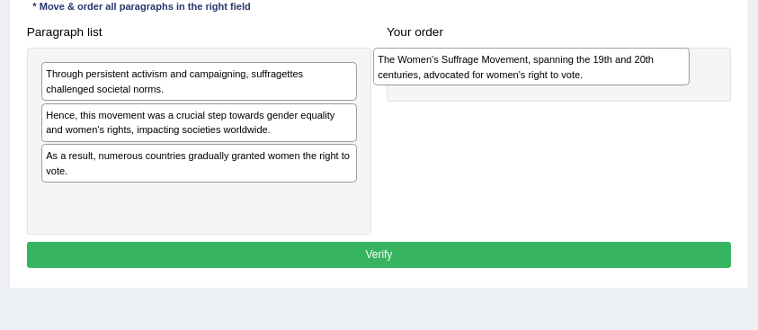
drag, startPoint x: 189, startPoint y: 211, endPoint x: 587, endPoint y: 83, distance: 418.5
click at [587, 83] on div "The Women's Suffrage Movement, spanning the 19th and 20th centuries, advocated …" at bounding box center [531, 67] width 316 height 38
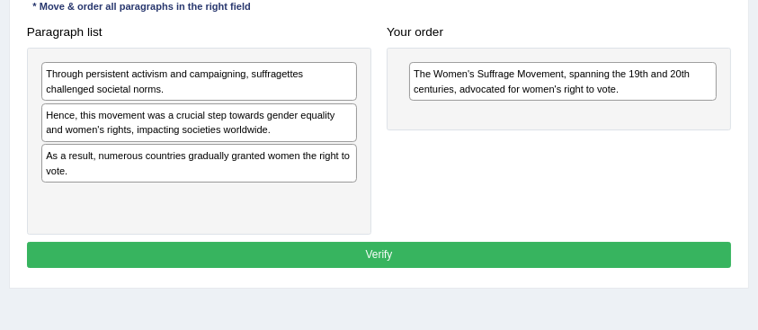
click at [140, 175] on div "As a result, numerous countries gradually granted women the right to vote." at bounding box center [199, 163] width 316 height 39
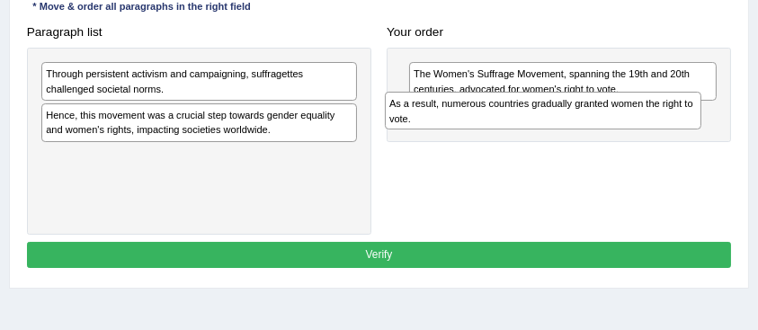
drag, startPoint x: 142, startPoint y: 174, endPoint x: 550, endPoint y: 133, distance: 410.2
click at [550, 133] on div "Paragraph list Through persistent activism and campaigning, suffragettes challe…" at bounding box center [379, 127] width 720 height 216
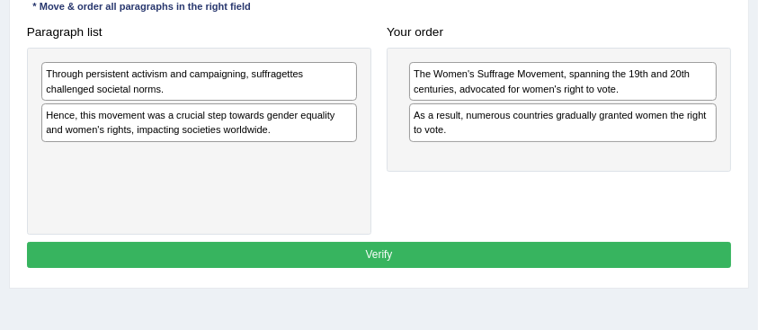
click at [550, 133] on div "The Women's Suffrage Movement, spanning the 19th and 20th centuries, advocated …" at bounding box center [559, 110] width 344 height 124
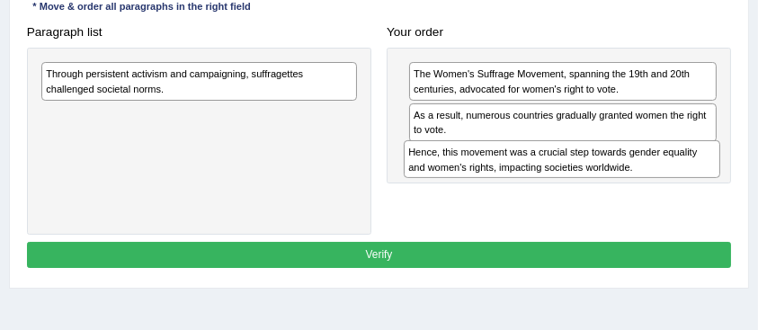
drag, startPoint x: 109, startPoint y: 130, endPoint x: 539, endPoint y: 191, distance: 434.8
click at [539, 191] on div "Paragraph list Through persistent activism and campaigning, suffragettes challe…" at bounding box center [379, 127] width 720 height 216
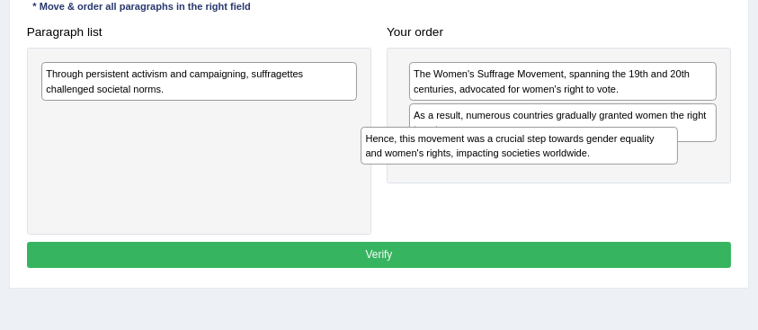
click at [539, 191] on div "Paragraph list Through persistent activism and campaigning, suffragettes challe…" at bounding box center [379, 127] width 720 height 216
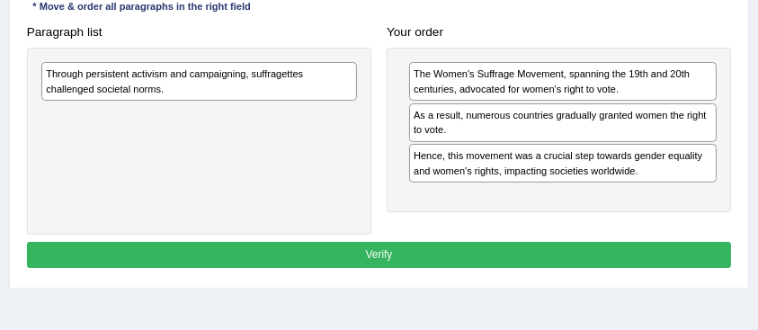
click at [539, 191] on div "The Women's Suffrage Movement, spanning the 19th and 20th centuries, advocated …" at bounding box center [559, 130] width 344 height 165
click at [154, 92] on div "Through persistent activism and campaigning, suffragettes challenged societal n…" at bounding box center [199, 81] width 316 height 39
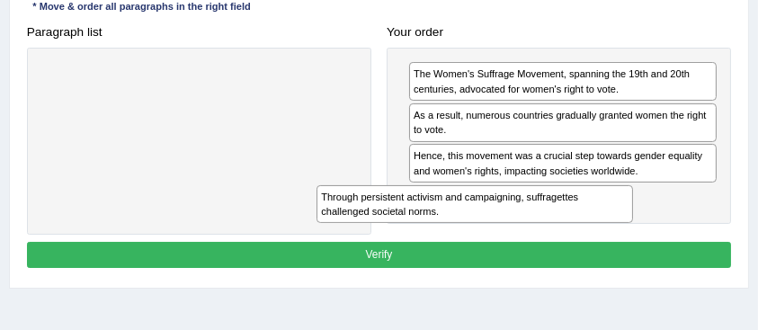
drag, startPoint x: 154, startPoint y: 92, endPoint x: 483, endPoint y: 245, distance: 362.8
click at [483, 245] on div "Instructions: The text boxes in the left panel have been placed in a random ord…" at bounding box center [378, 101] width 712 height 359
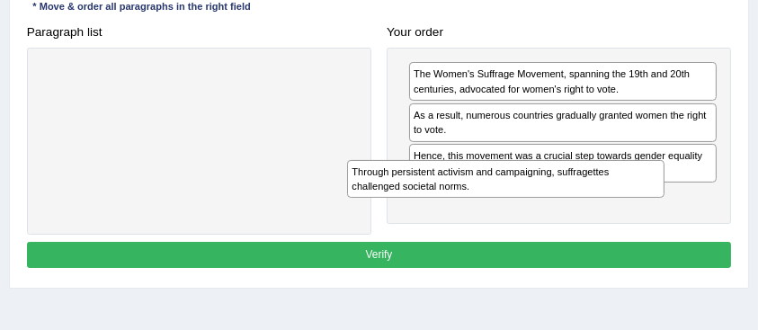
click at [483, 245] on div "Instructions: The text boxes in the left panel have been placed in a random ord…" at bounding box center [378, 101] width 712 height 359
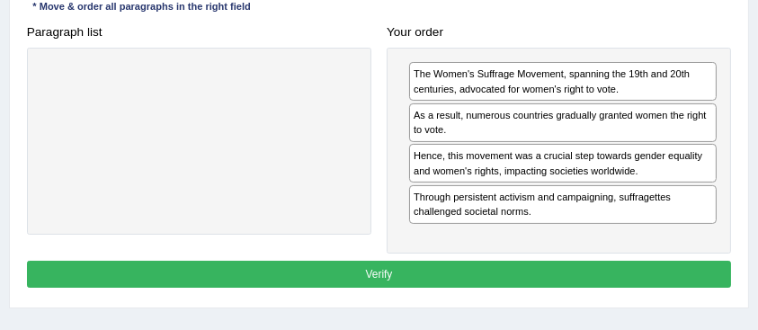
click at [483, 245] on div "The Women's Suffrage Movement, spanning the 19th and 20th centuries, advocated …" at bounding box center [559, 151] width 344 height 206
click at [469, 272] on button "Verify" at bounding box center [379, 274] width 705 height 26
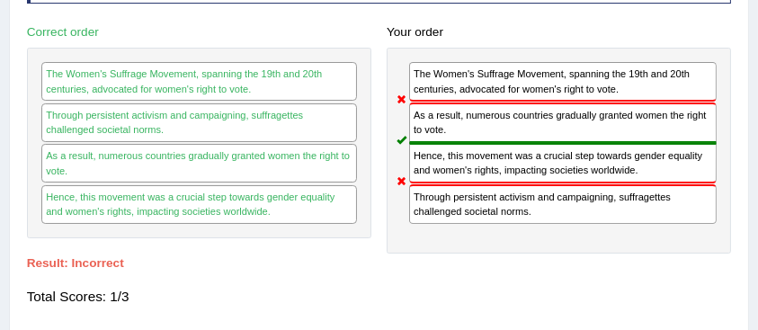
scroll to position [0, 0]
